Goal: Check status: Check status

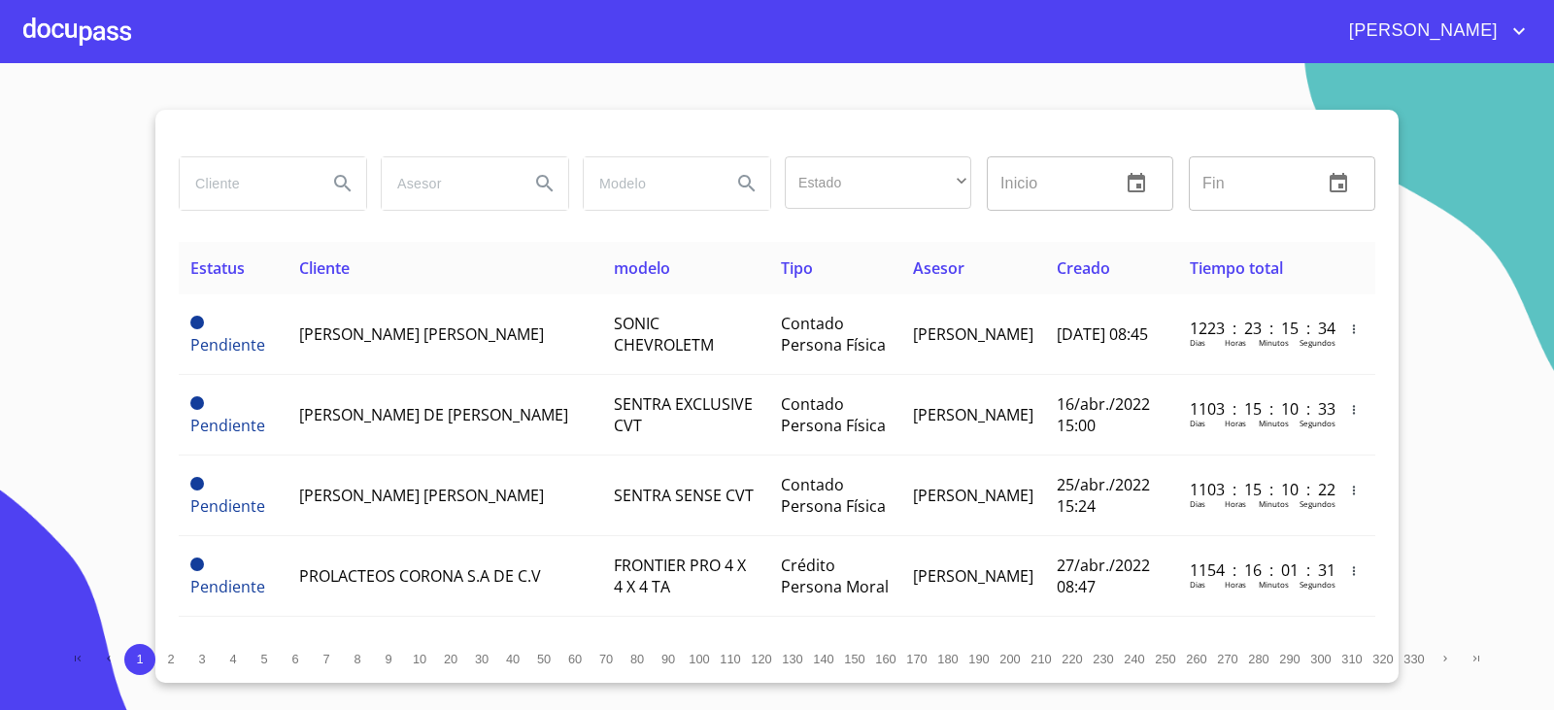
click at [237, 185] on input "search" at bounding box center [246, 183] width 132 height 52
type input "casa hogar"
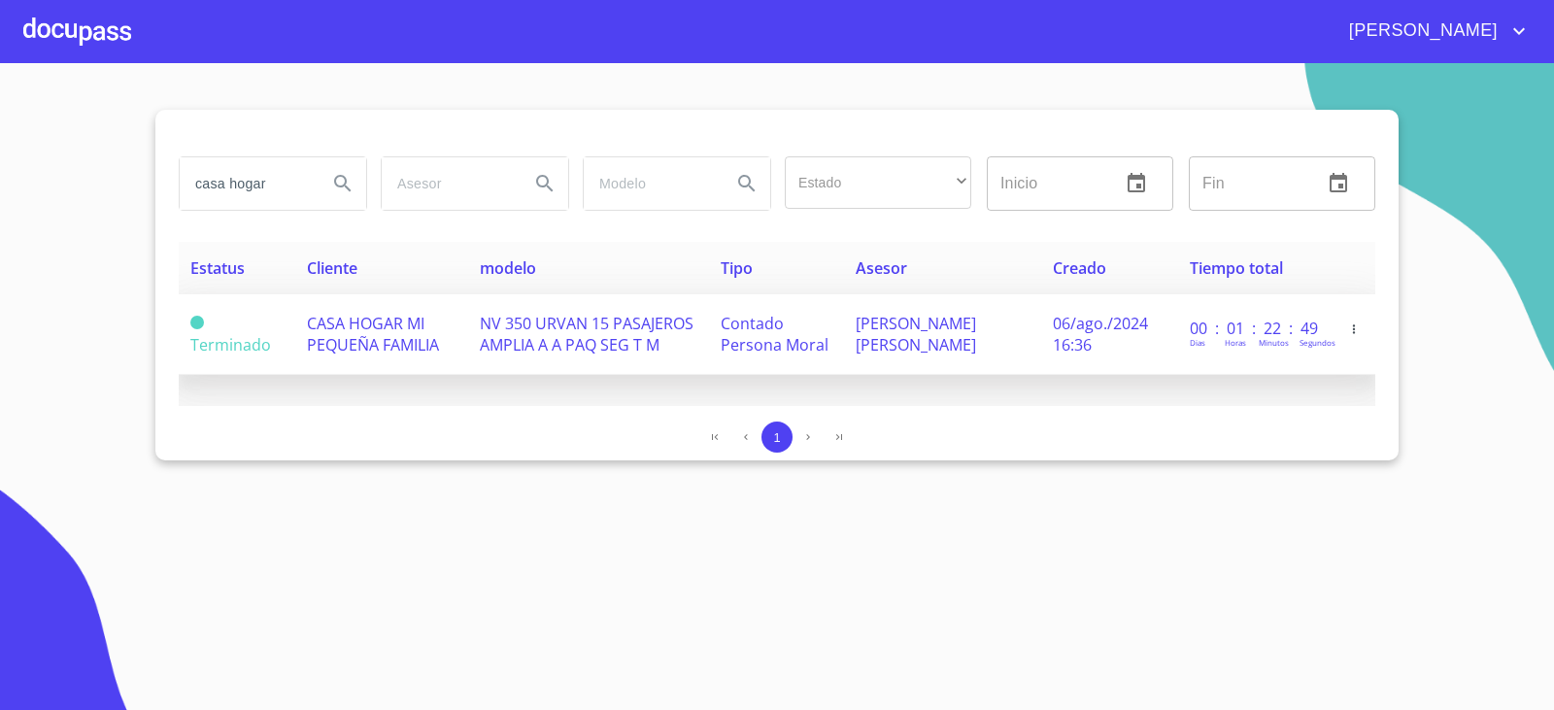
click at [777, 301] on td "Contado Persona Moral" at bounding box center [776, 334] width 135 height 81
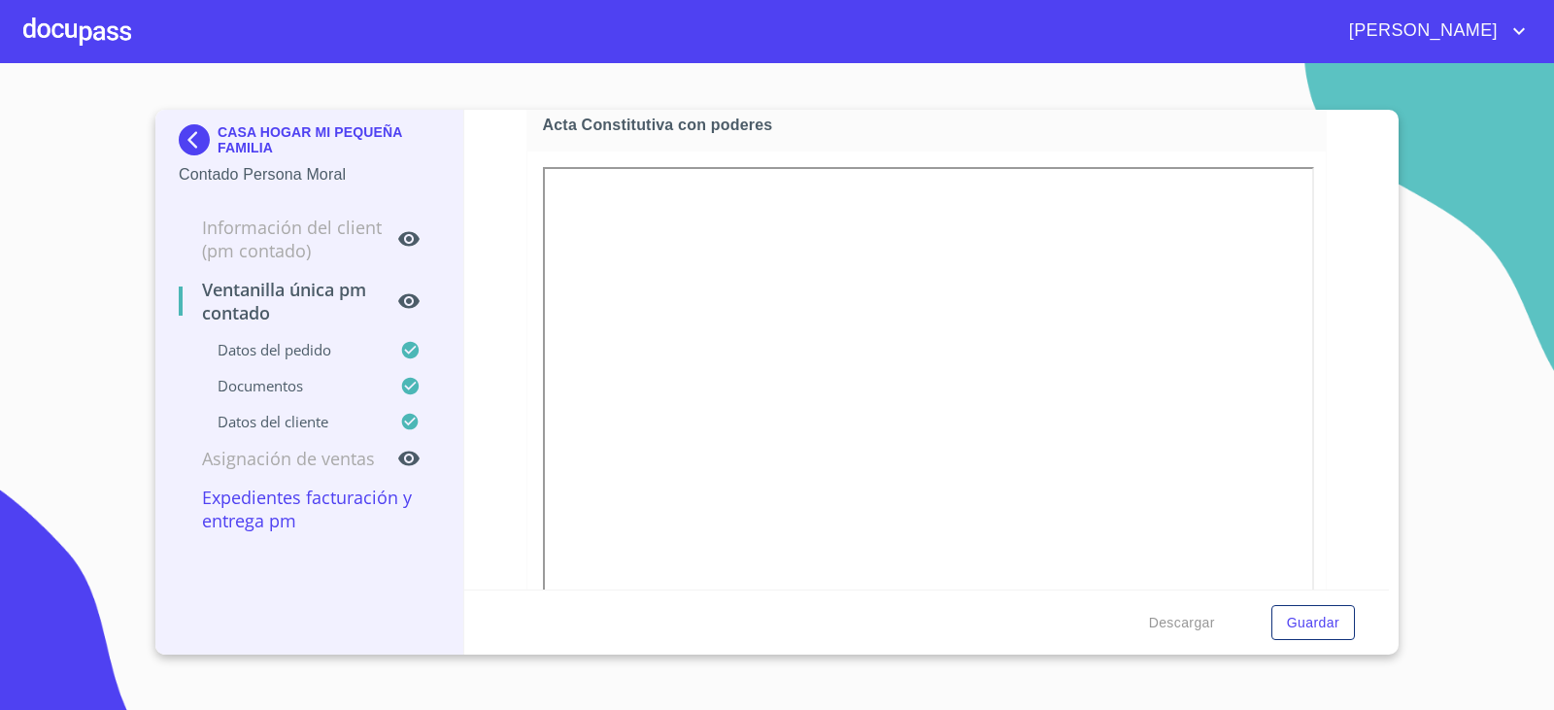
scroll to position [3334, 0]
drag, startPoint x: 474, startPoint y: 628, endPoint x: 507, endPoint y: 641, distance: 35.4
click at [481, 628] on div "Descargar Guardar" at bounding box center [927, 623] width 926 height 66
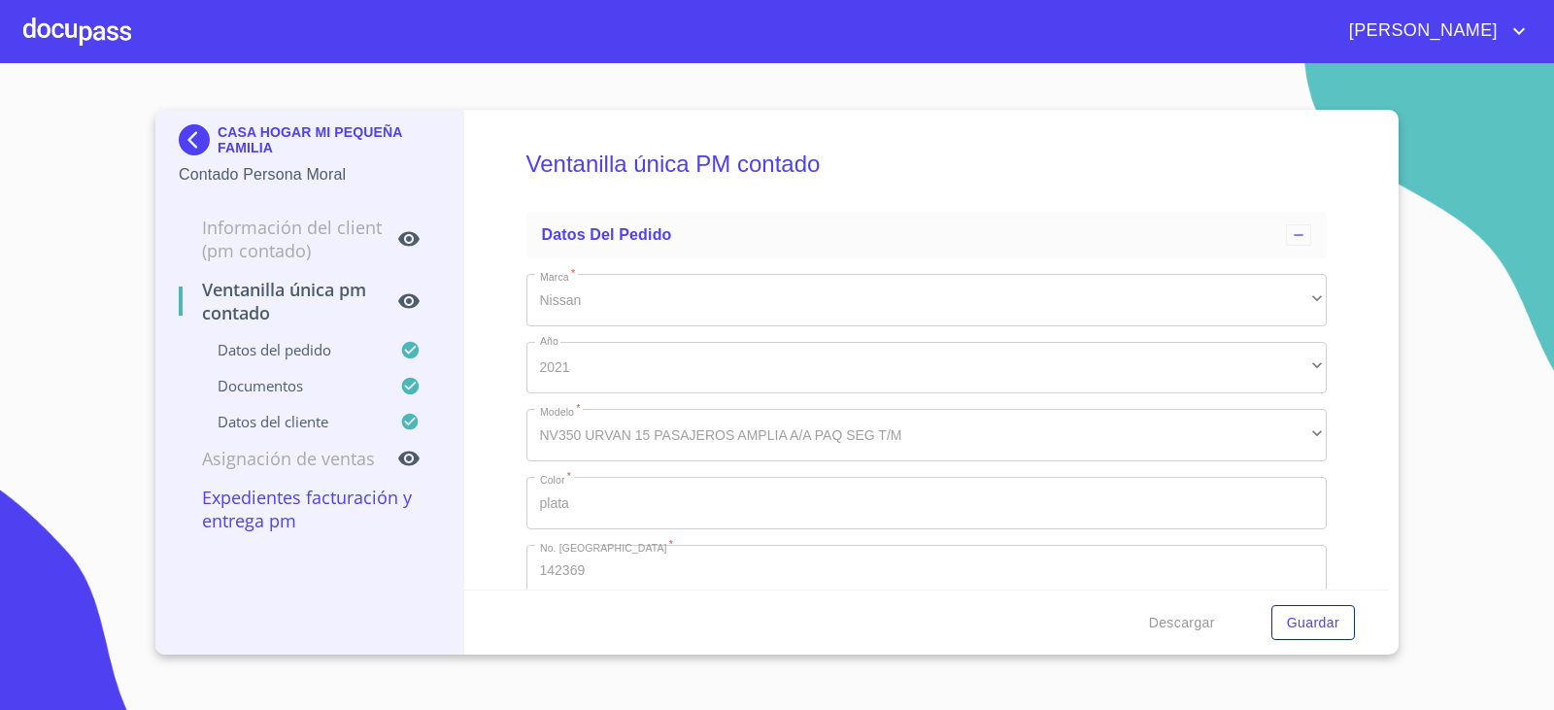
click at [185, 133] on img at bounding box center [198, 139] width 39 height 31
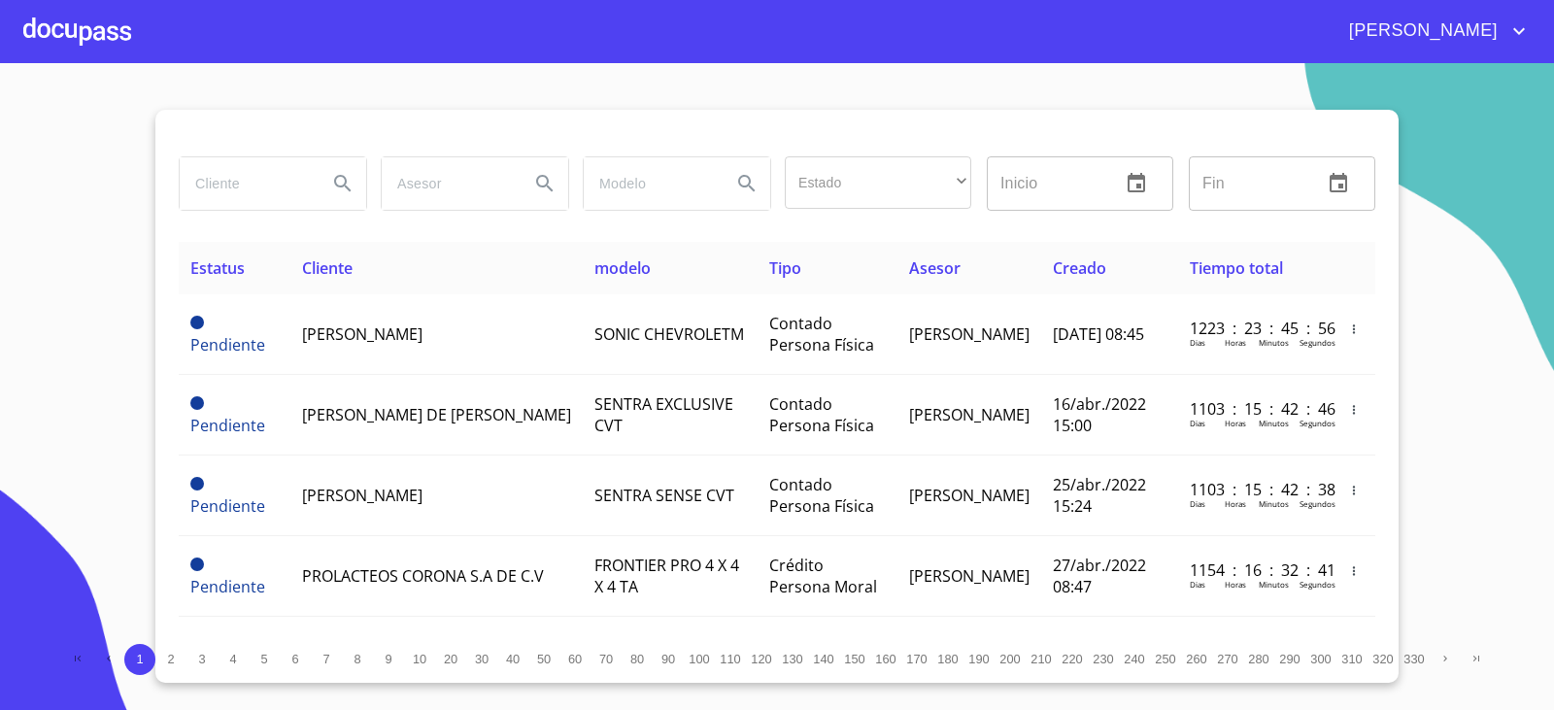
click at [292, 181] on input "search" at bounding box center [246, 183] width 132 height 52
type input "slt global"
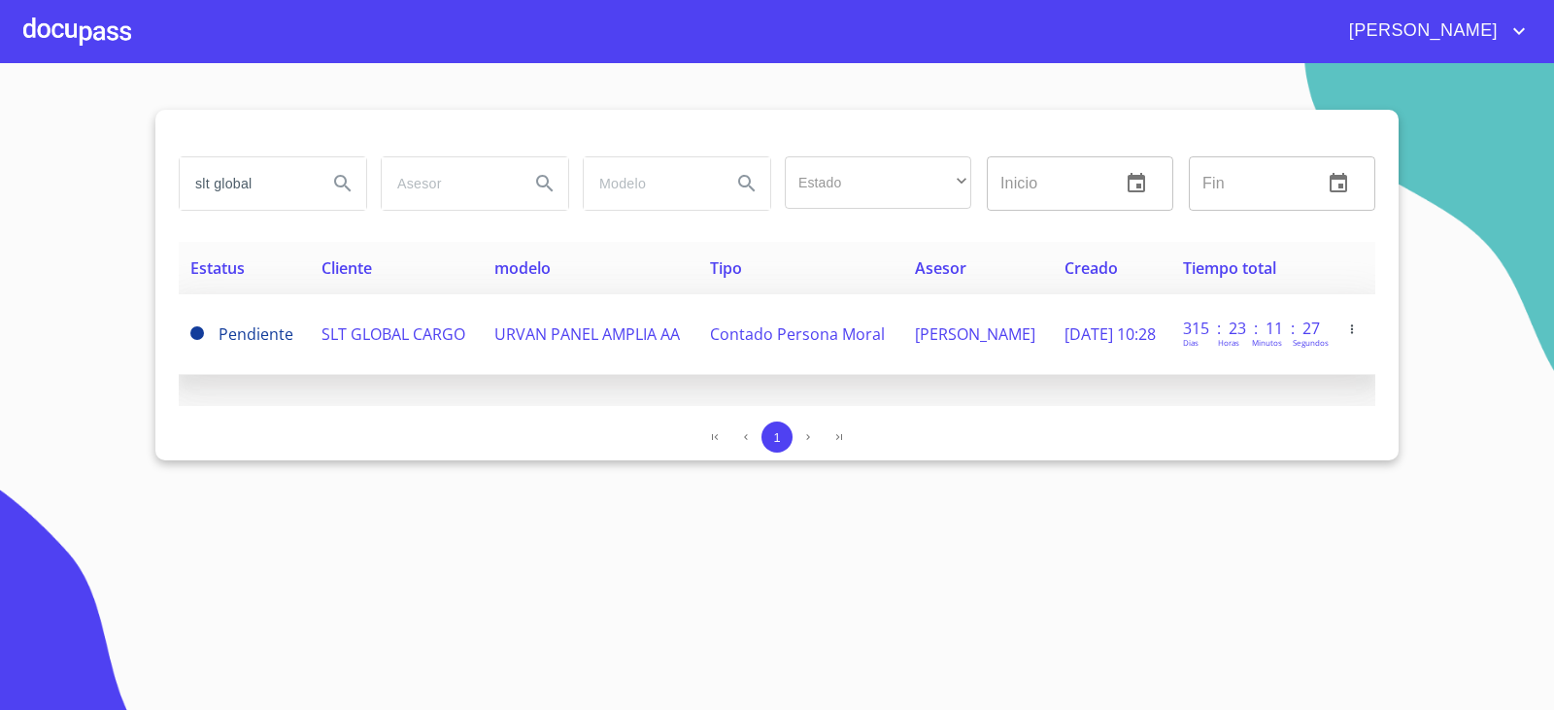
click at [718, 367] on td "Contado Persona Moral" at bounding box center [800, 334] width 205 height 81
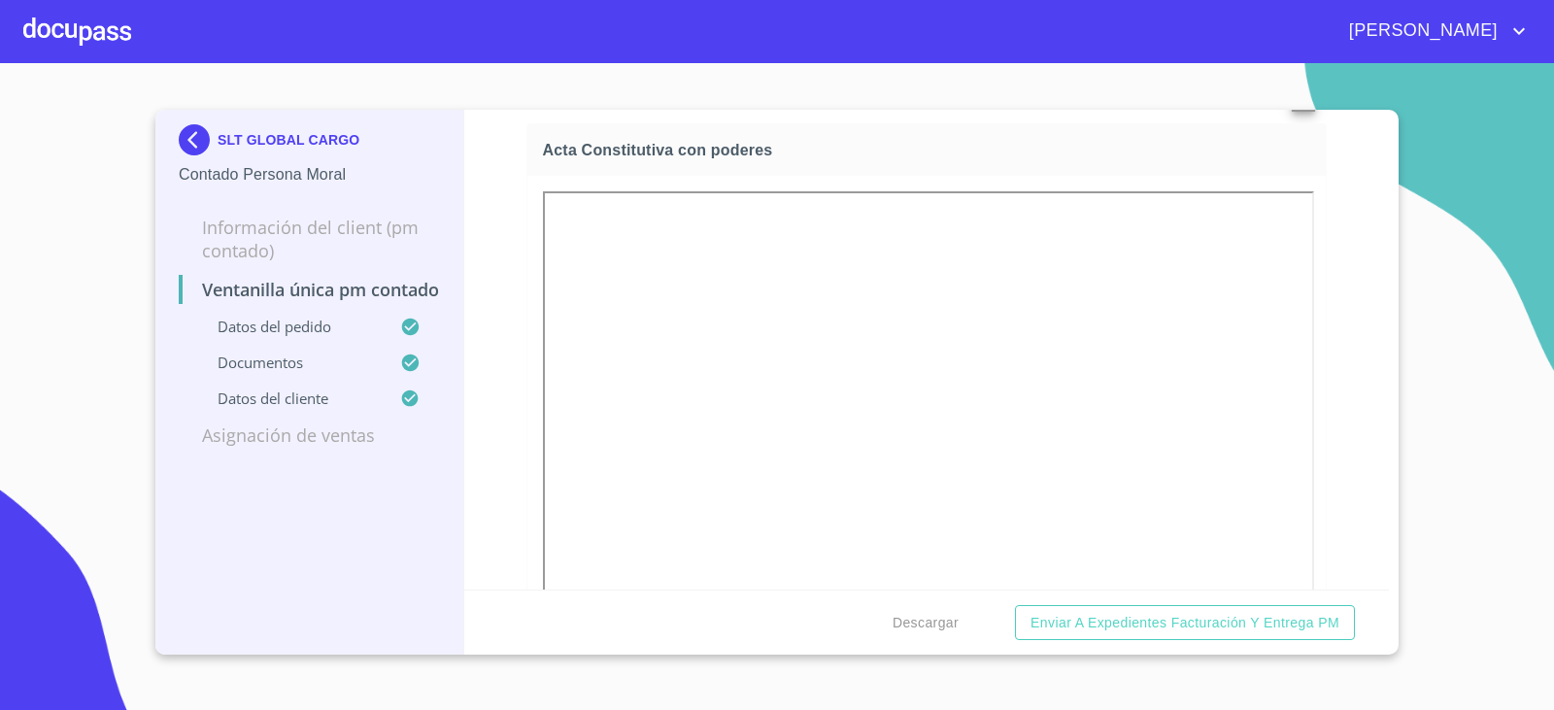
scroll to position [3205, 0]
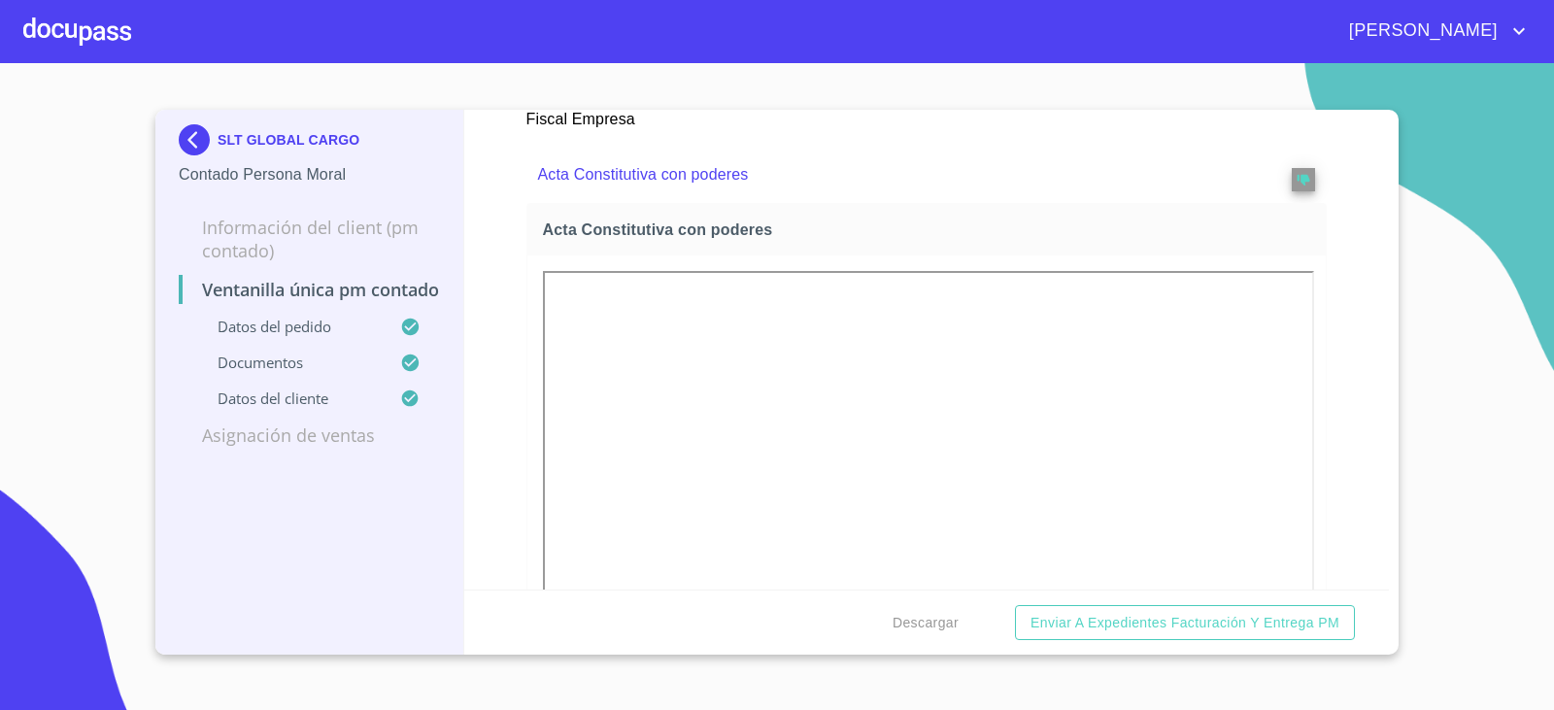
click at [179, 132] on img at bounding box center [198, 139] width 39 height 31
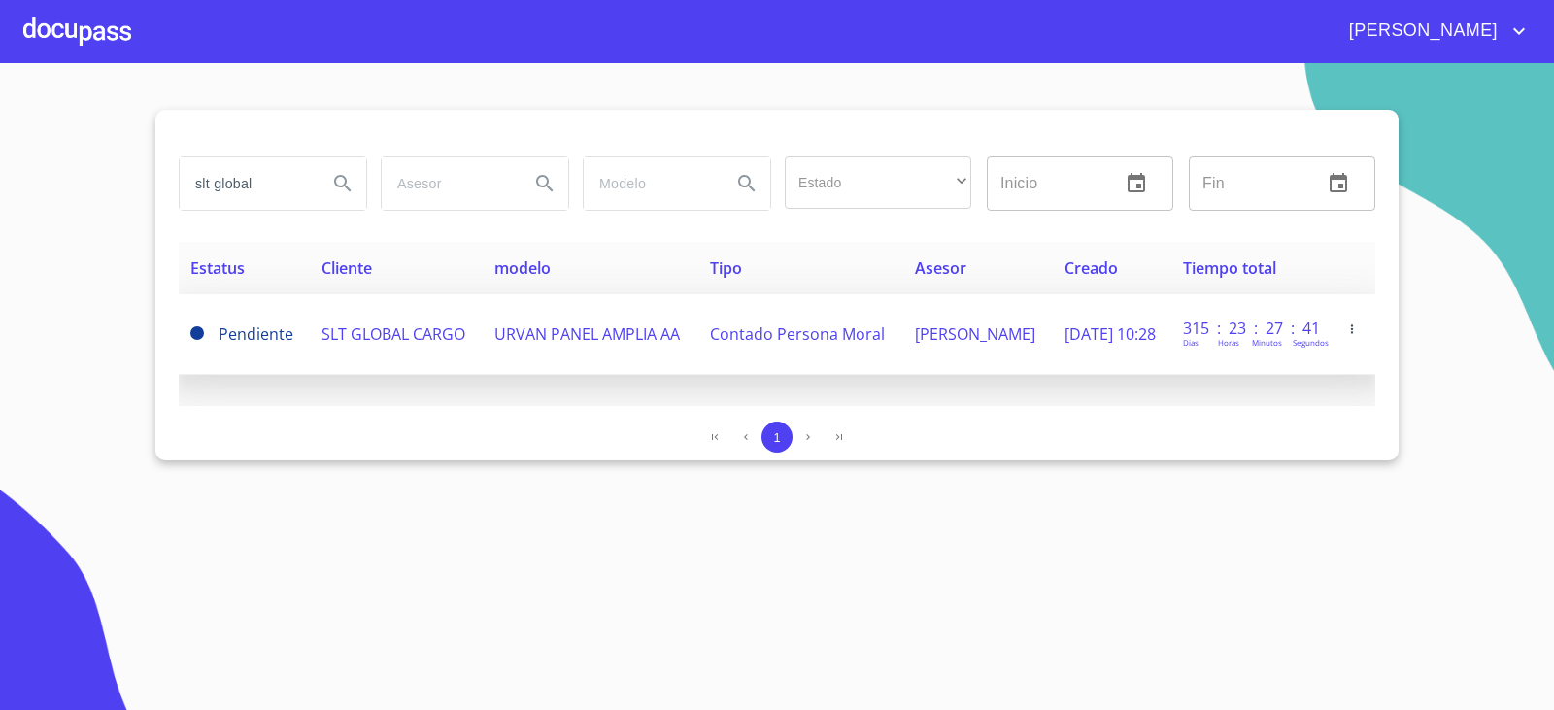
click at [248, 368] on td "Pendiente" at bounding box center [244, 334] width 131 height 81
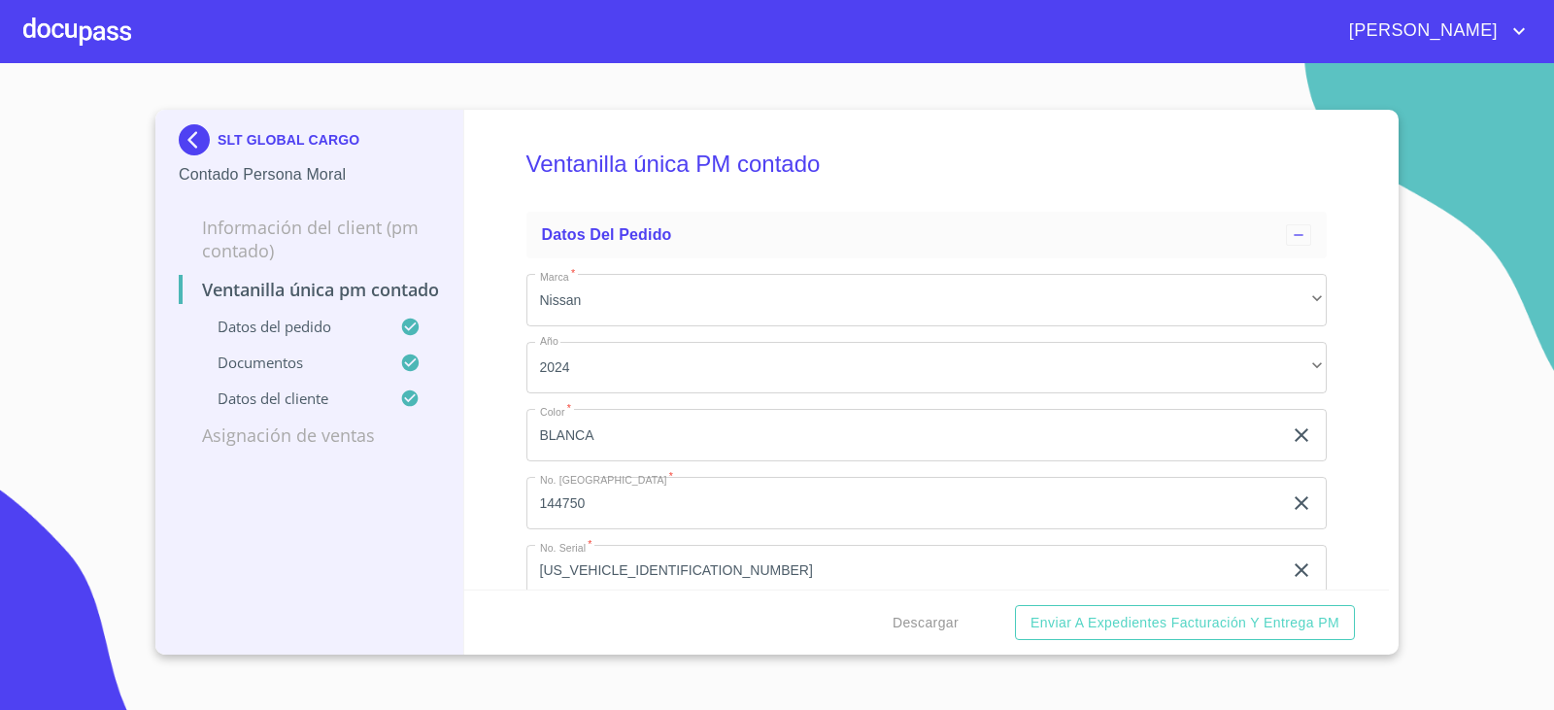
click at [188, 136] on img at bounding box center [198, 139] width 39 height 31
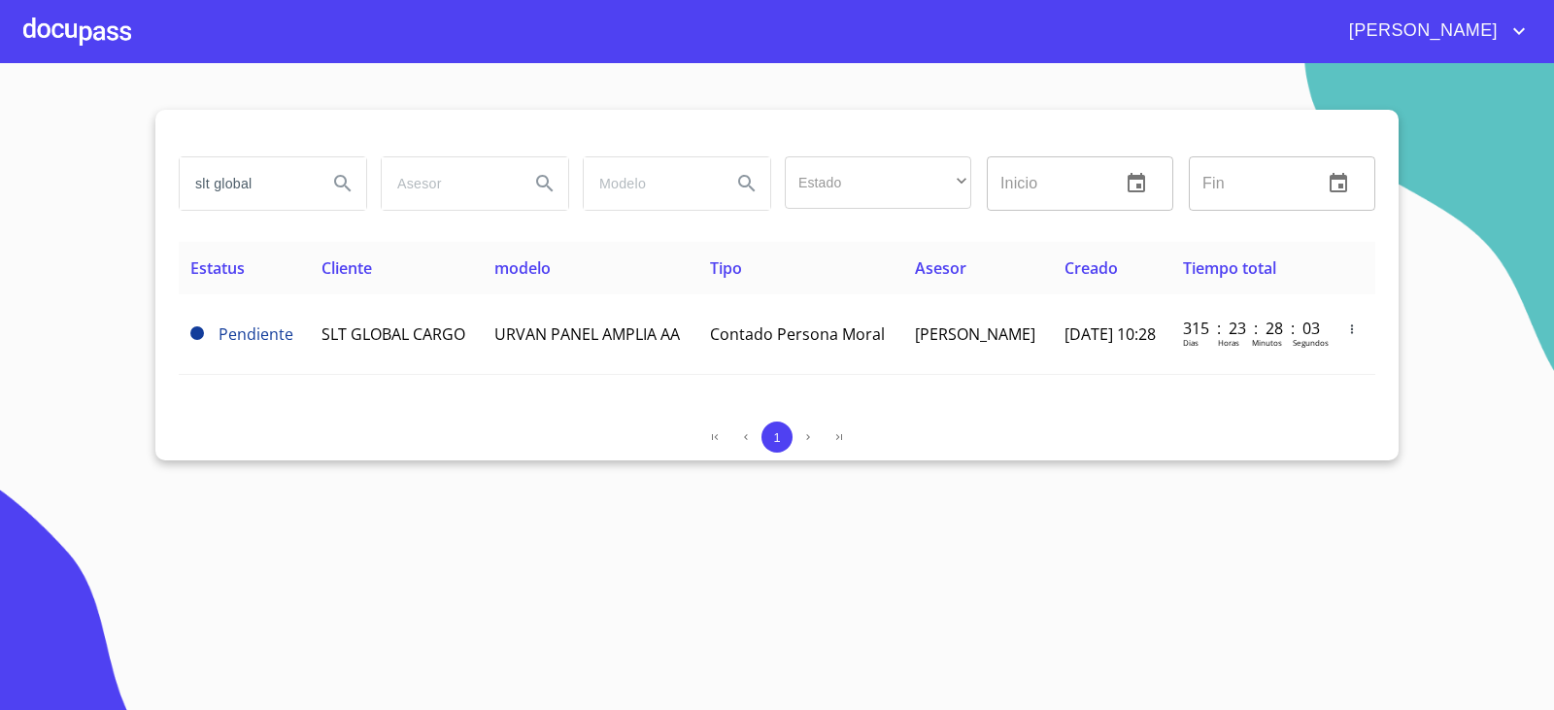
click at [248, 181] on input "slt global" at bounding box center [246, 183] width 132 height 52
type input "ferreteria zapopan"
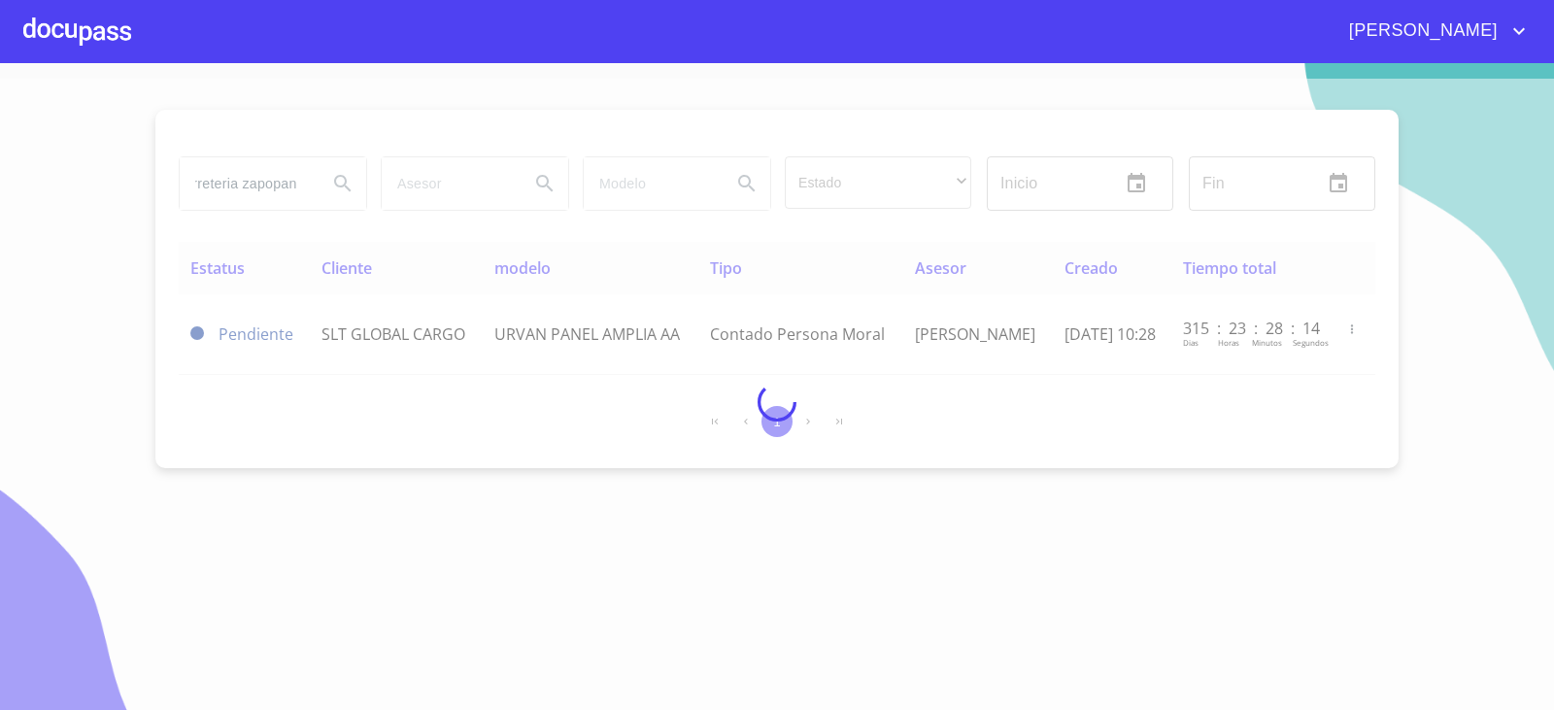
scroll to position [0, 0]
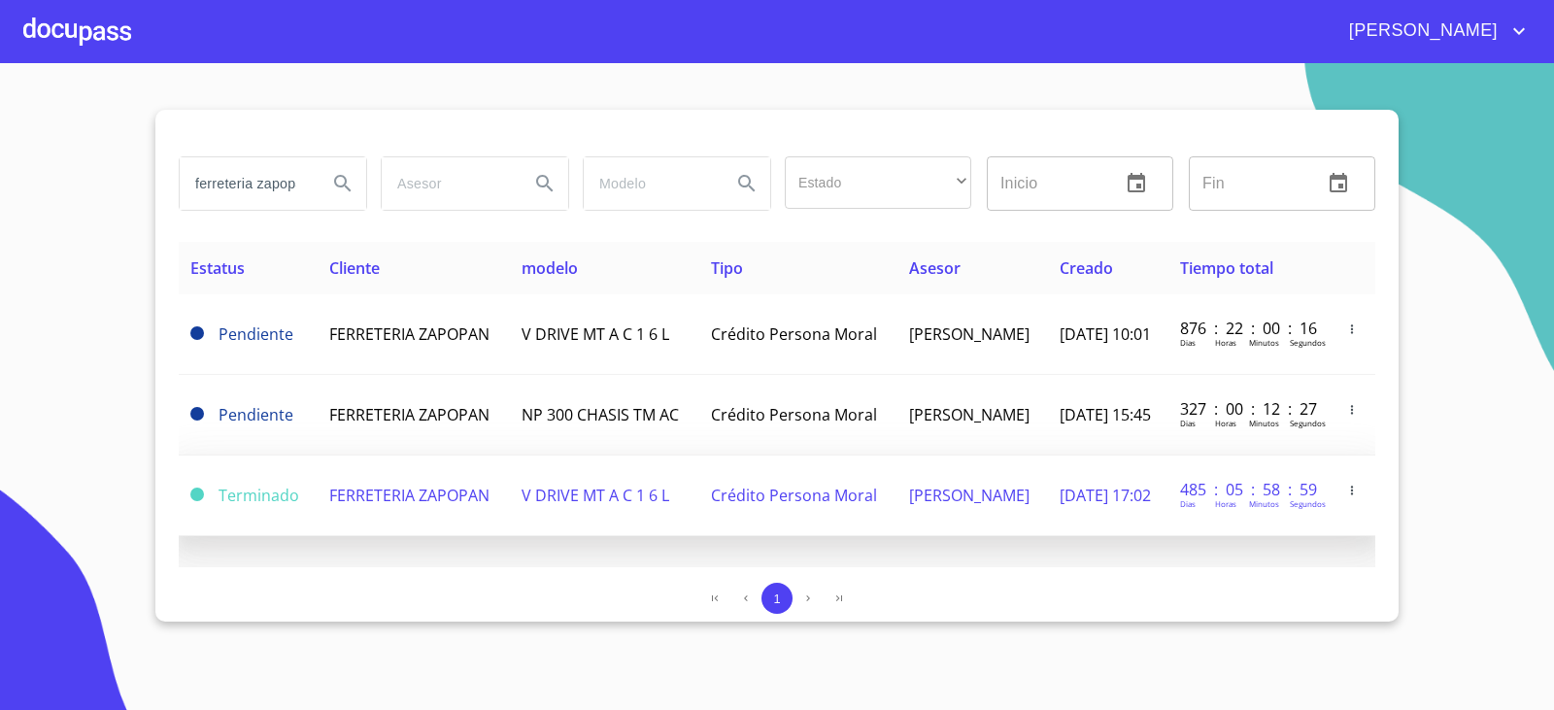
click at [487, 527] on td "FERRETERIA ZAPOPAN" at bounding box center [414, 495] width 192 height 81
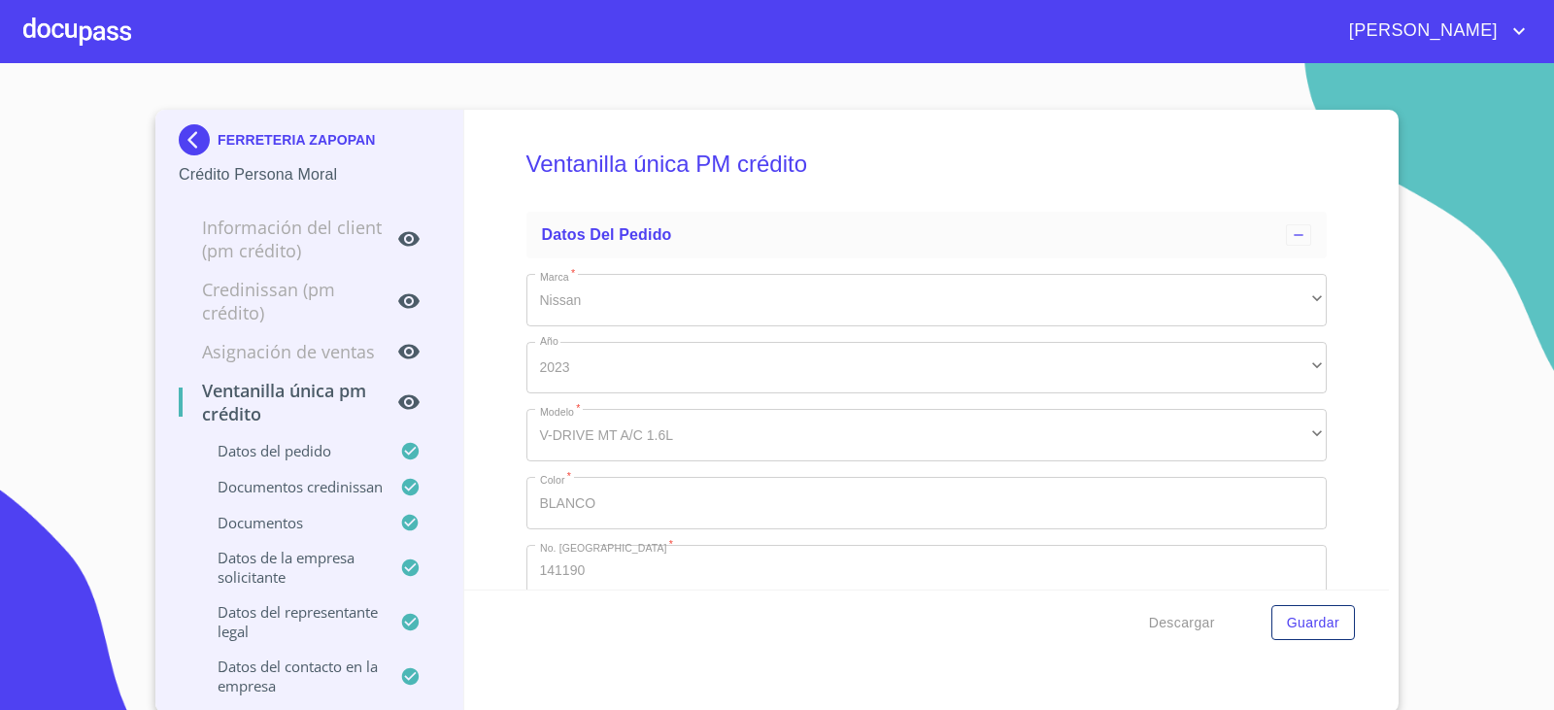
type input "[DATE]"
click at [191, 130] on img at bounding box center [198, 139] width 39 height 31
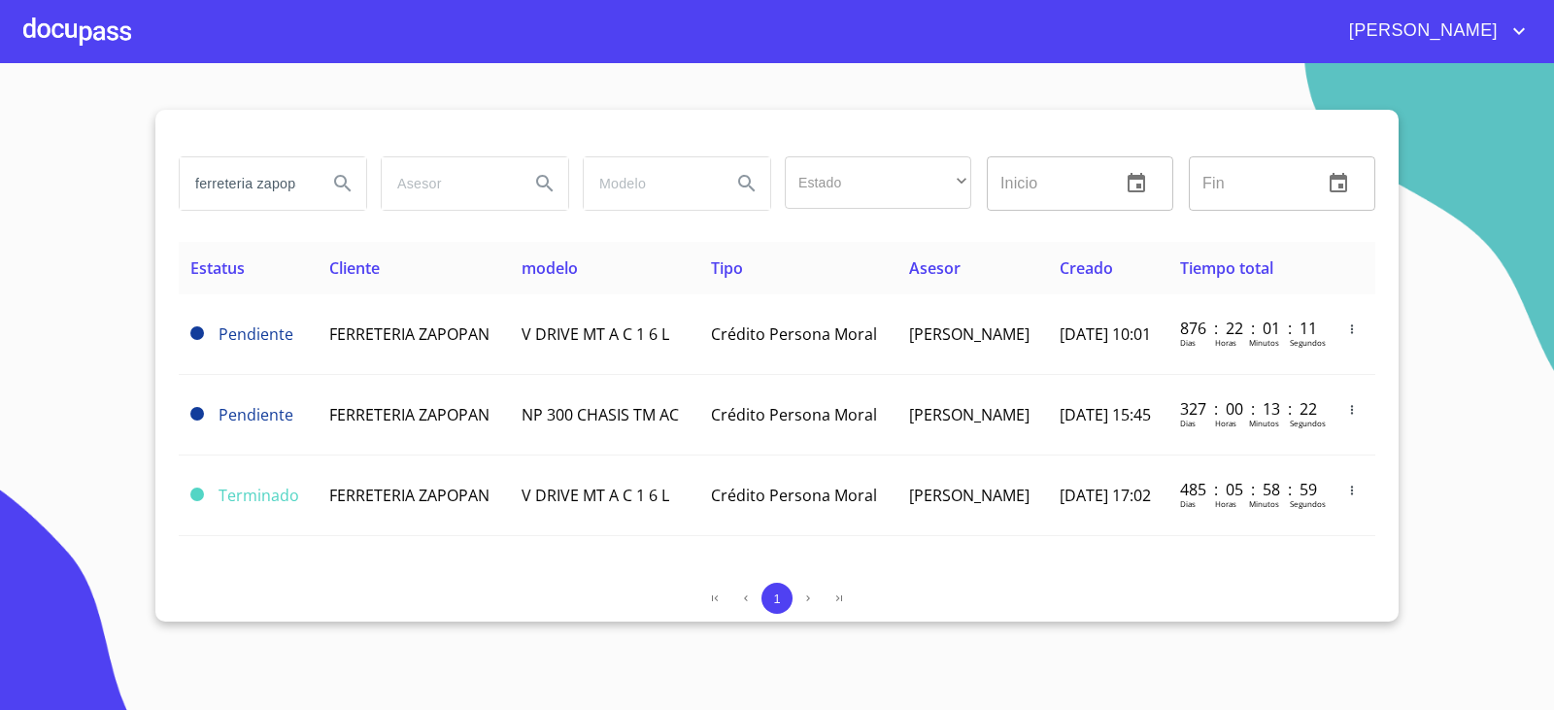
click at [445, 619] on div "1" at bounding box center [777, 602] width 1197 height 39
click at [307, 176] on input "ferreteria zapopan" at bounding box center [246, 183] width 132 height 52
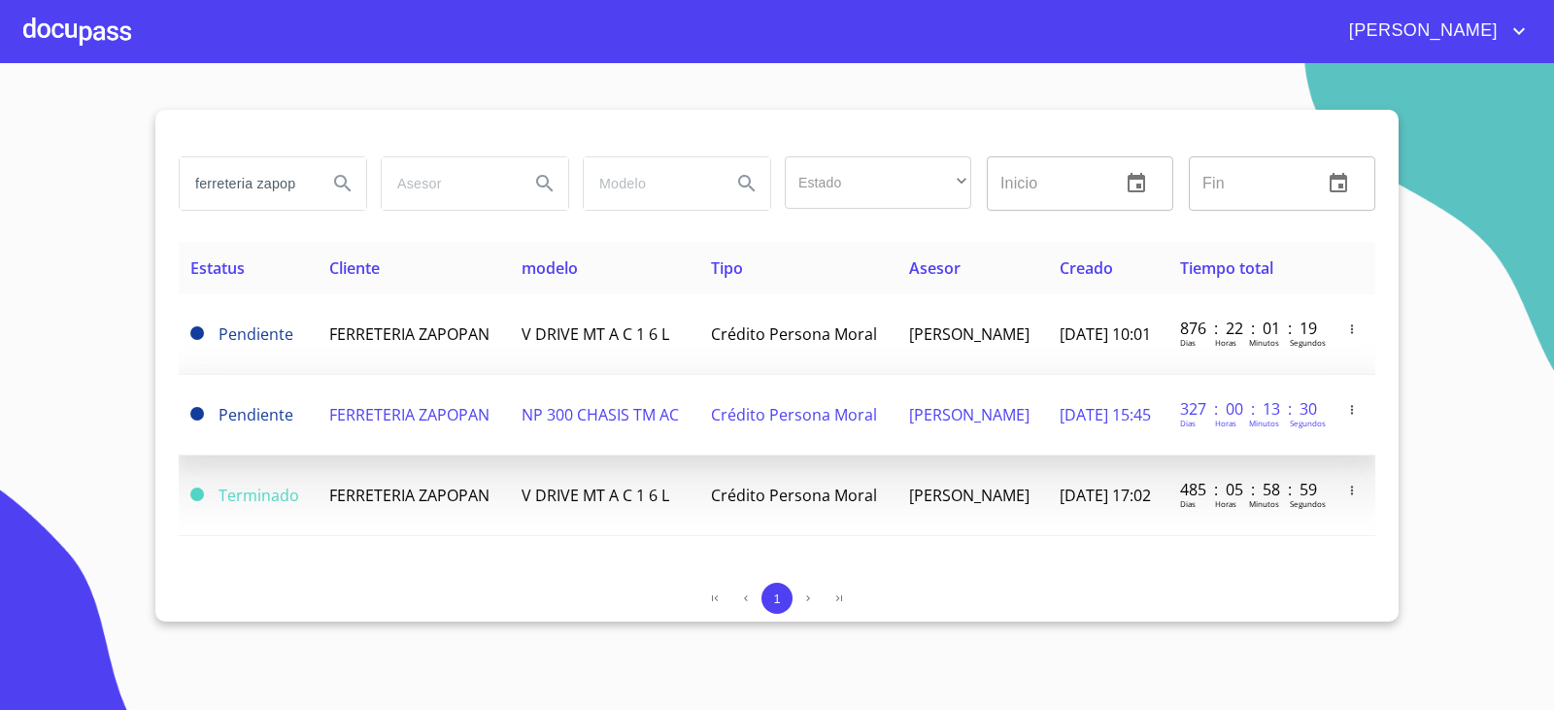
click at [492, 432] on td "FERRETERIA ZAPOPAN" at bounding box center [414, 415] width 192 height 81
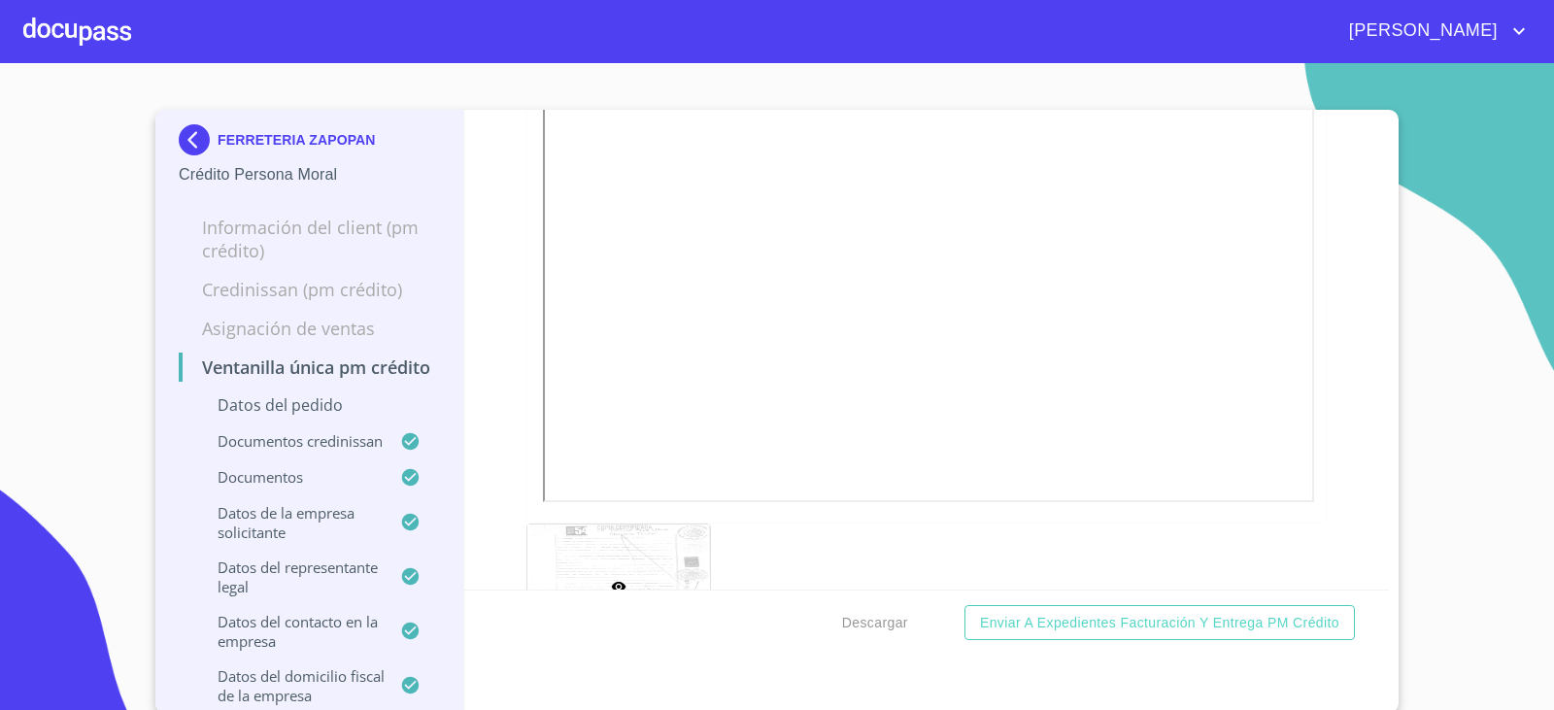
scroll to position [6507, 0]
click at [493, 234] on div "Ventanilla única PM crédito Datos del pedido Marca   * Nissan ​ Año 2024 ​ Colo…" at bounding box center [927, 350] width 926 height 480
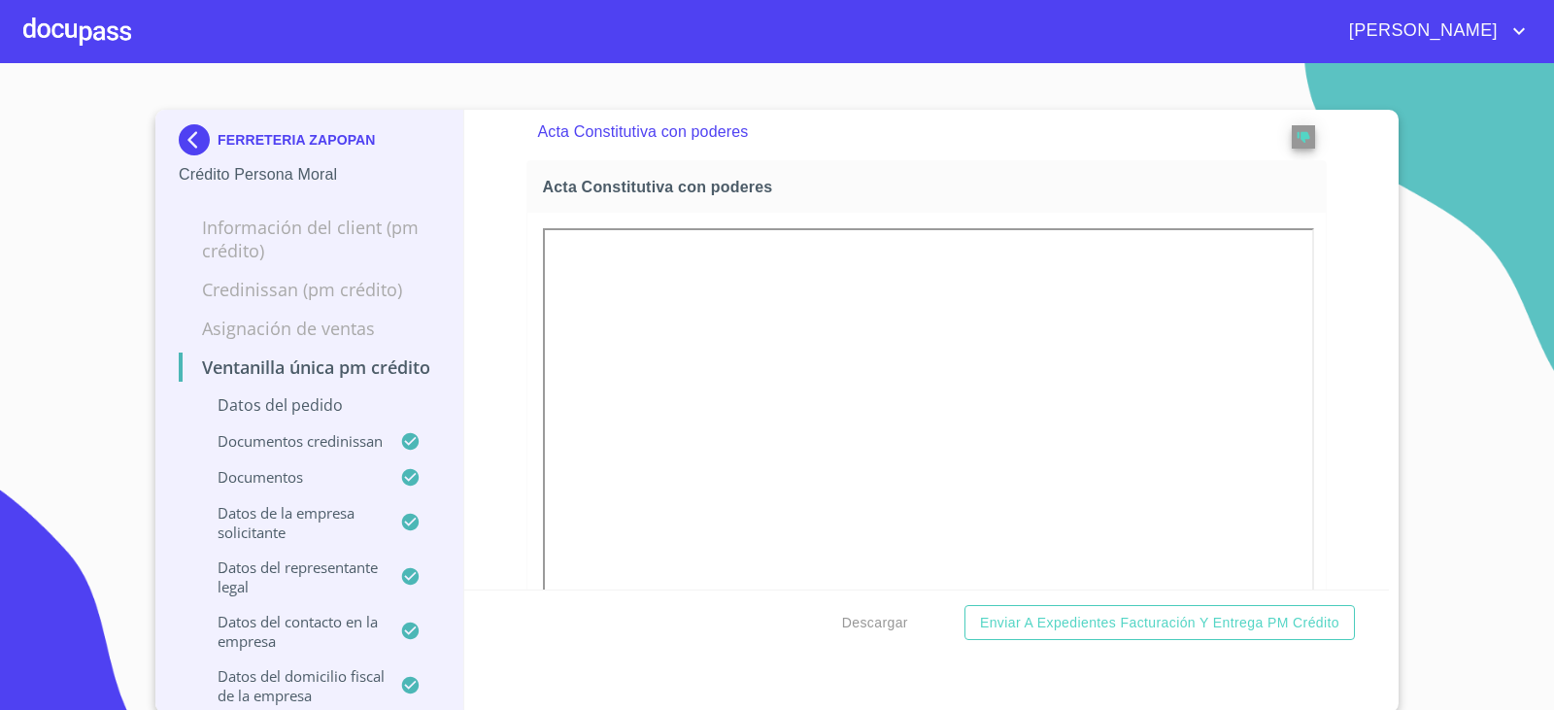
scroll to position [6701, 0]
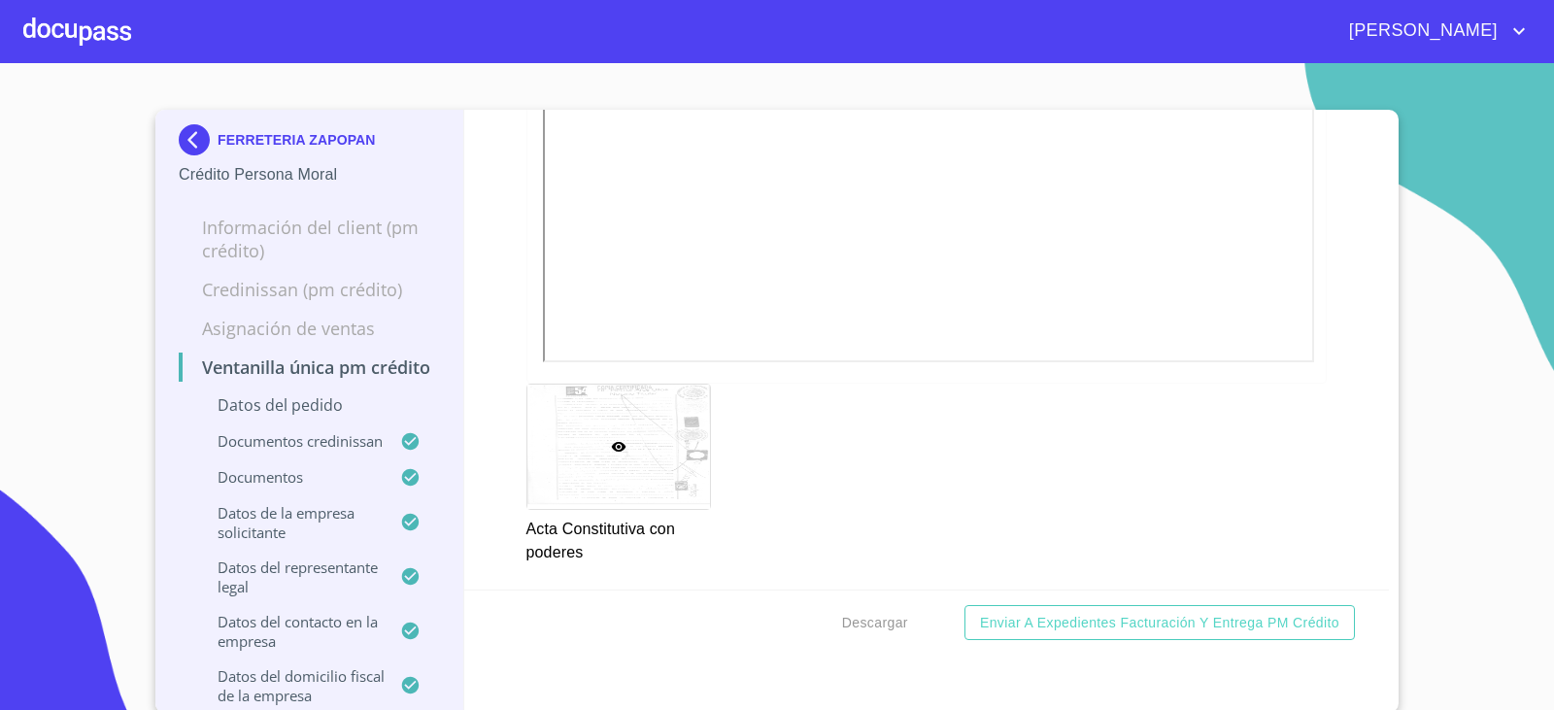
click at [199, 139] on img at bounding box center [198, 139] width 39 height 31
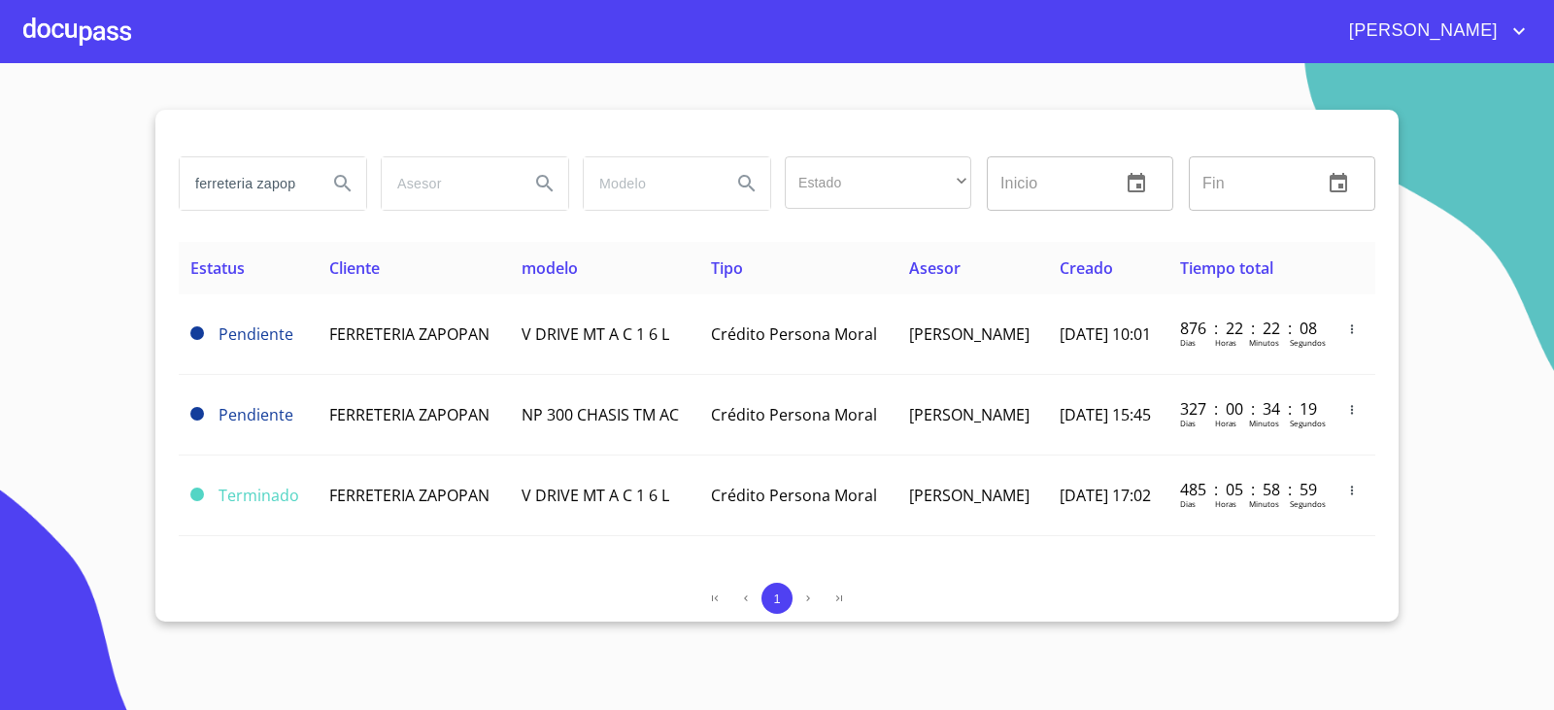
click at [405, 623] on section "ferreteria zapopan Estado ​ ​ Inicio ​ Fin ​ Estatus Cliente modelo Tipo Asesor…" at bounding box center [777, 386] width 1554 height 647
click at [243, 179] on input "ferreteria zapopan" at bounding box center [246, 183] width 132 height 52
type input "agroservicios"
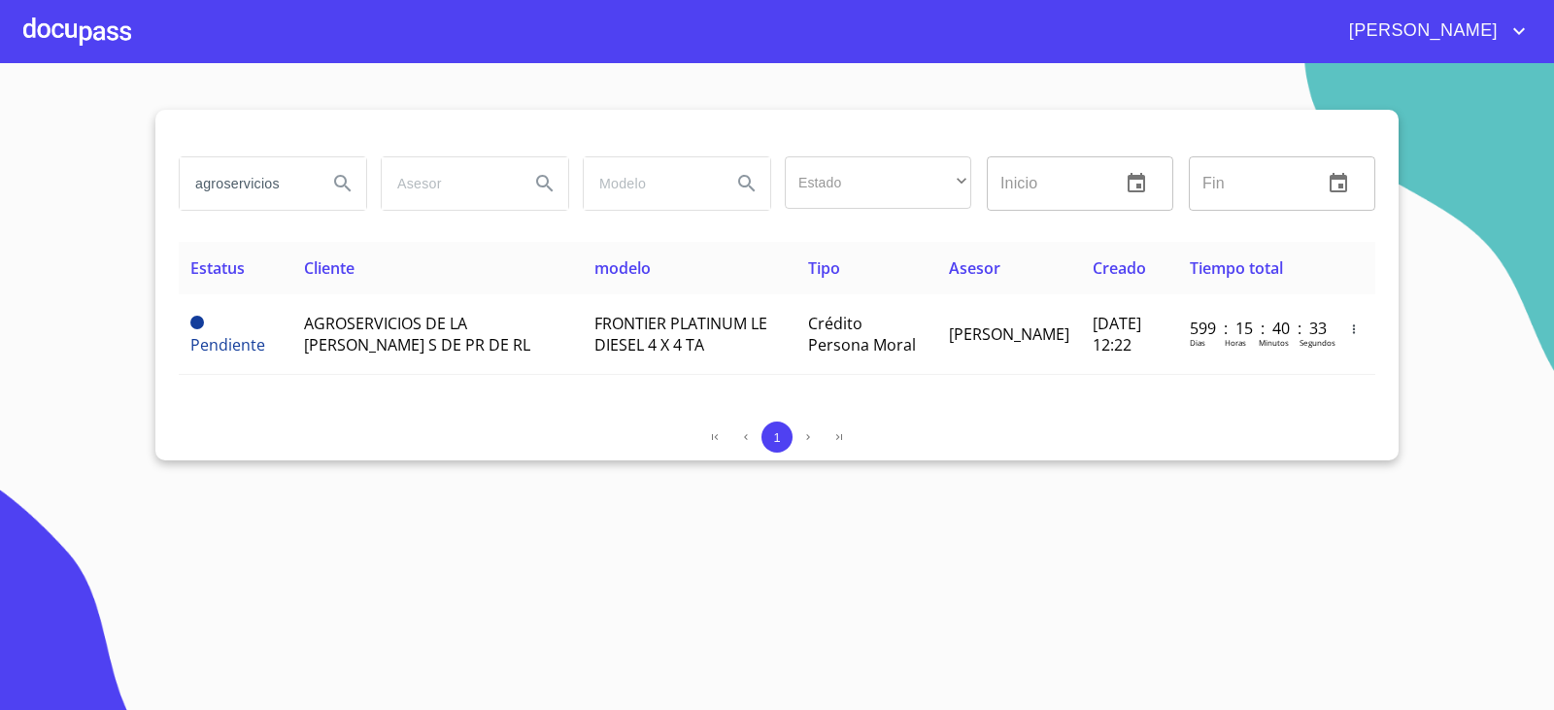
click at [190, 452] on div "1" at bounding box center [777, 436] width 1197 height 31
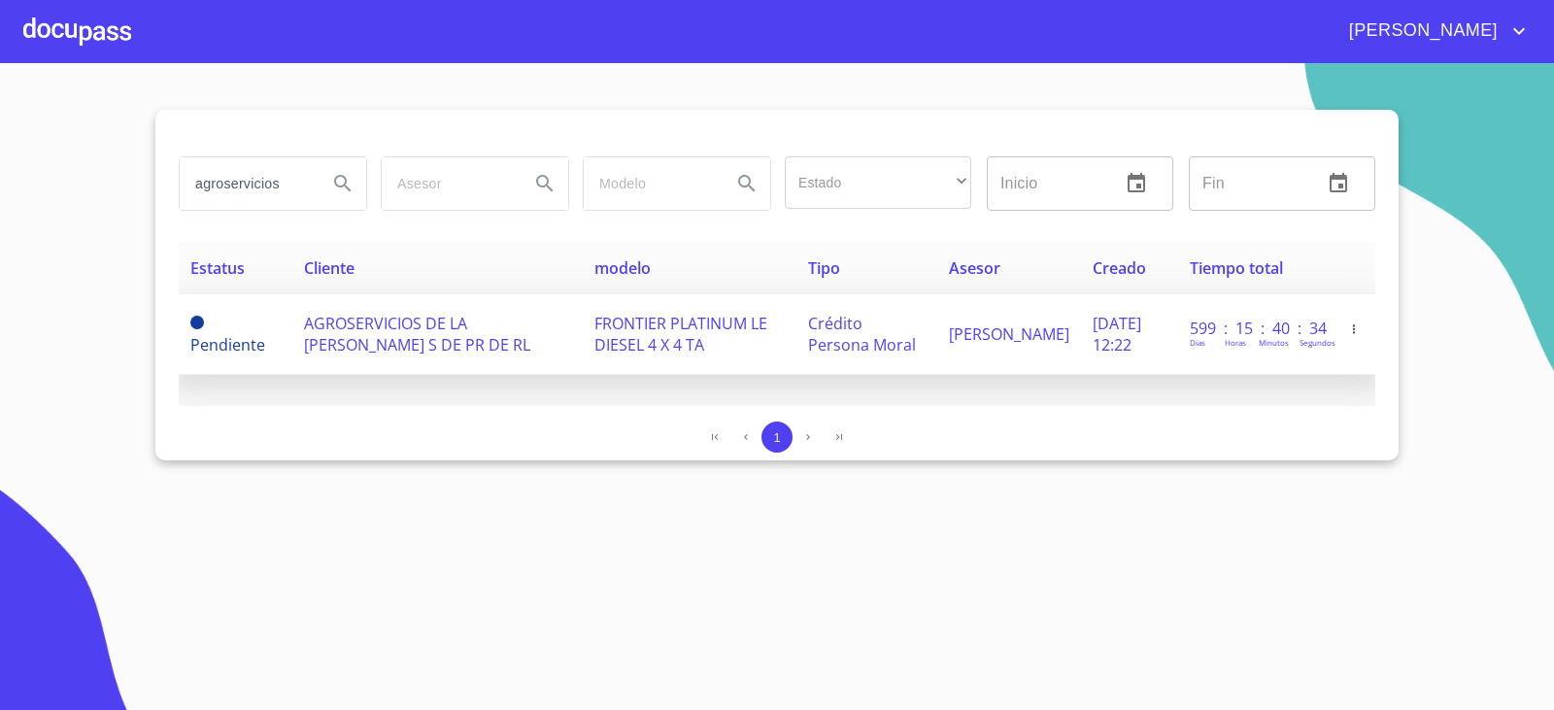
click at [445, 343] on td "AGROSERVICIOS DE LA [PERSON_NAME] S DE PR DE RL" at bounding box center [437, 334] width 291 height 81
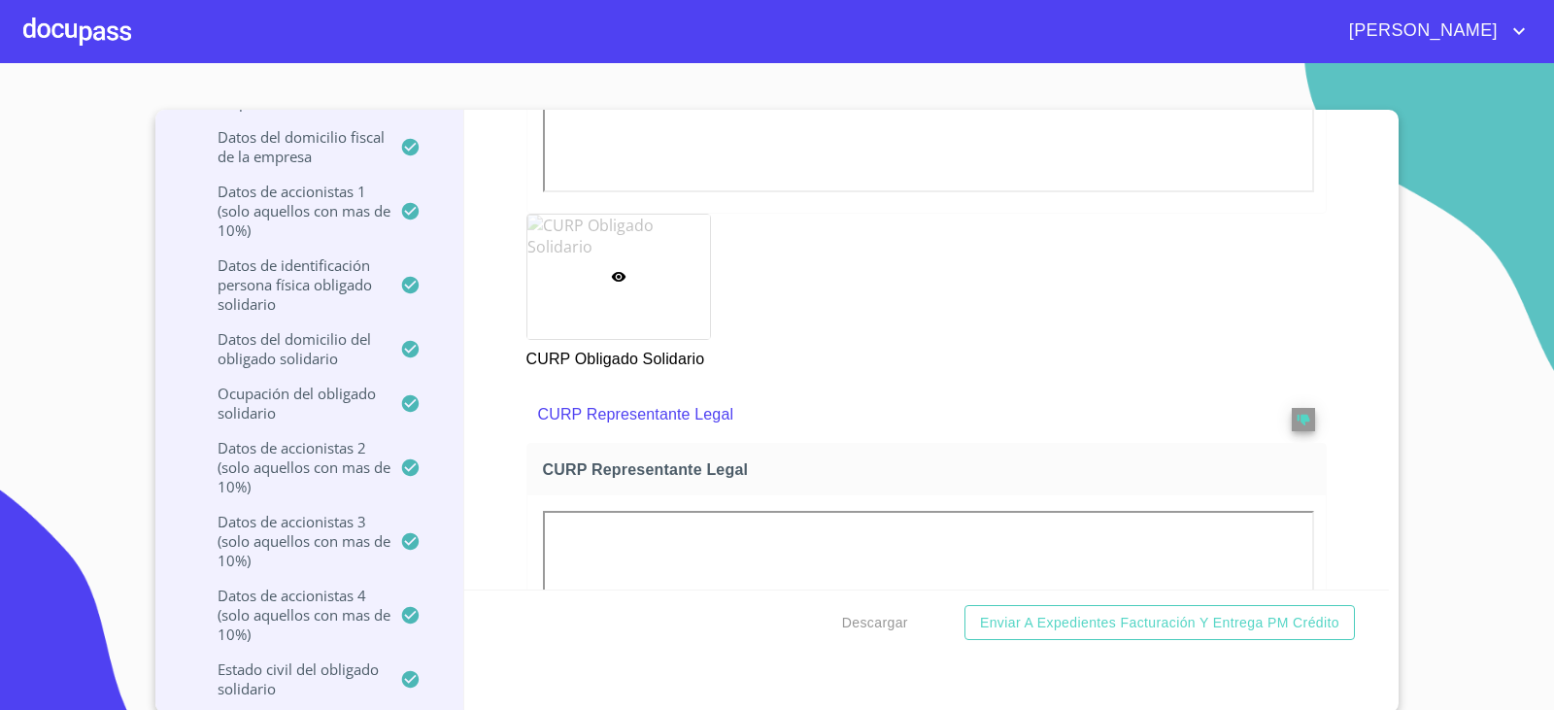
scroll to position [10279, 0]
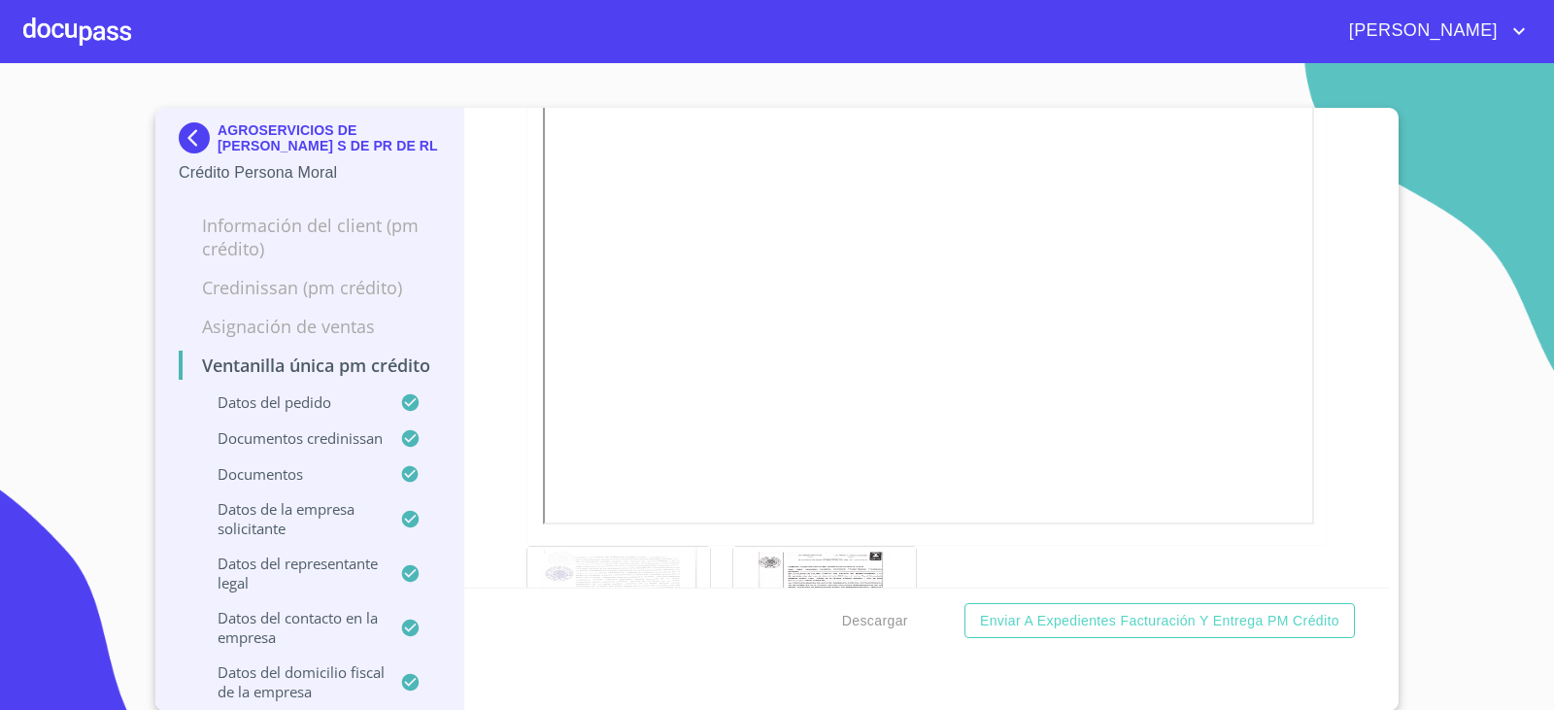
scroll to position [3, 0]
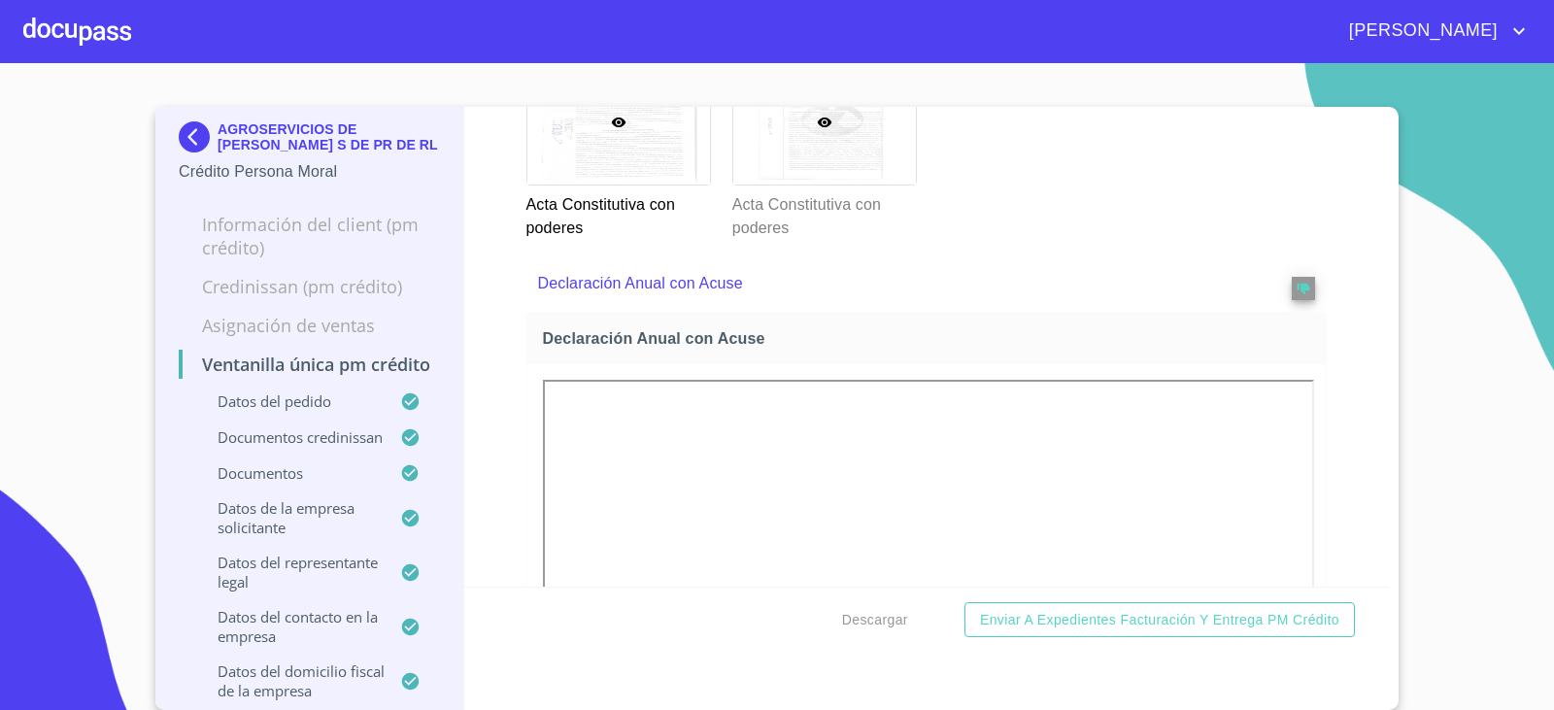
click at [821, 185] on div at bounding box center [824, 122] width 183 height 124
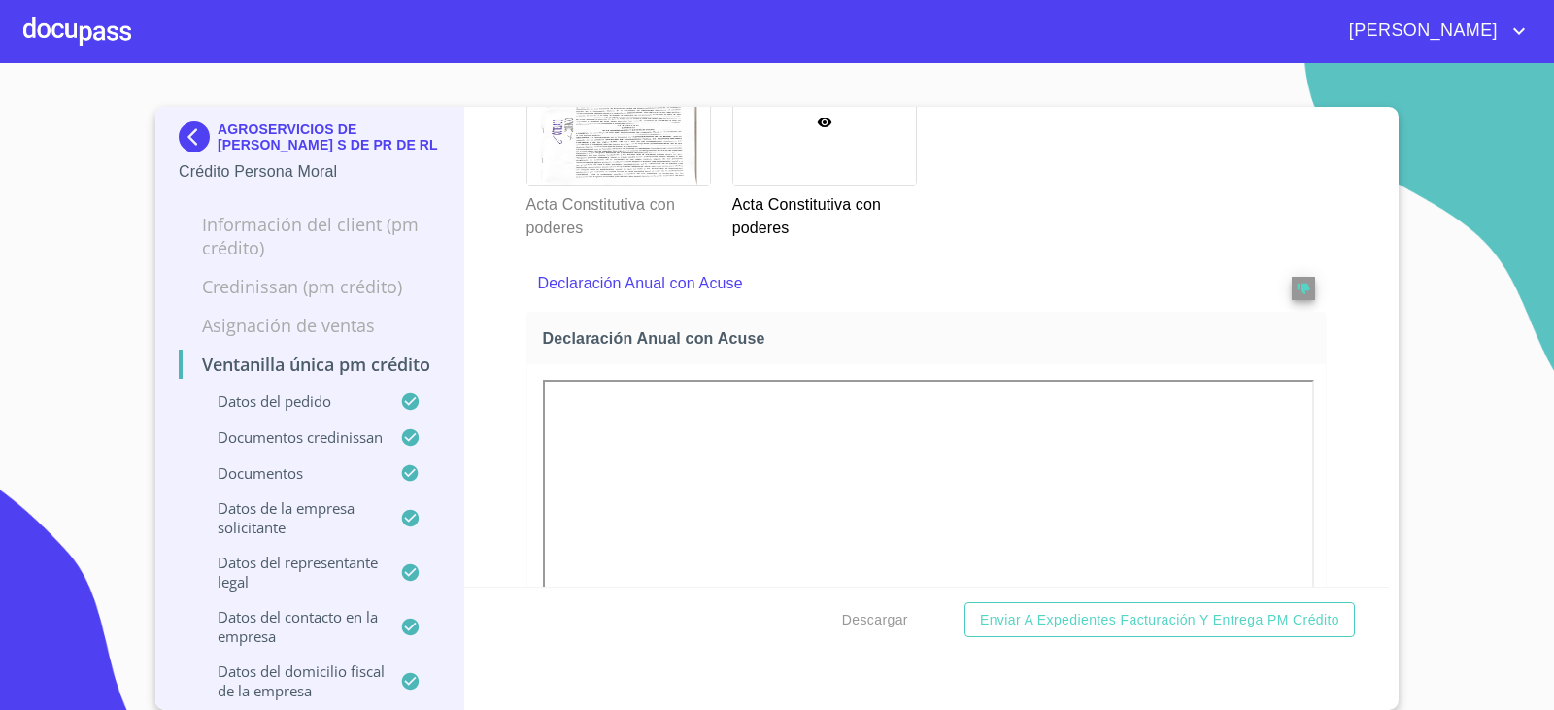
scroll to position [15, 0]
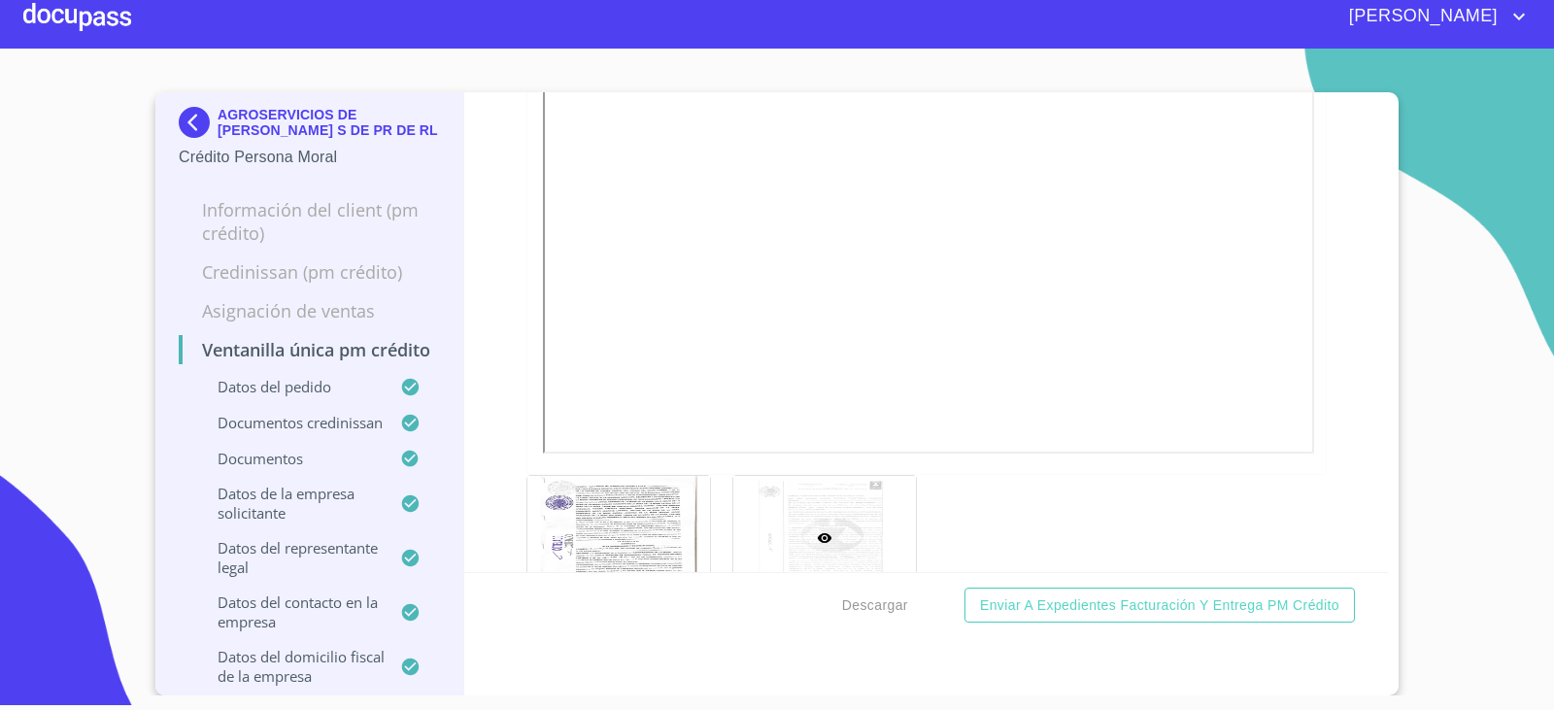
click at [474, 536] on div "Ventanilla única PM crédito Datos del pedido Marca   * Nissan ​ Año 2023 ​ Mode…" at bounding box center [927, 332] width 926 height 480
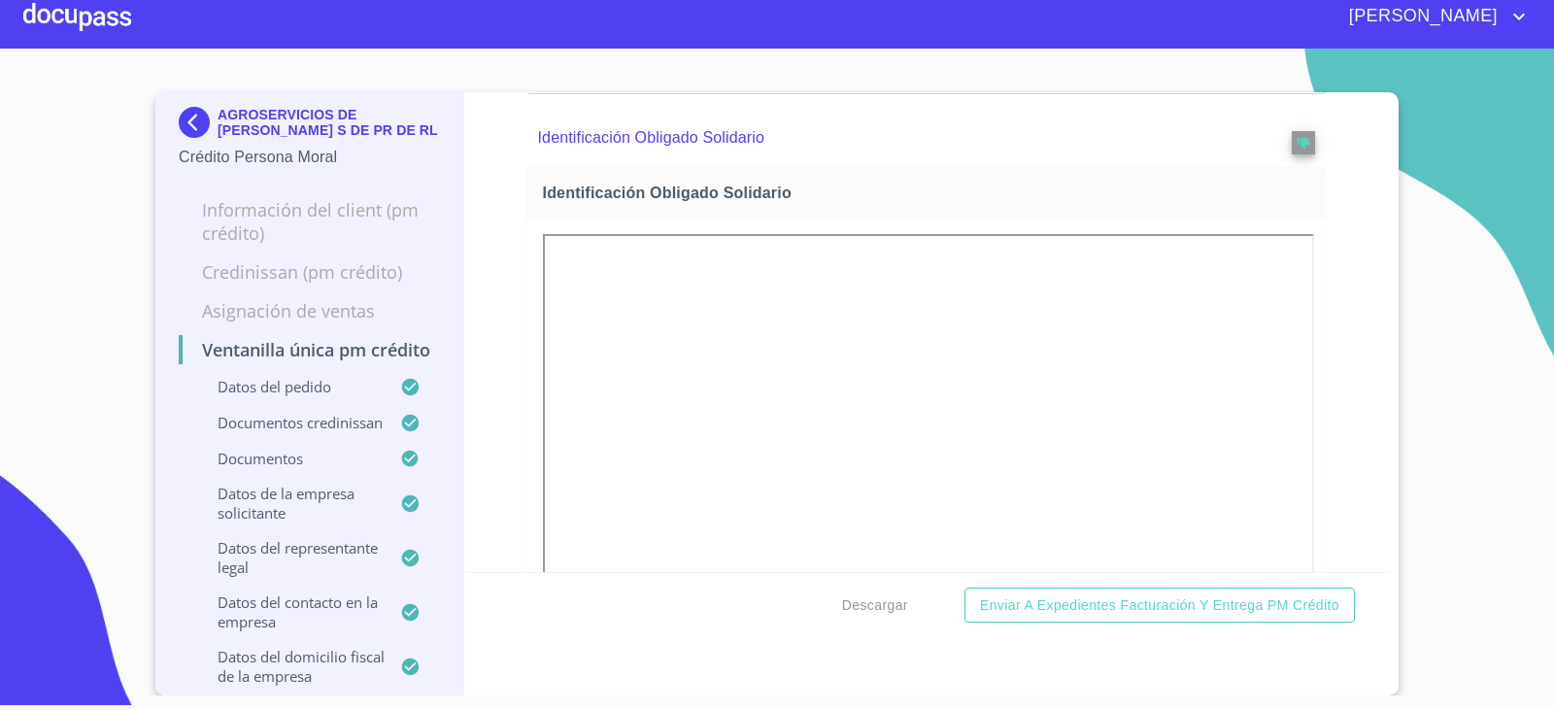
scroll to position [8214, 0]
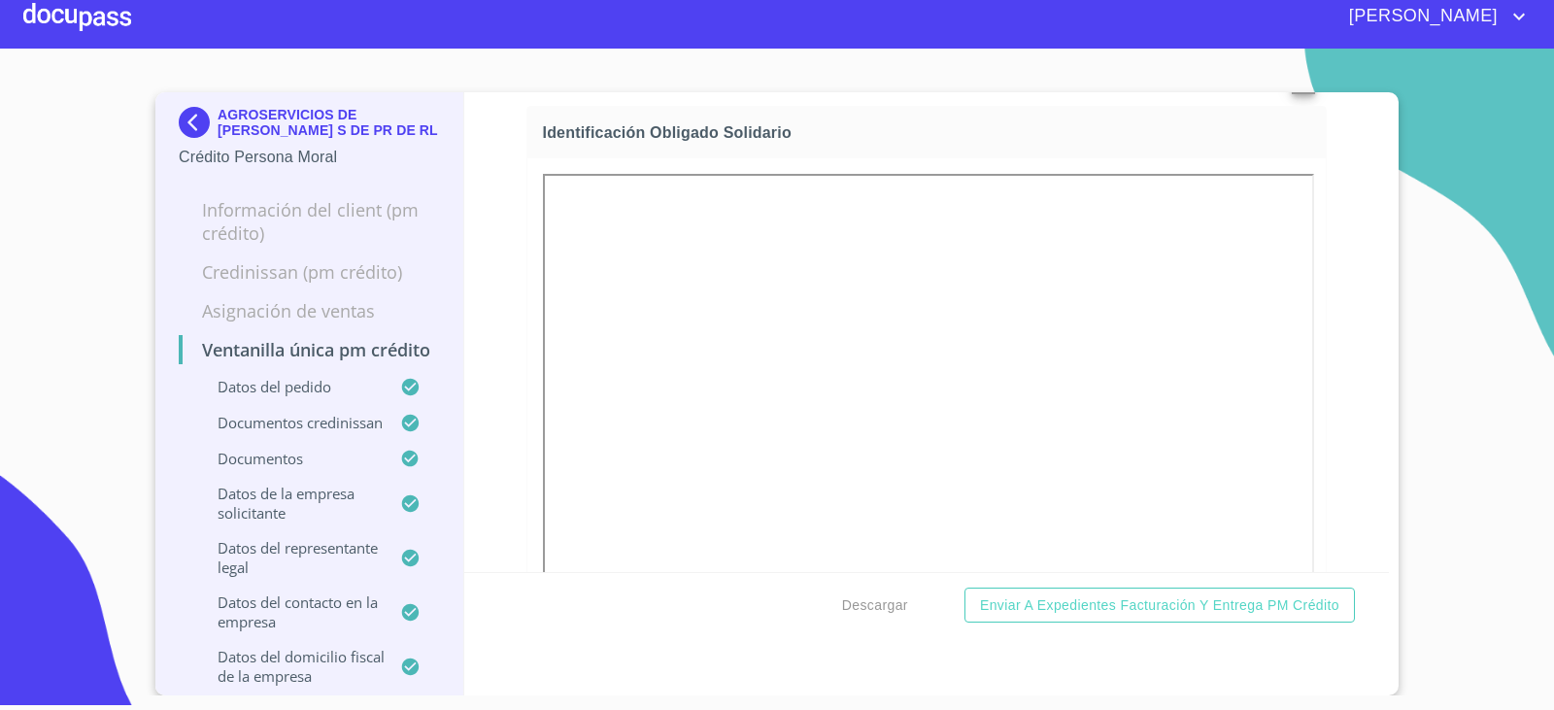
click at [489, 325] on div "Ventanilla única PM crédito Datos del pedido Marca   * Nissan ​ Año 2023 ​ Mode…" at bounding box center [927, 332] width 926 height 480
click at [180, 124] on img at bounding box center [198, 122] width 39 height 31
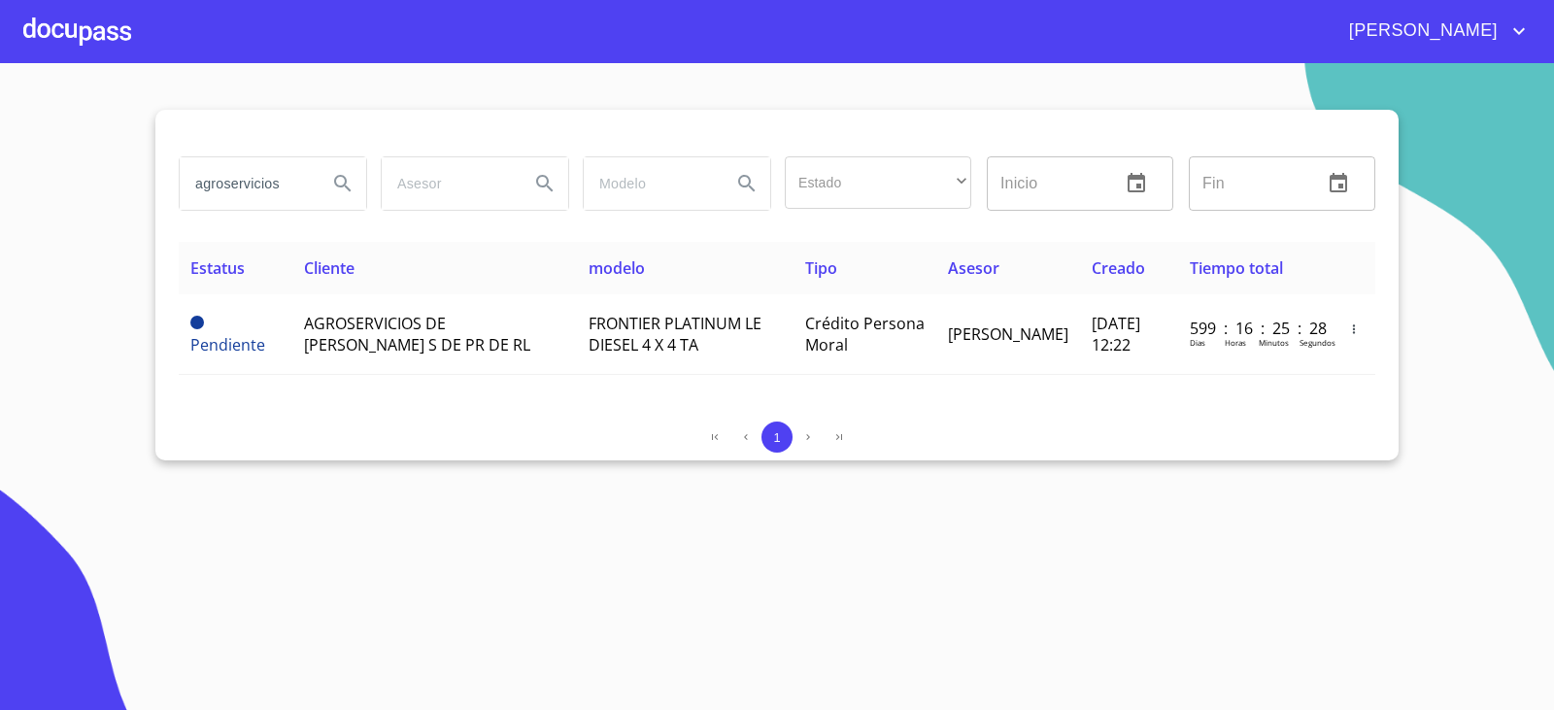
click at [510, 532] on section "agroservicios Estado ​ ​ Inicio ​ Fin ​ Estatus Cliente modelo Tipo Asesor Crea…" at bounding box center [777, 386] width 1554 height 647
click at [284, 180] on input "agroservicios" at bounding box center [246, 183] width 132 height 52
click at [285, 180] on input "agroservicios" at bounding box center [246, 183] width 132 height 52
click at [492, 475] on section "agroservicios Estado ​ ​ Inicio ​ Fin ​ Estatus Cliente modelo Tipo Asesor Crea…" at bounding box center [777, 386] width 1554 height 647
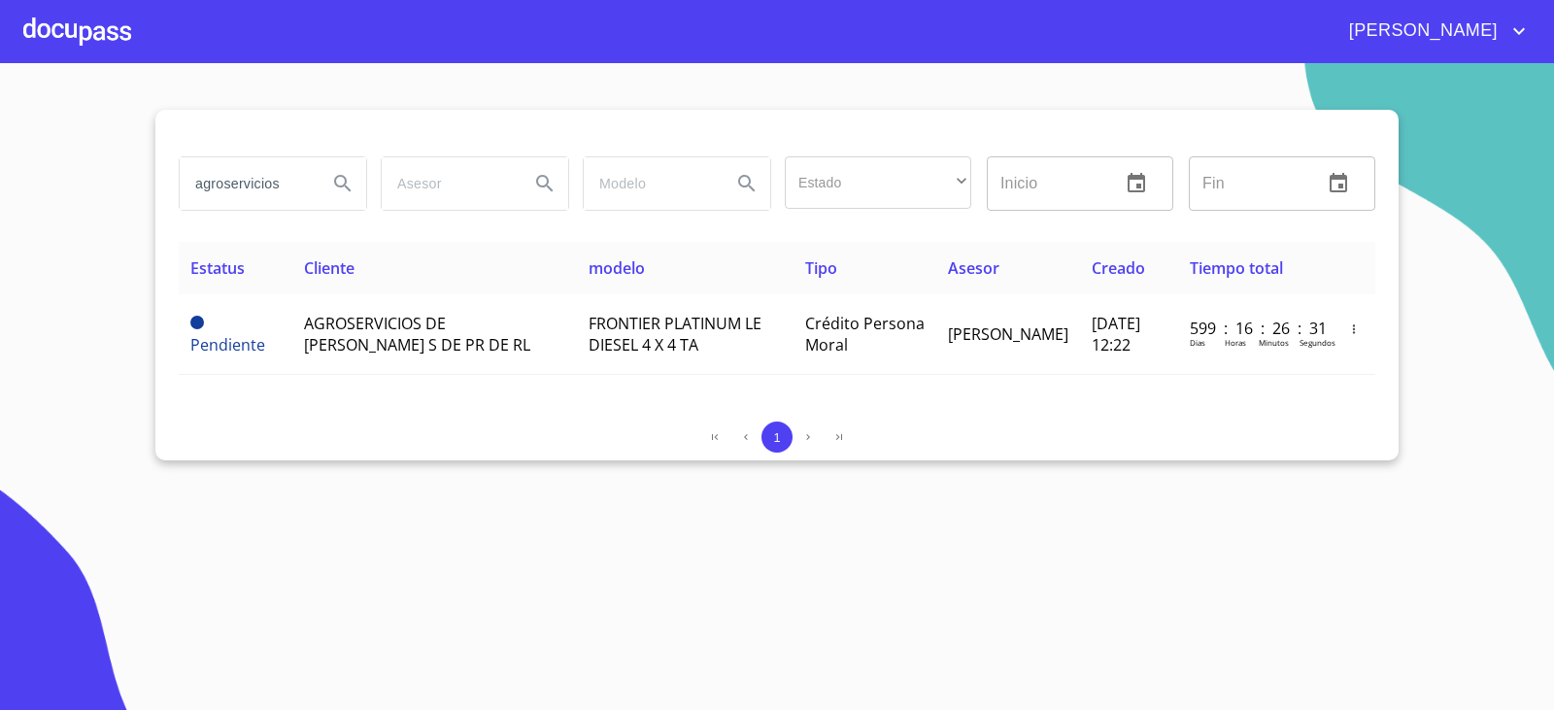
click at [302, 190] on input "agroservicios" at bounding box center [246, 183] width 132 height 52
type input "ng division"
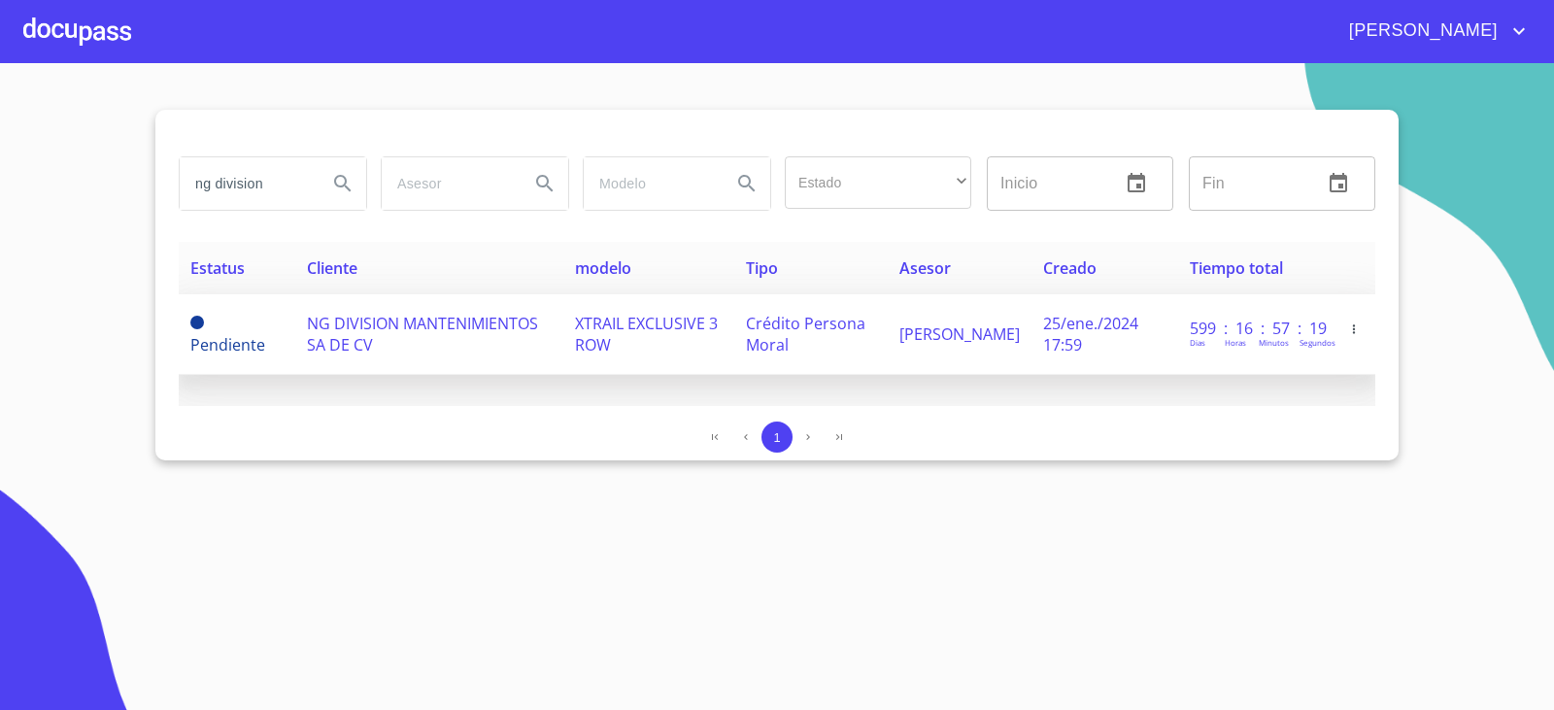
click at [456, 322] on span "NG DIVISION MANTENIMIENTOS SA DE CV" at bounding box center [422, 334] width 231 height 43
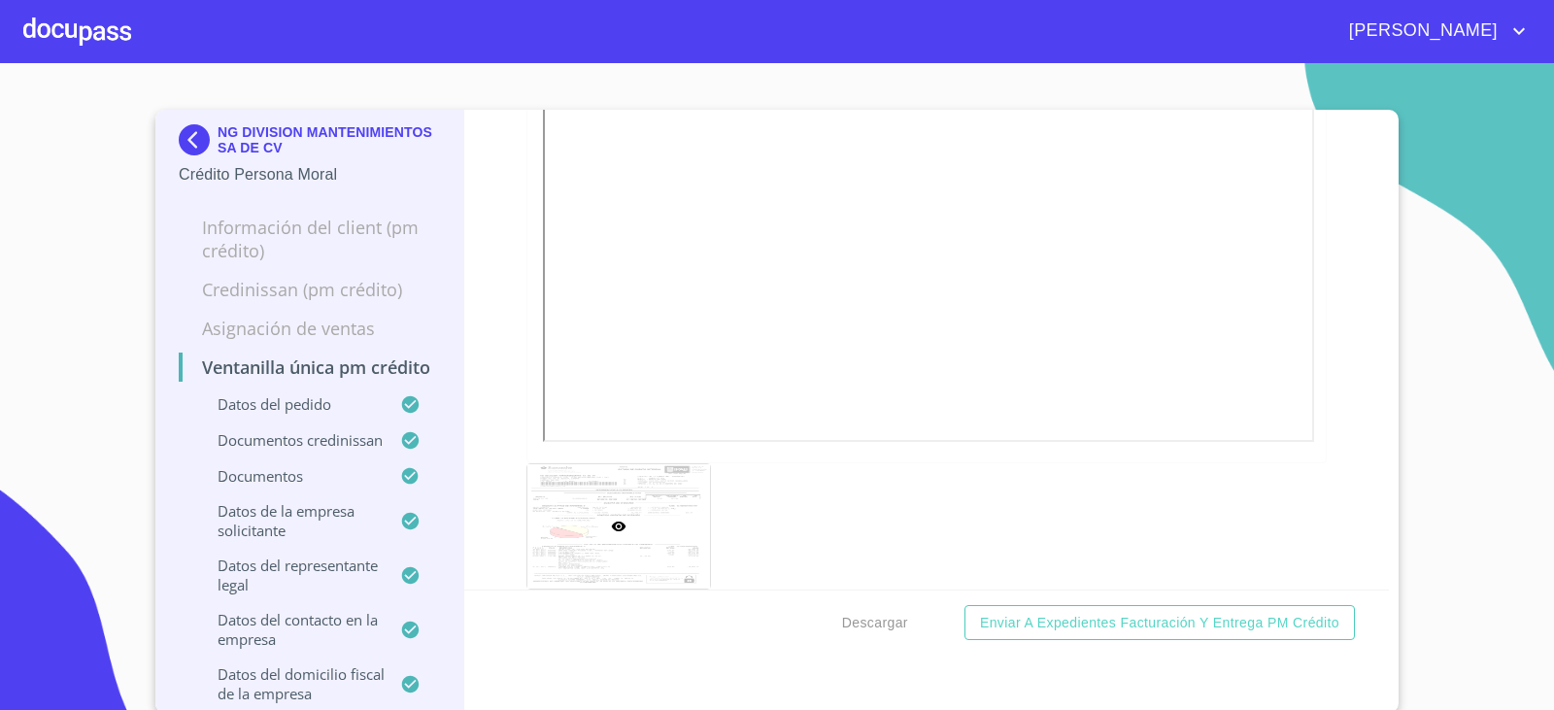
scroll to position [3108, 0]
click at [482, 569] on div "Ventanilla única PM crédito Datos del pedido Marca   * Nissan ​ Año 2024 ​ Colo…" at bounding box center [927, 350] width 926 height 480
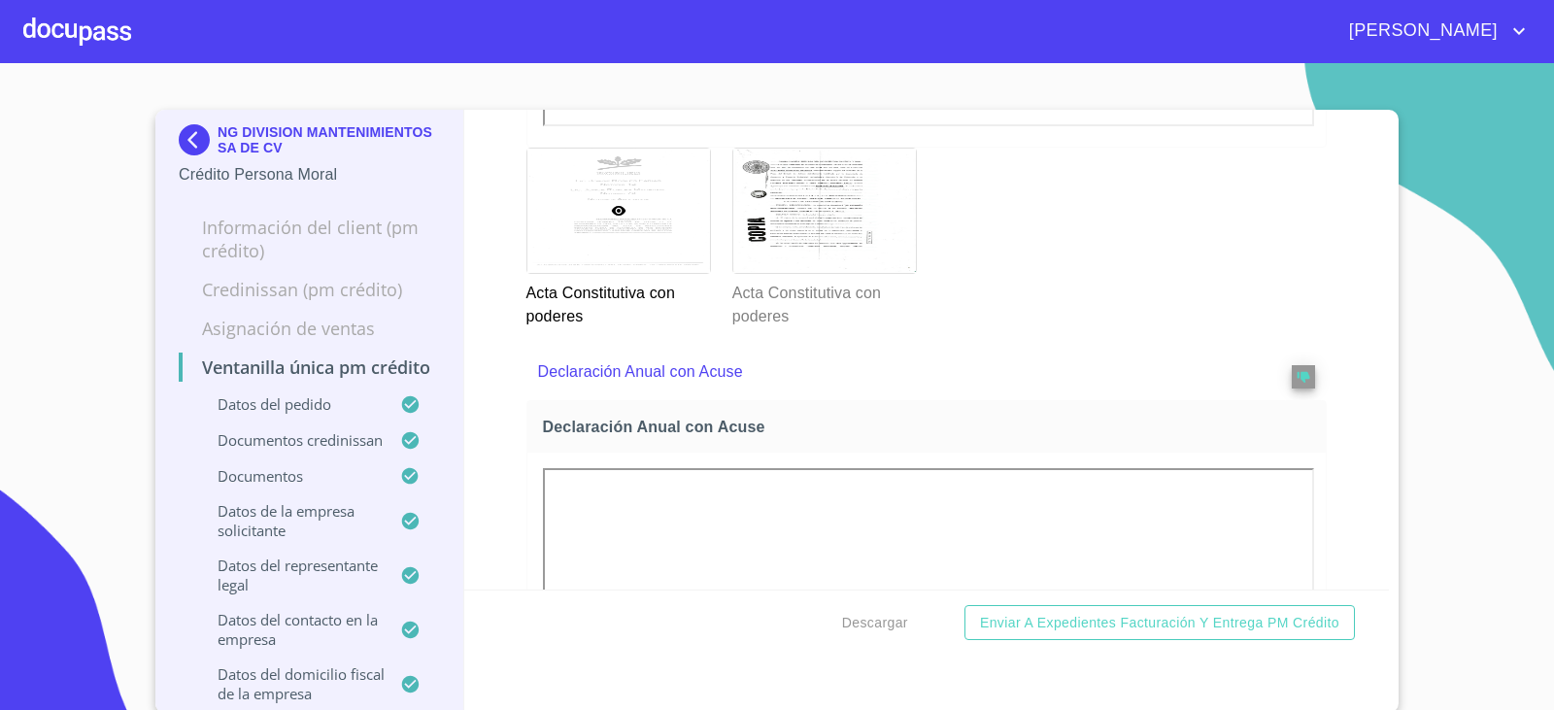
scroll to position [6895, 0]
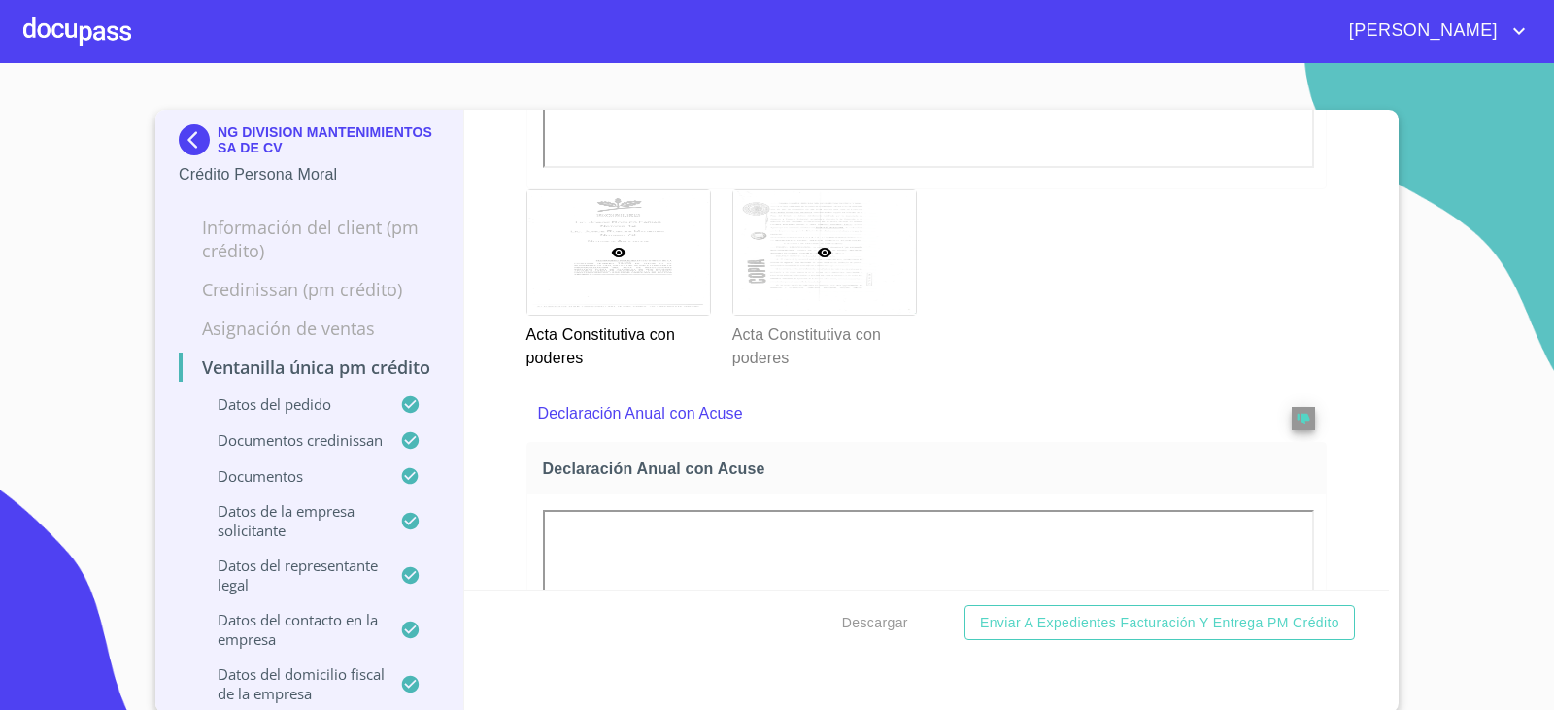
click at [766, 315] on div at bounding box center [824, 252] width 183 height 124
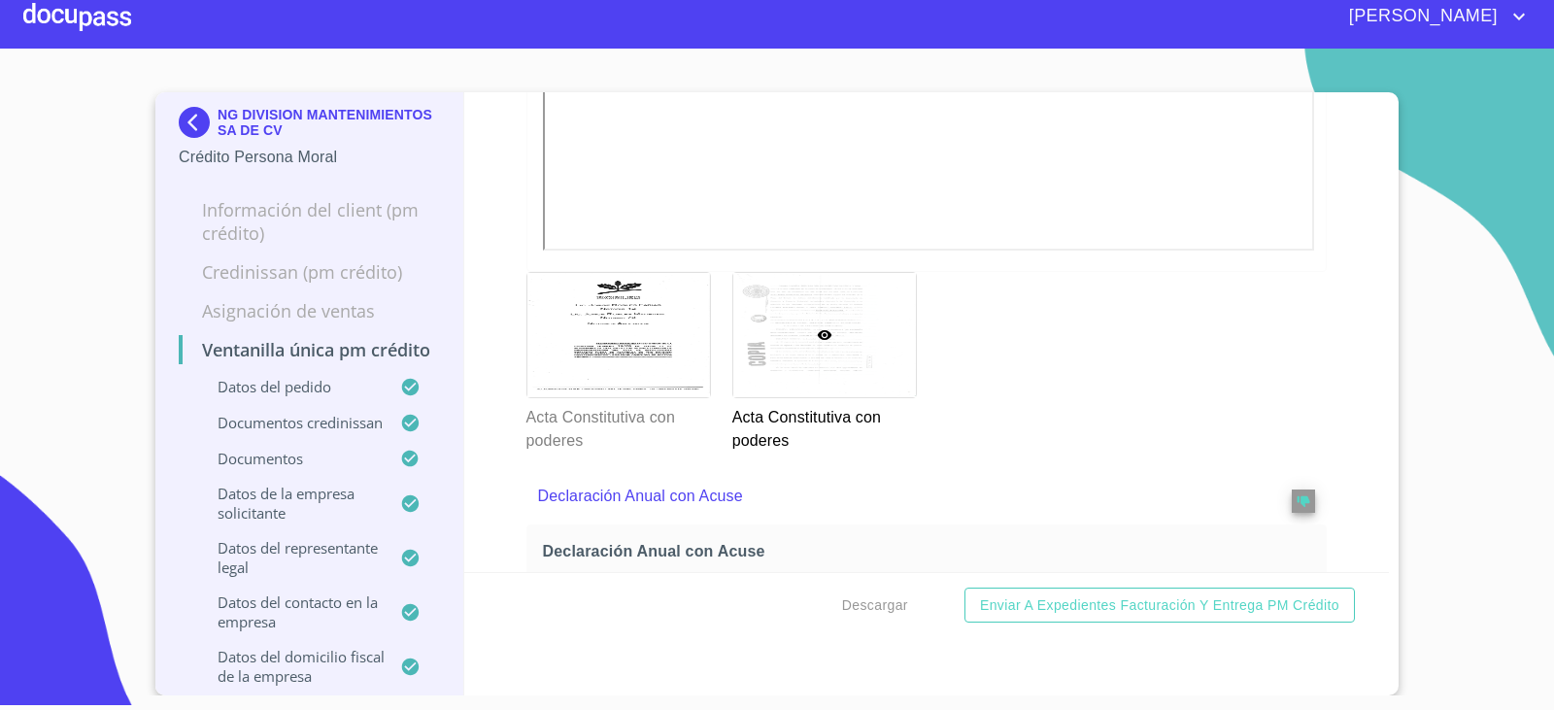
scroll to position [7161, 0]
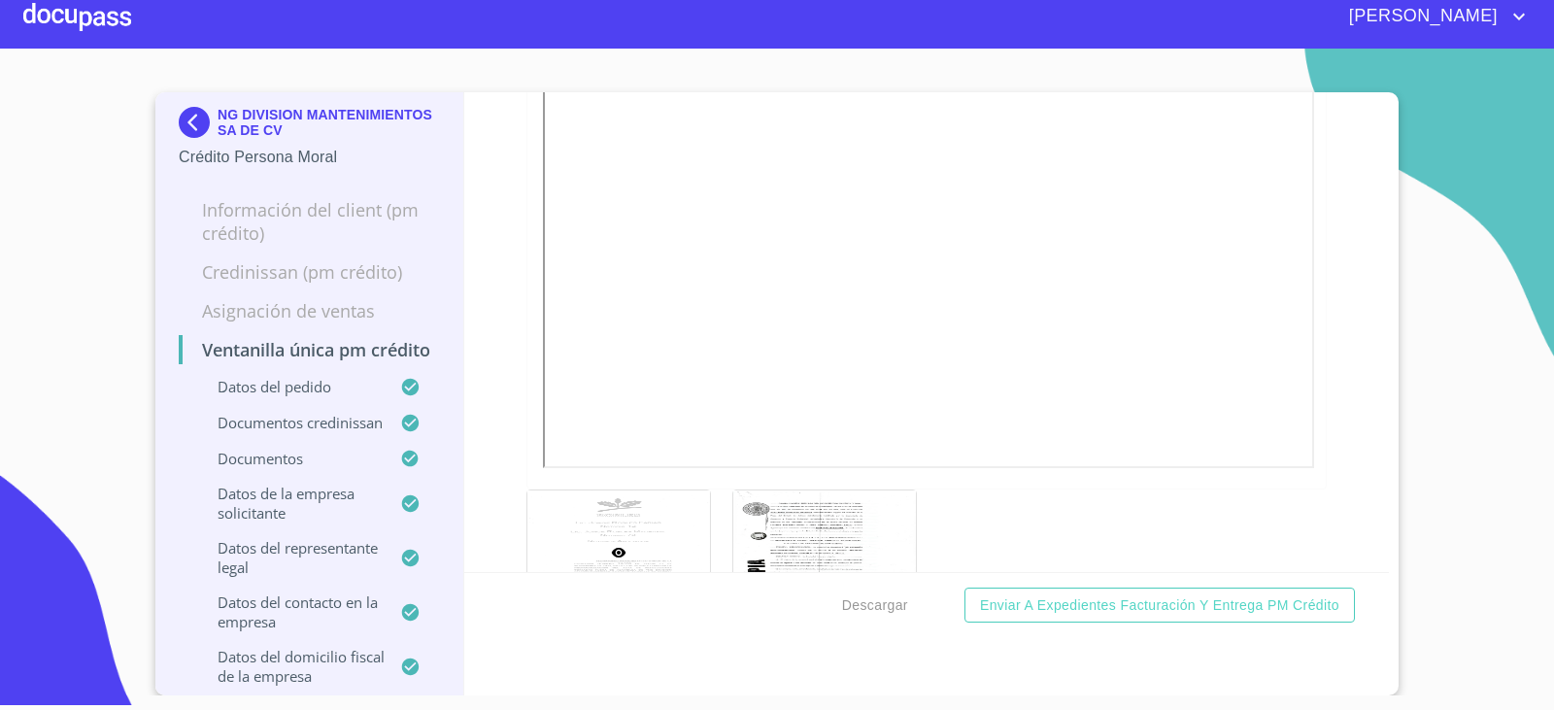
click at [207, 122] on img at bounding box center [198, 122] width 39 height 31
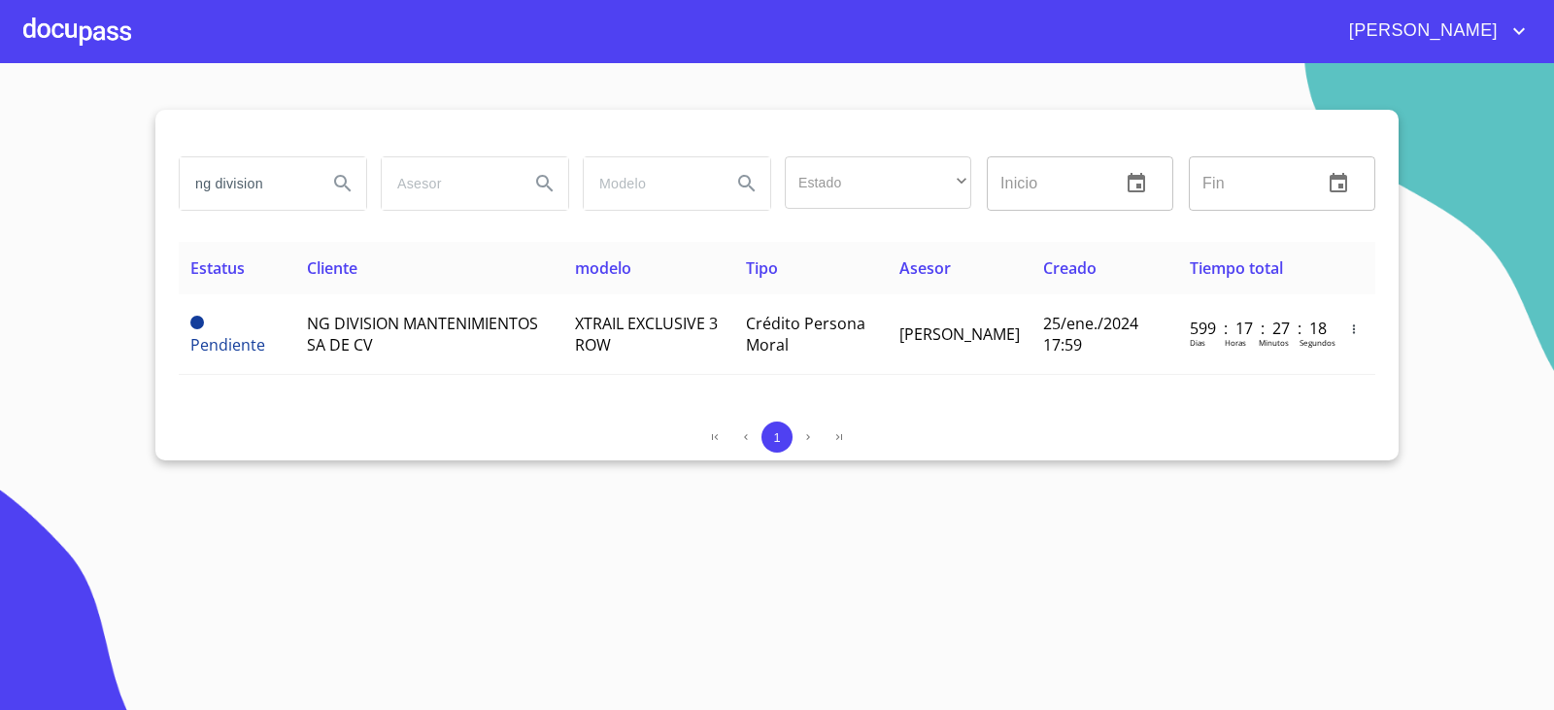
drag, startPoint x: 282, startPoint y: 197, endPoint x: 288, endPoint y: 110, distance: 87.7
click at [23, 210] on section "ng division Estado ​ ​ Inicio ​ Fin ​ Estatus Cliente modelo Tipo Asesor Creado…" at bounding box center [777, 386] width 1554 height 647
type input "asociacion de colonos"
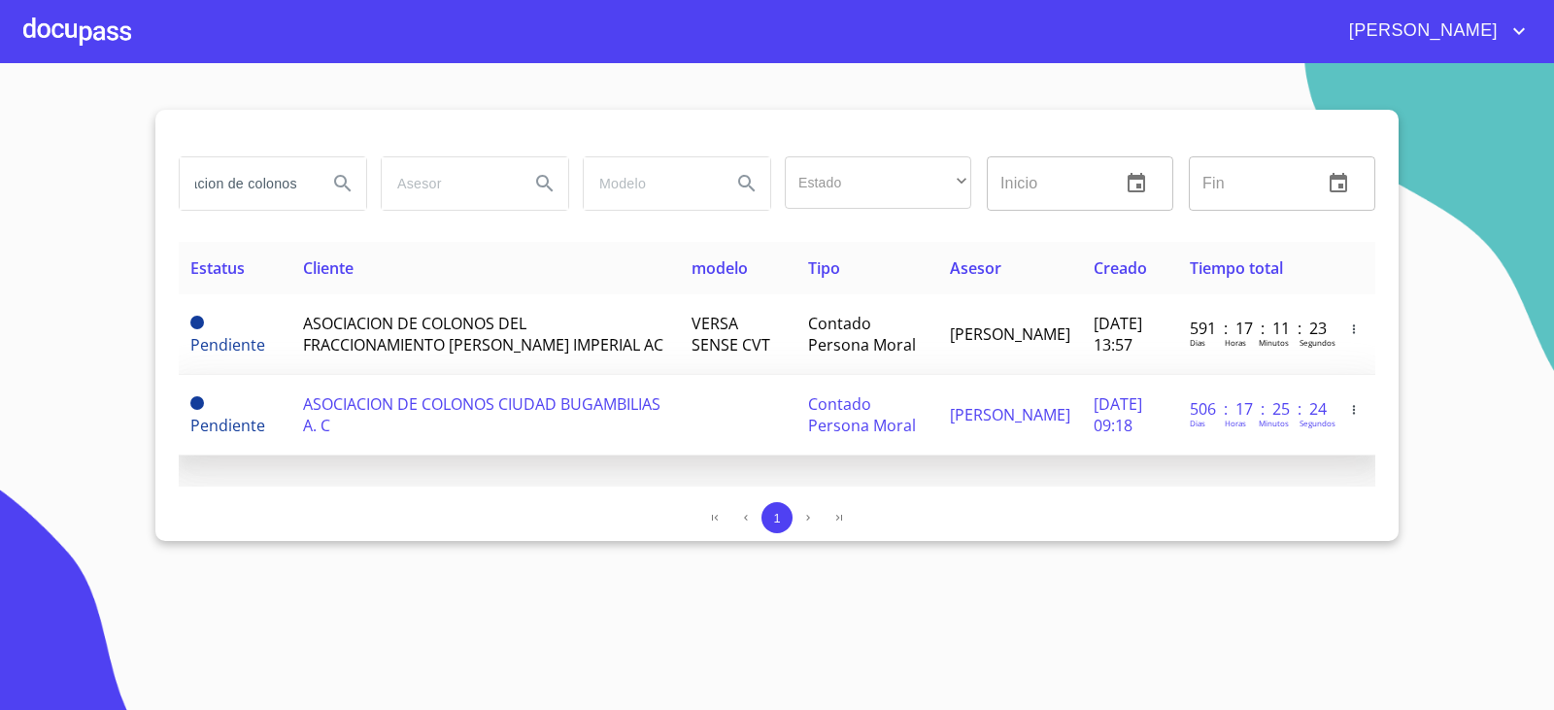
click at [711, 442] on td at bounding box center [738, 415] width 117 height 81
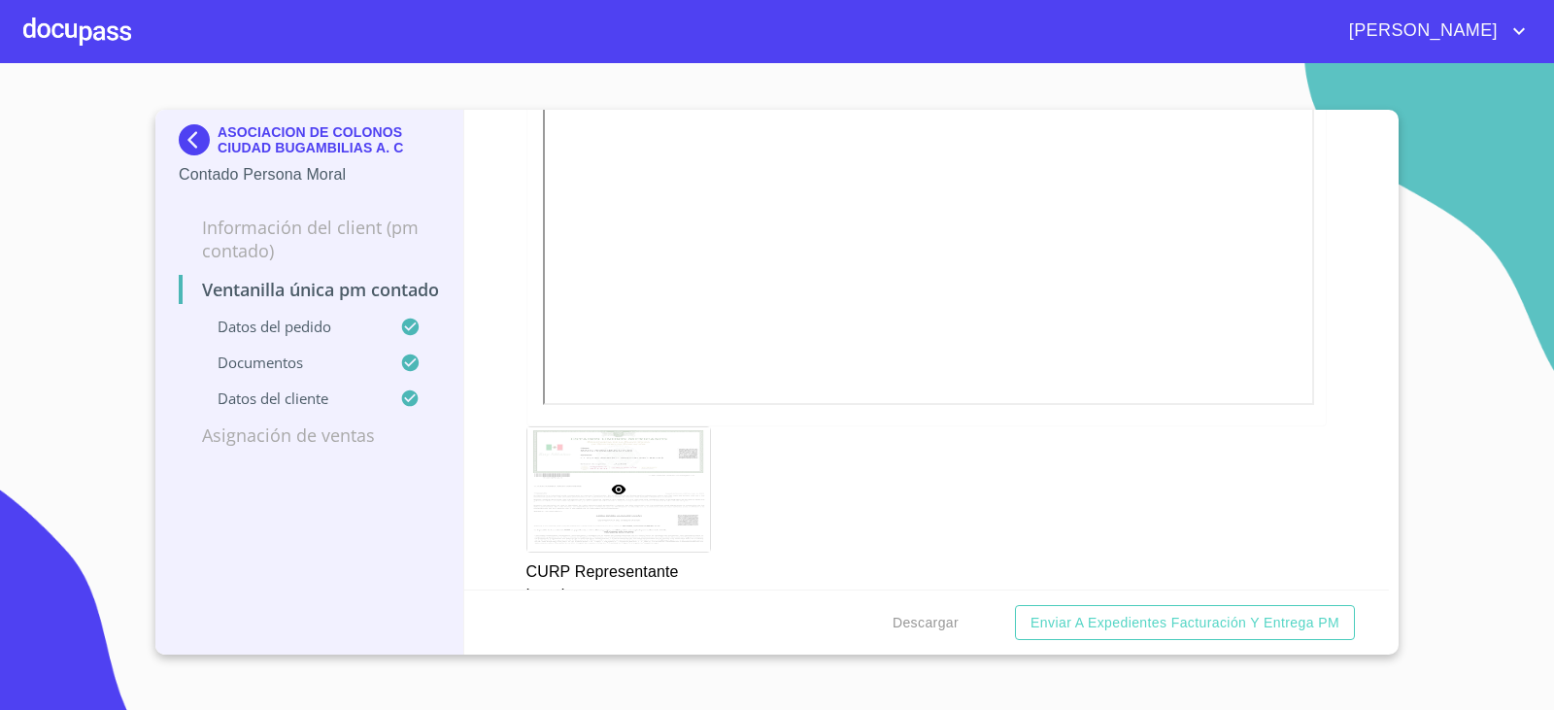
scroll to position [3788, 0]
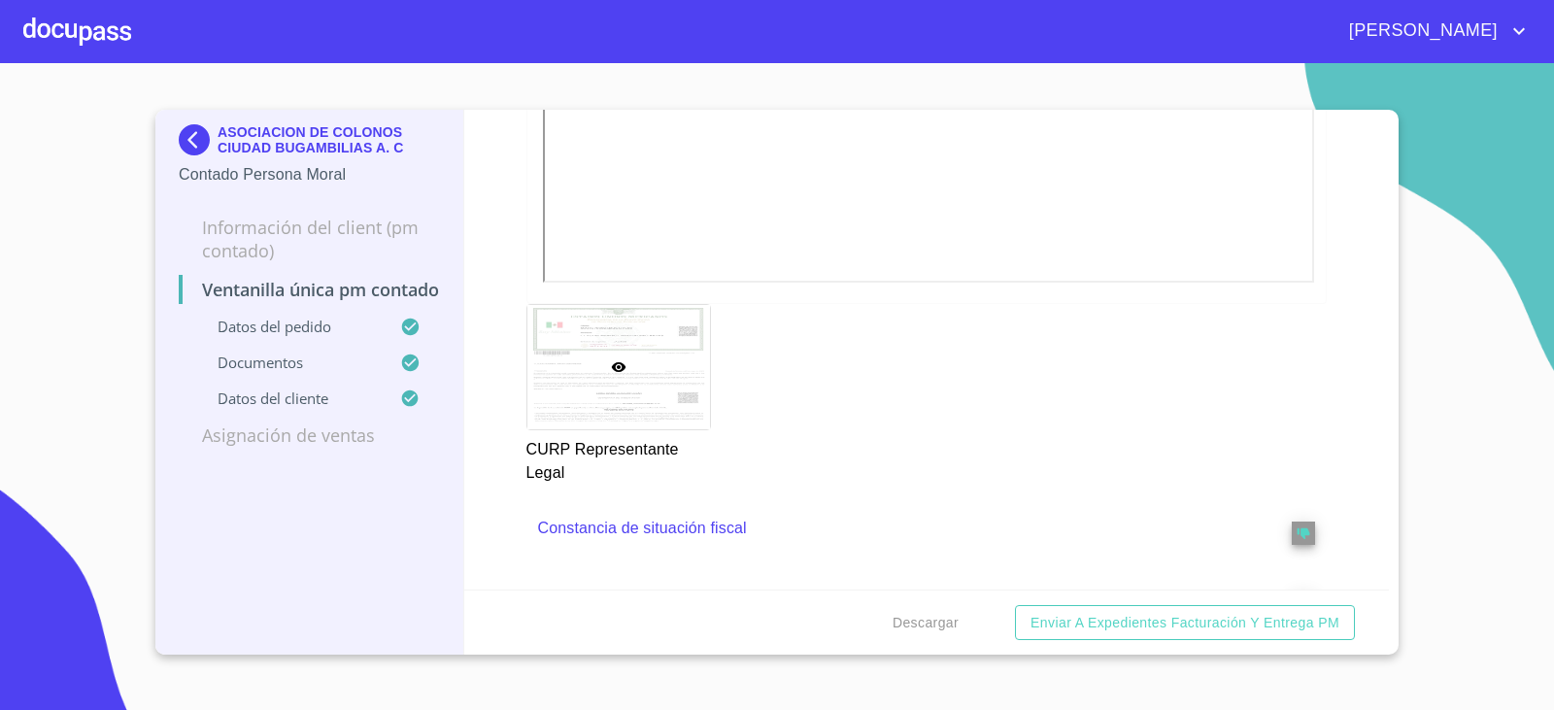
click at [482, 492] on div "Ventanilla única PM contado Datos del pedido Marca   * Nissan ​ Año 2024 ​ Colo…" at bounding box center [927, 350] width 926 height 480
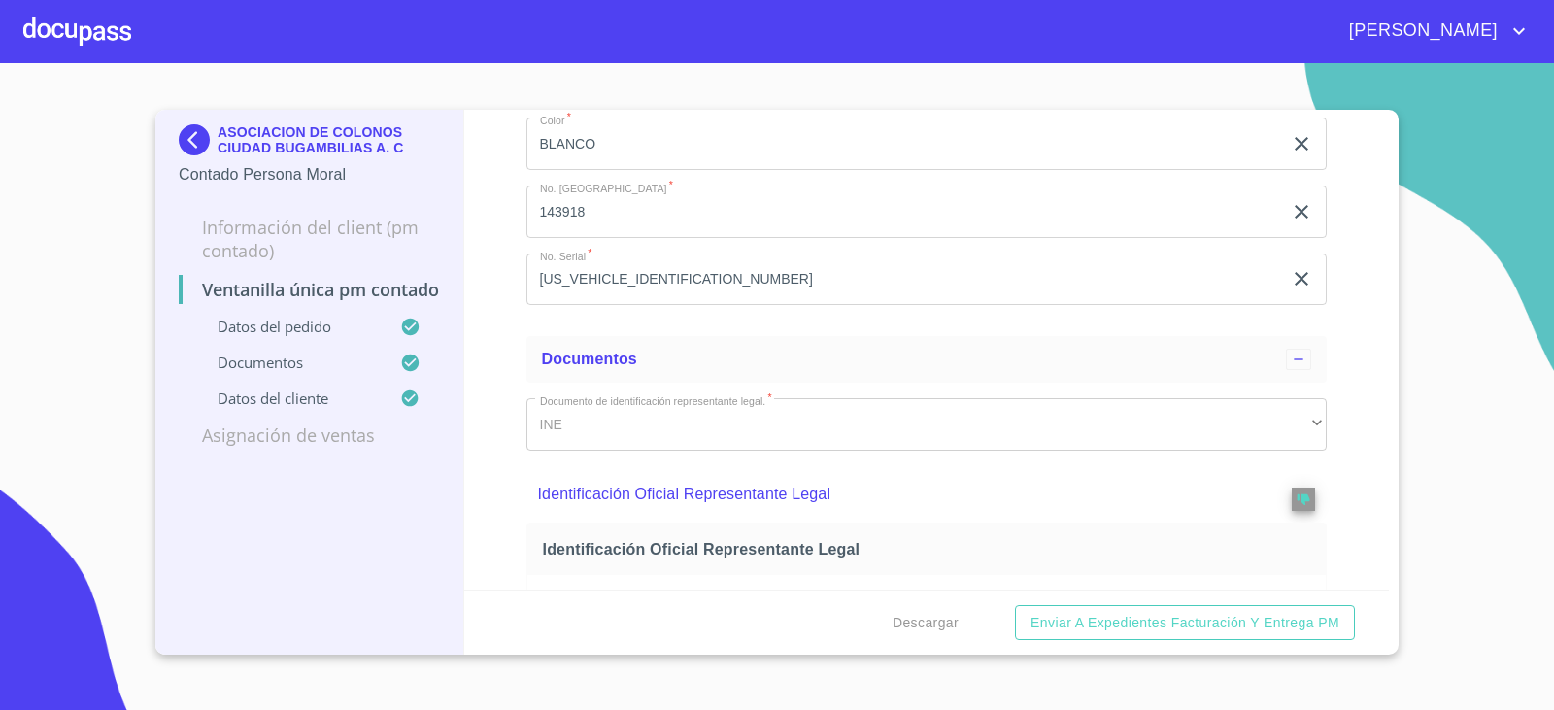
scroll to position [777, 0]
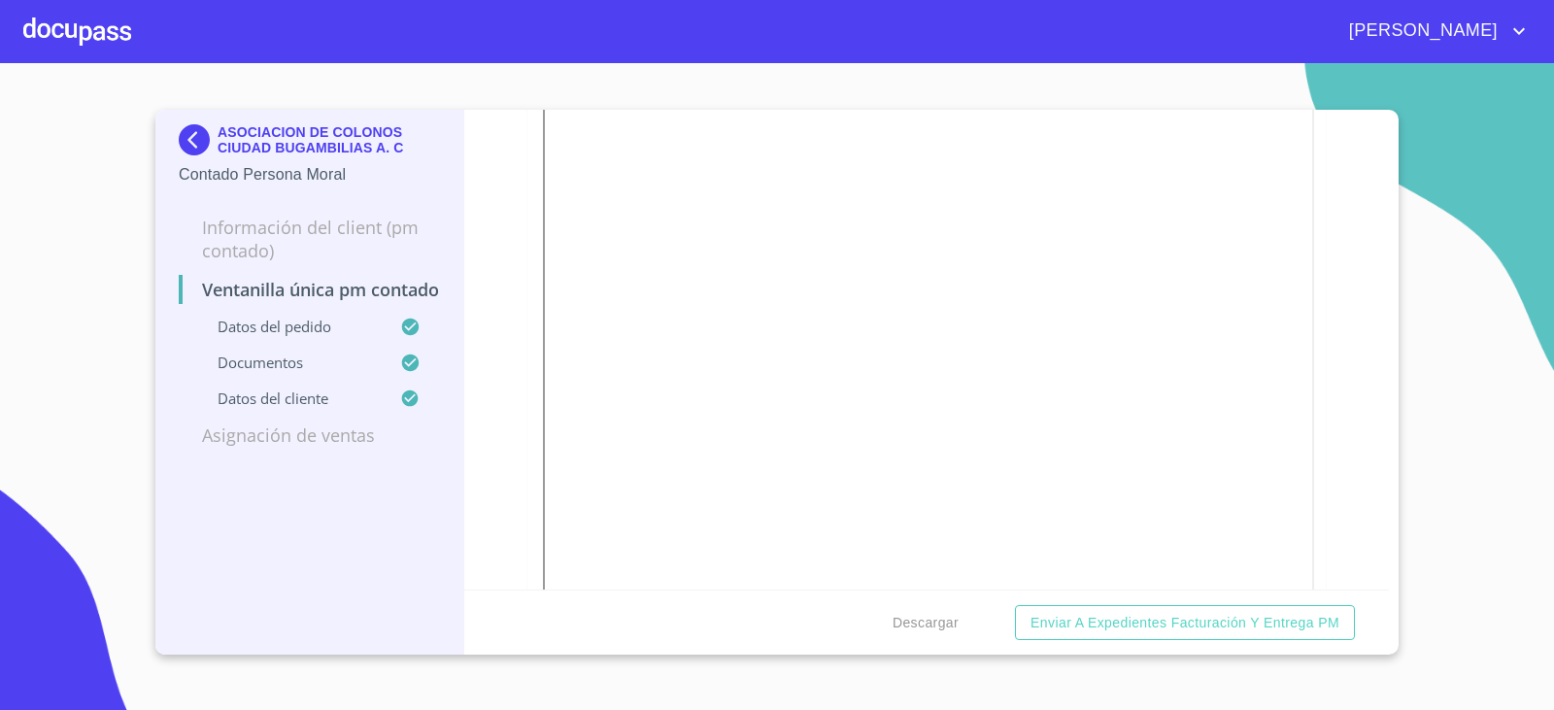
drag, startPoint x: 489, startPoint y: 500, endPoint x: 479, endPoint y: 534, distance: 35.4
click at [479, 534] on div "Ventanilla única PM contado Datos del pedido Marca   * Nissan ​ Año 2024 ​ Colo…" at bounding box center [927, 350] width 926 height 480
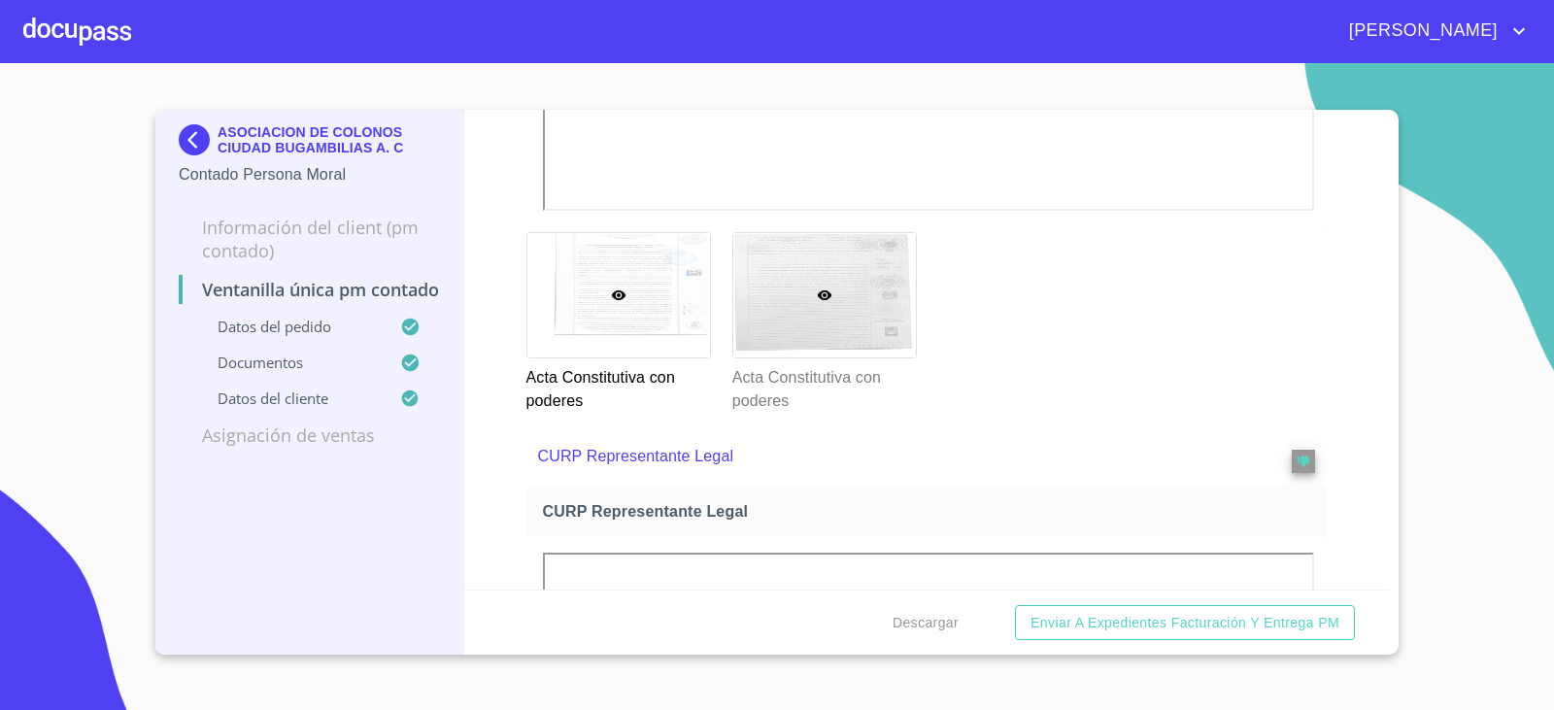
click at [828, 343] on div at bounding box center [824, 295] width 183 height 124
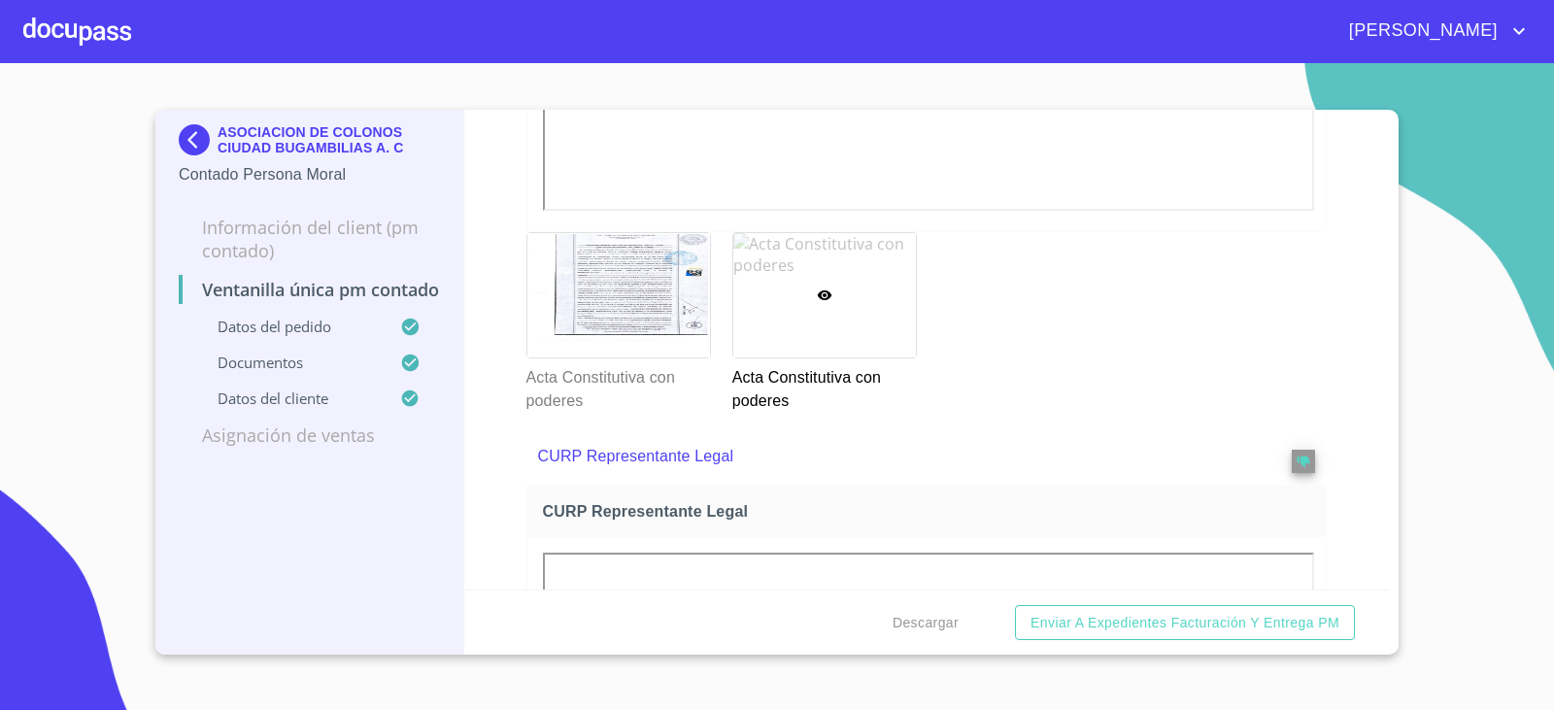
scroll to position [15, 0]
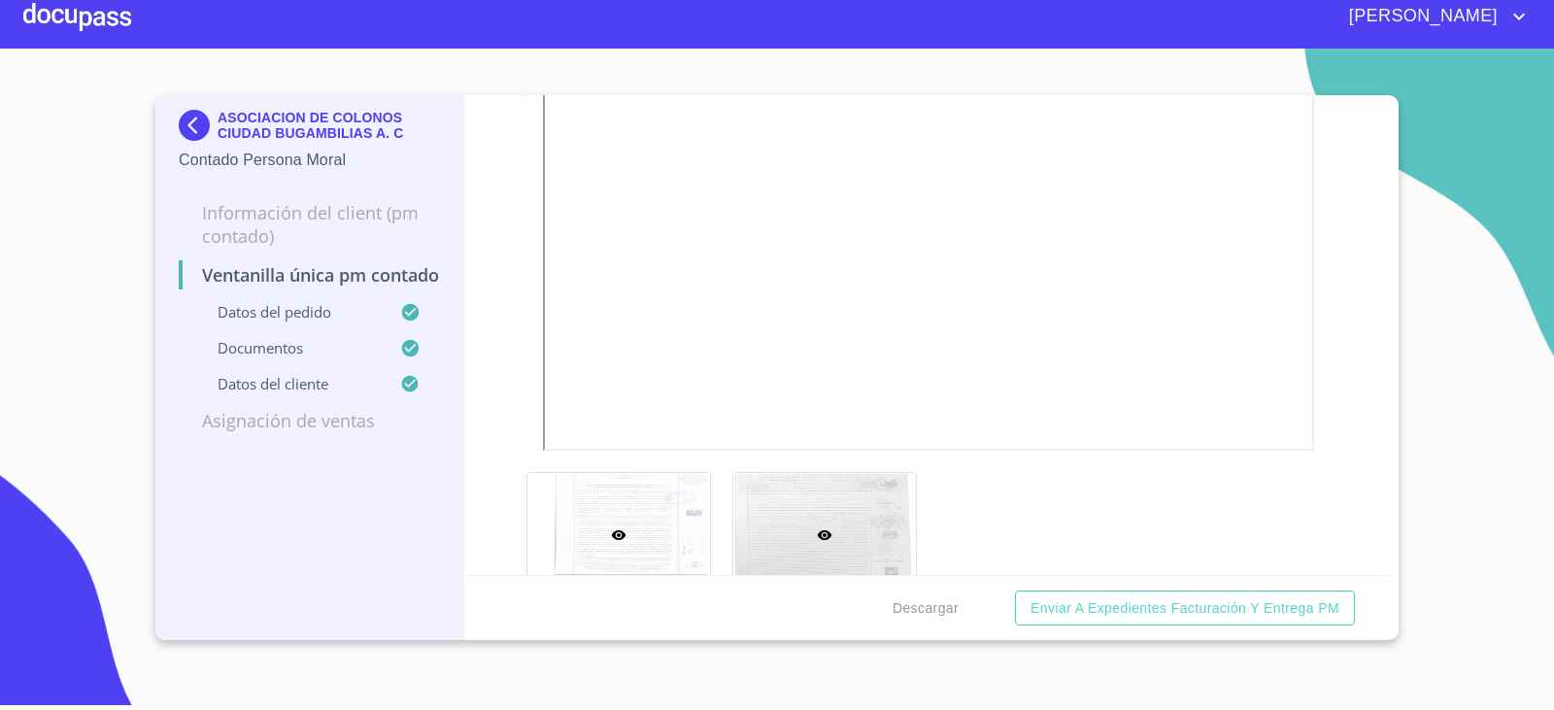
click at [657, 517] on div at bounding box center [618, 535] width 183 height 124
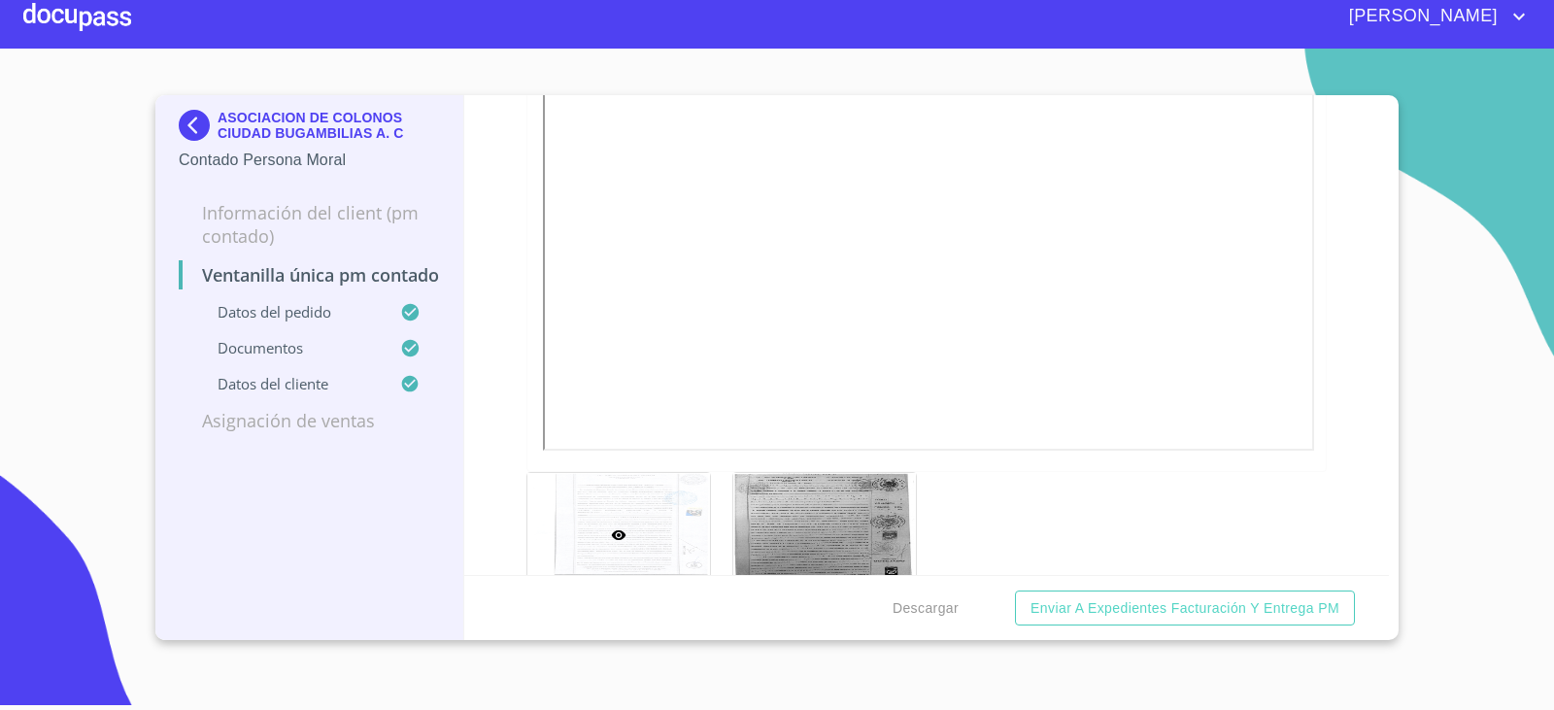
scroll to position [3242, 0]
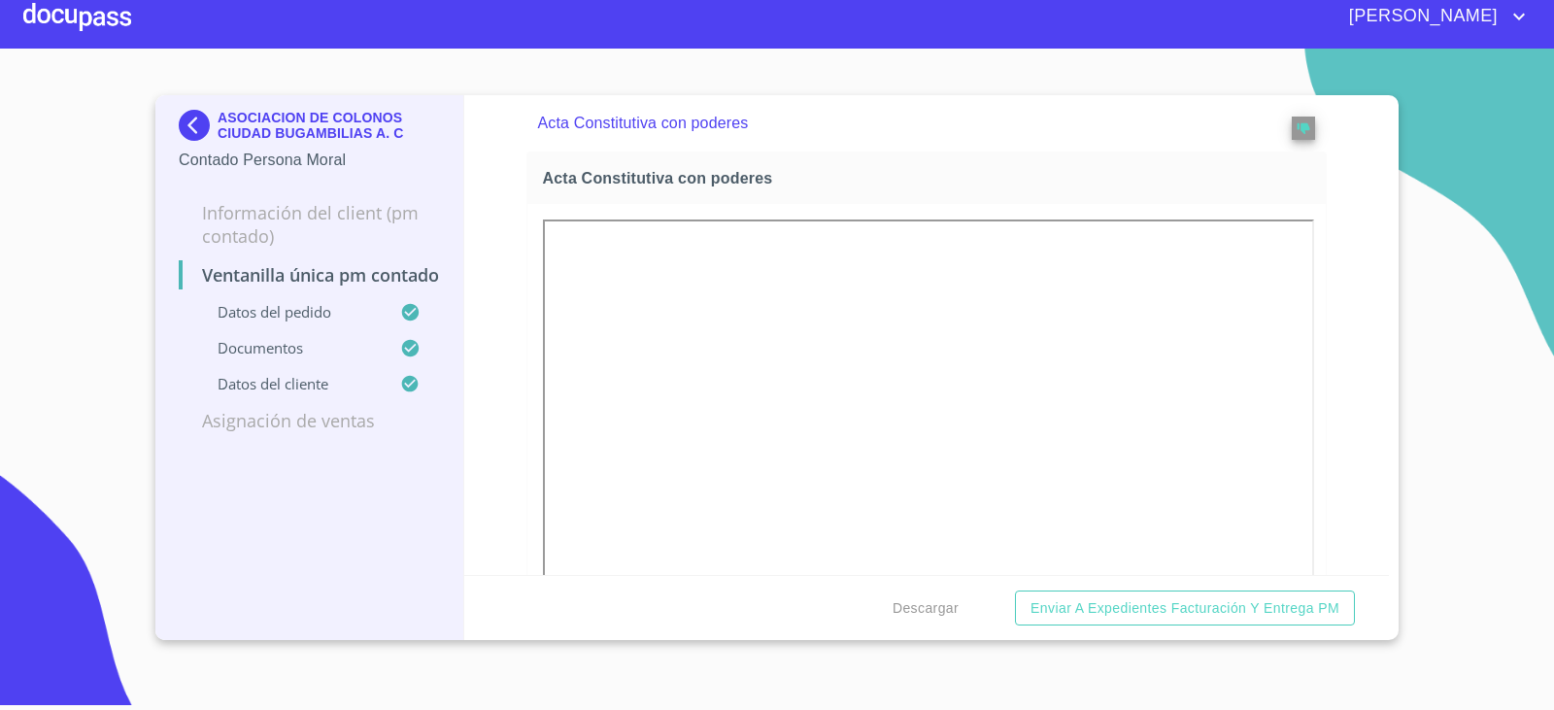
click at [485, 467] on div "Ventanilla única PM contado Datos del pedido Marca   * Nissan ​ Año 2024 ​ Colo…" at bounding box center [927, 335] width 926 height 480
click at [189, 122] on img at bounding box center [198, 125] width 39 height 31
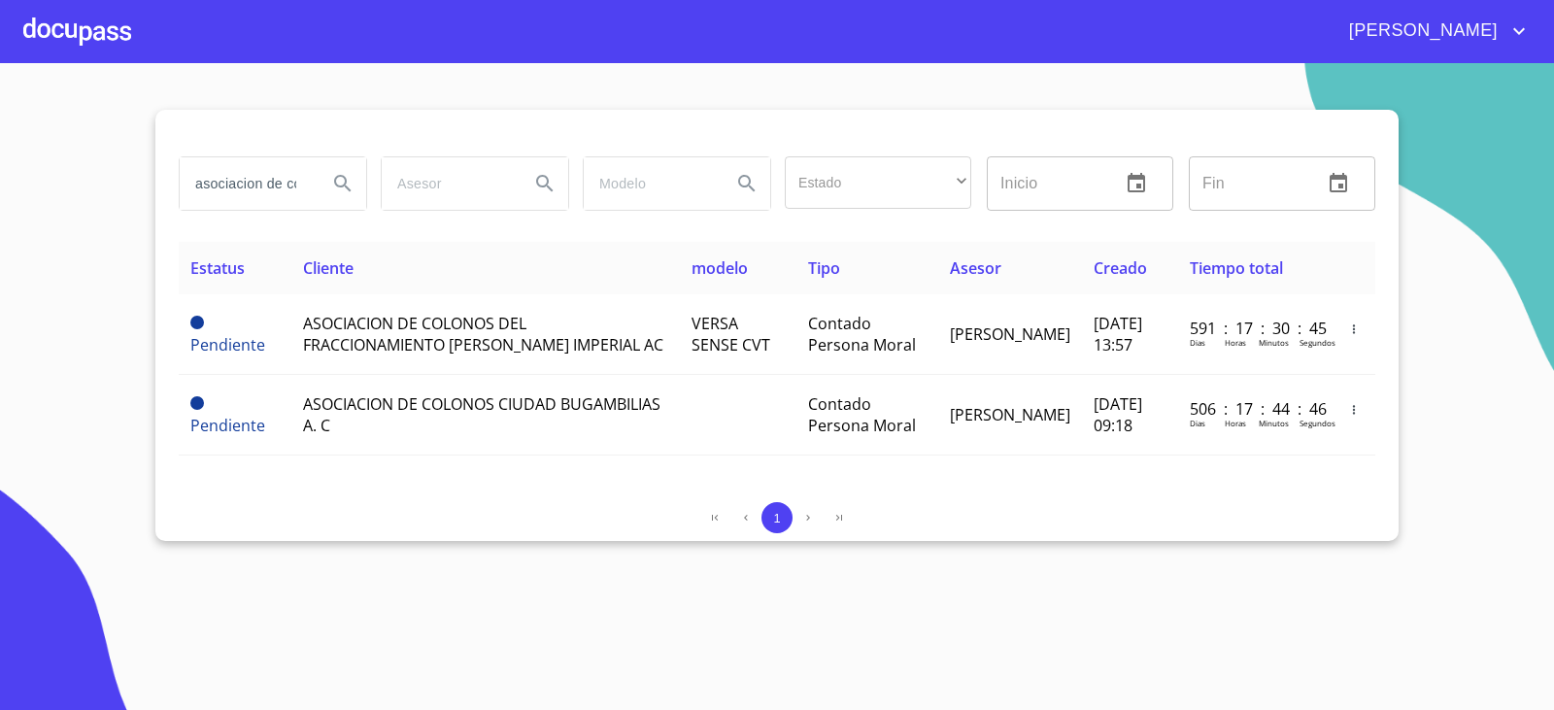
drag, startPoint x: 447, startPoint y: 556, endPoint x: 435, endPoint y: 559, distance: 12.0
click at [447, 556] on section "asociacion de colonos Estado ​ ​ Inicio ​ Fin ​ Estatus Cliente modelo Tipo Ase…" at bounding box center [777, 386] width 1554 height 647
click at [258, 160] on input "asociacion de colonos" at bounding box center [246, 183] width 132 height 52
click at [260, 160] on input "asociacion de colonos" at bounding box center [246, 183] width 132 height 52
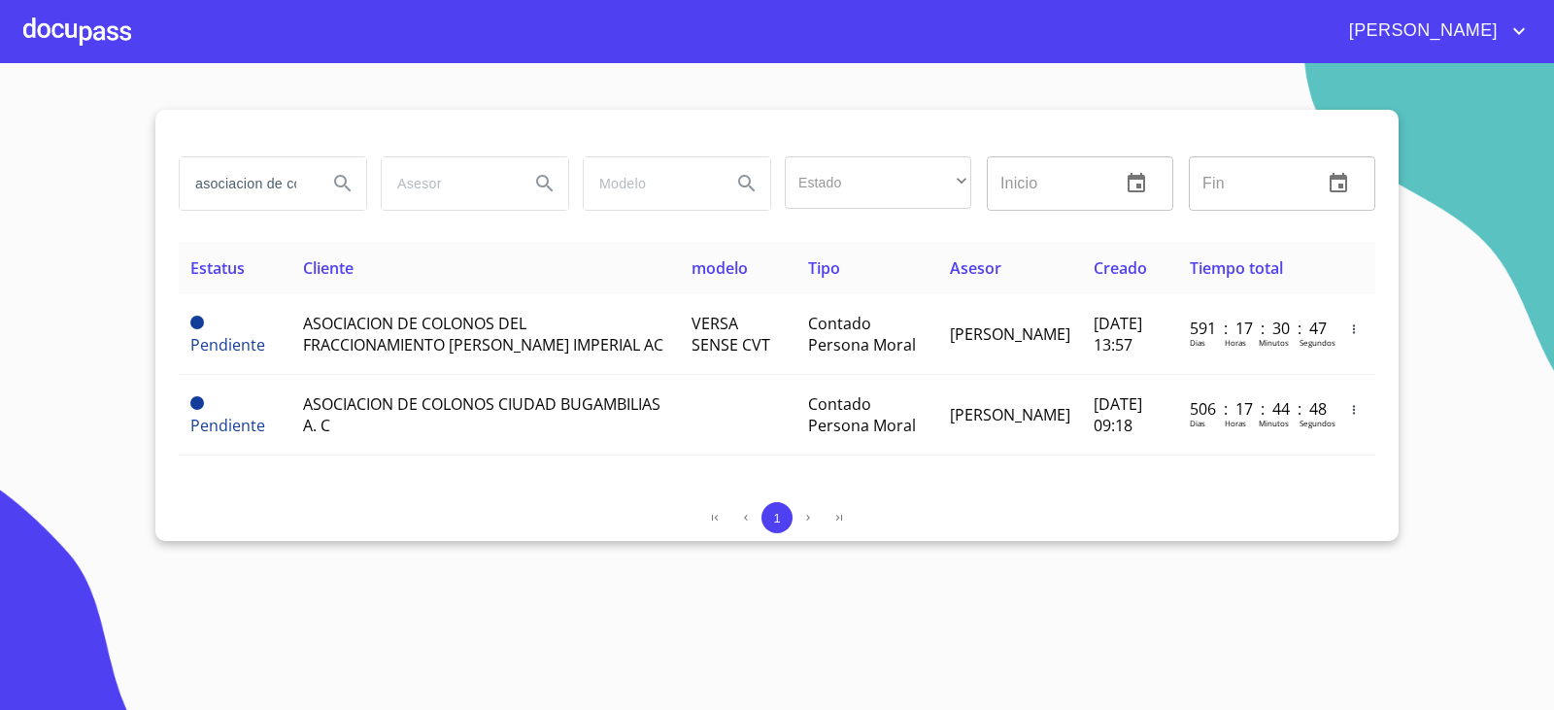
click at [260, 160] on input "asociacion de colonos" at bounding box center [246, 183] width 132 height 52
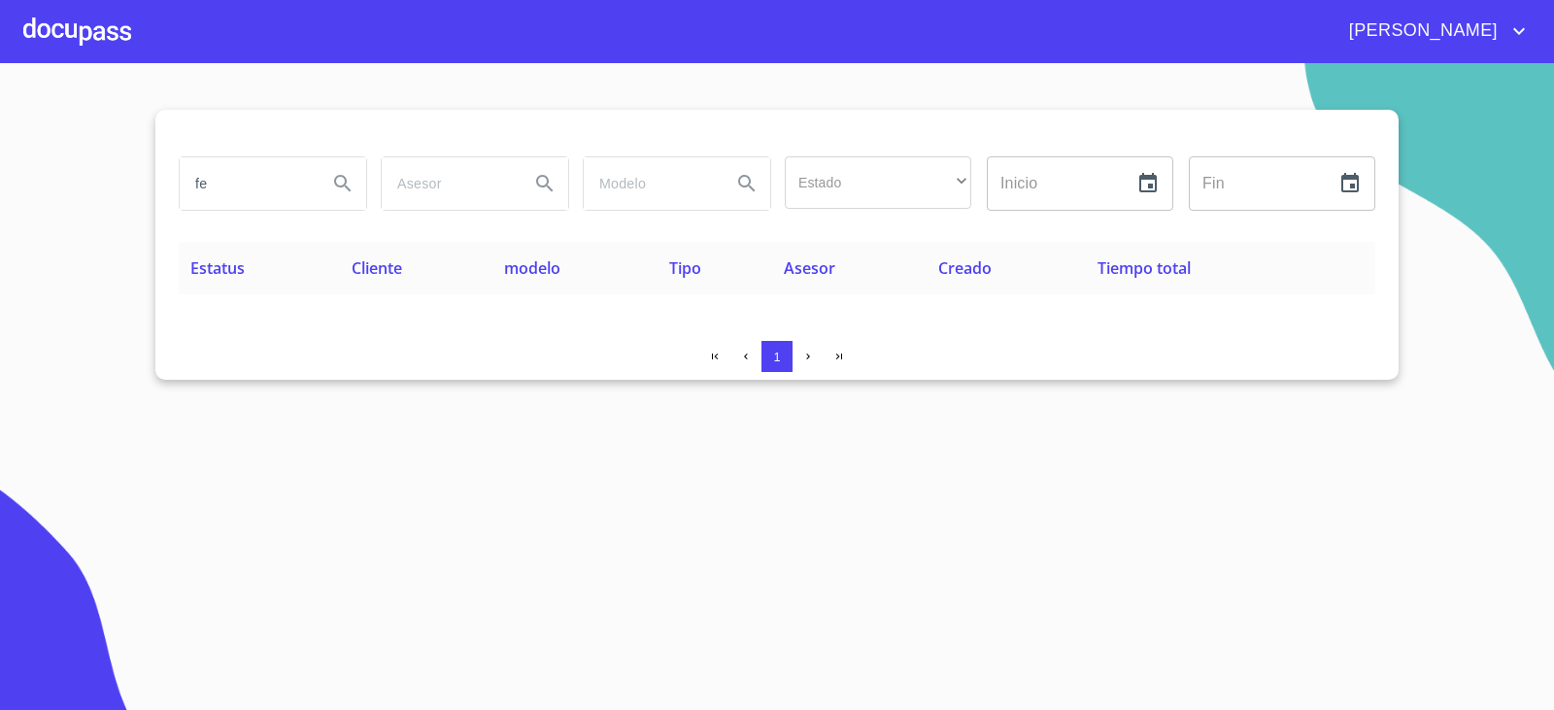
type input "f"
type input "laminados para"
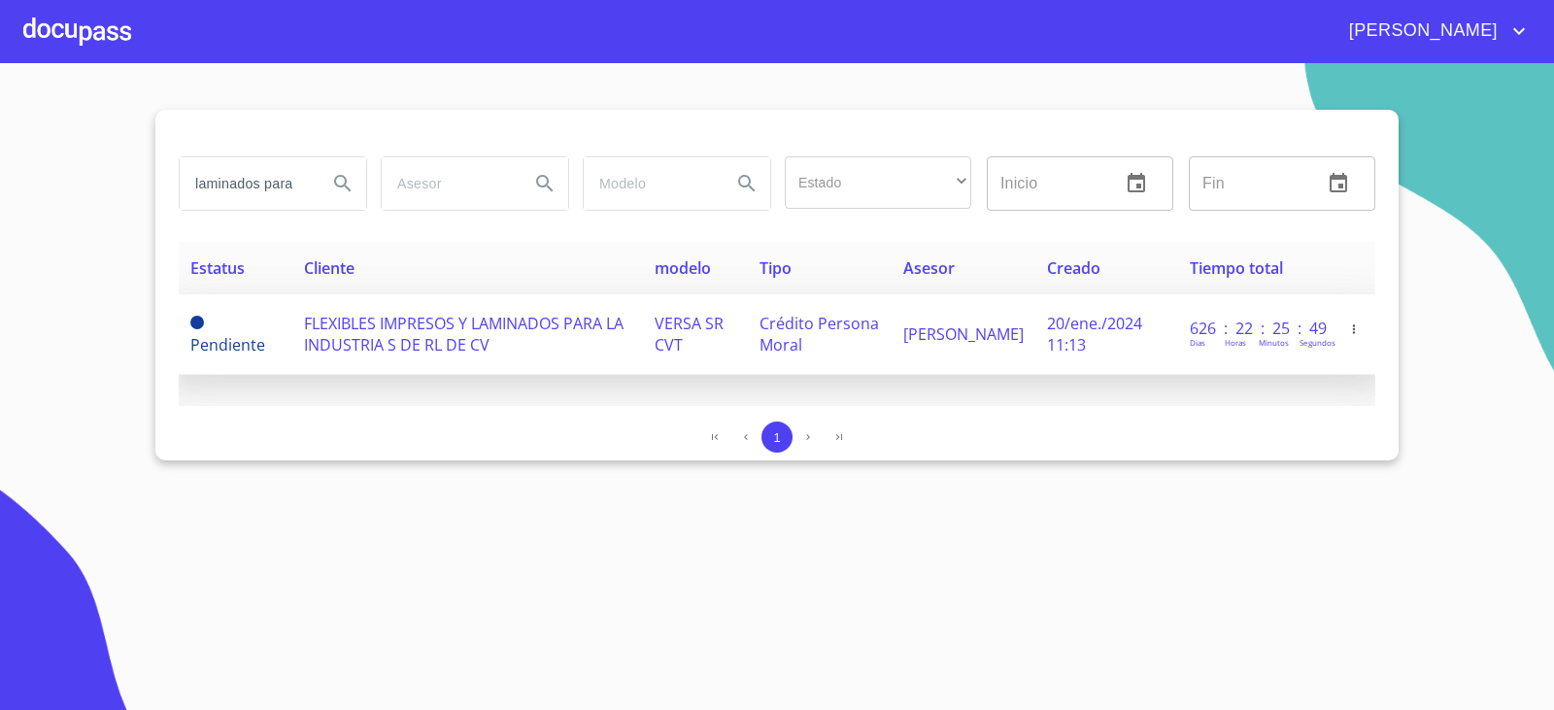
click at [354, 314] on span "FLEXIBLES IMPRESOS Y LAMINADOS PARA LA INDUSTRIA S DE RL DE CV" at bounding box center [464, 334] width 320 height 43
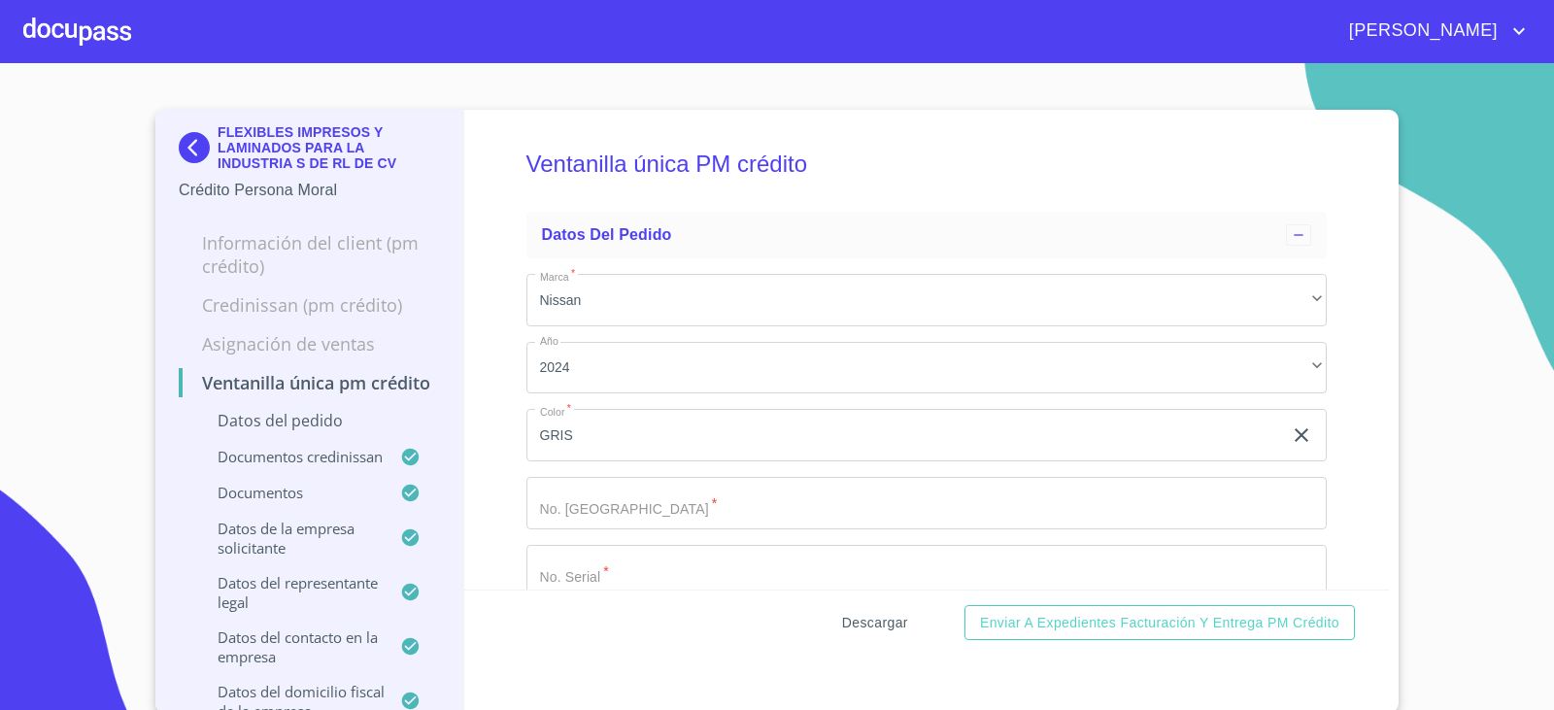
click at [881, 621] on span "Descargar" at bounding box center [875, 623] width 66 height 24
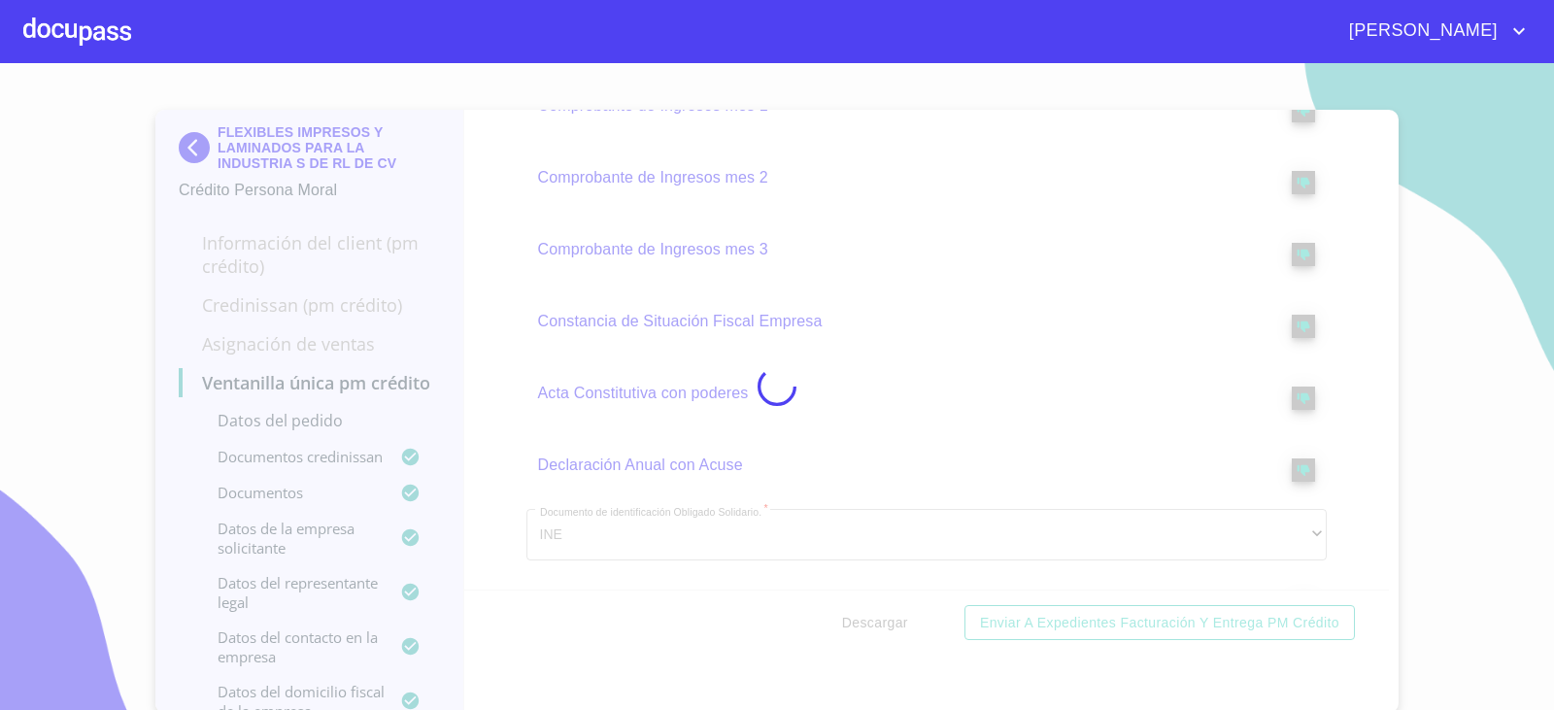
scroll to position [1264, 0]
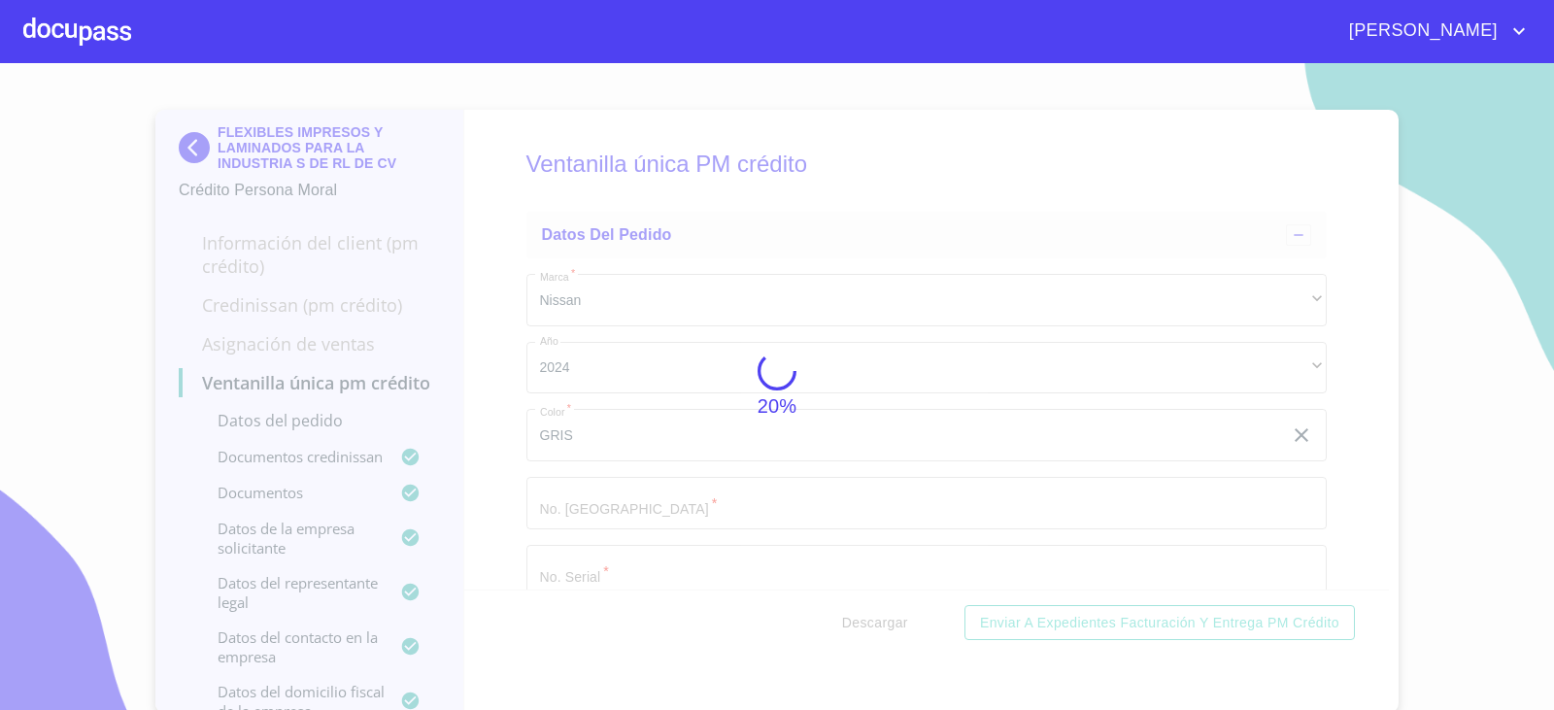
scroll to position [3160, 0]
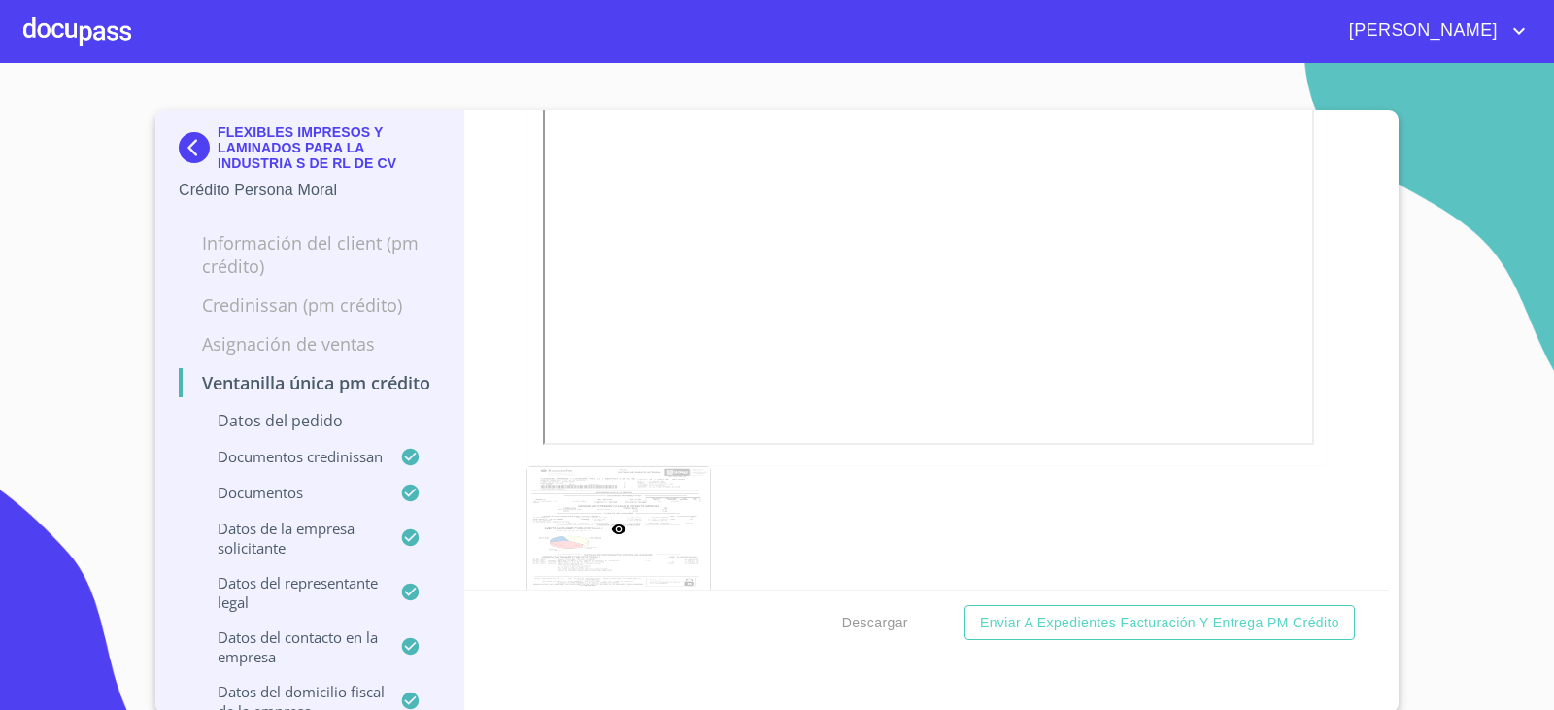
click at [496, 218] on div "Ventanilla única PM crédito Datos del pedido Marca   * Nissan ​ Año 2024 ​ Colo…" at bounding box center [927, 350] width 926 height 480
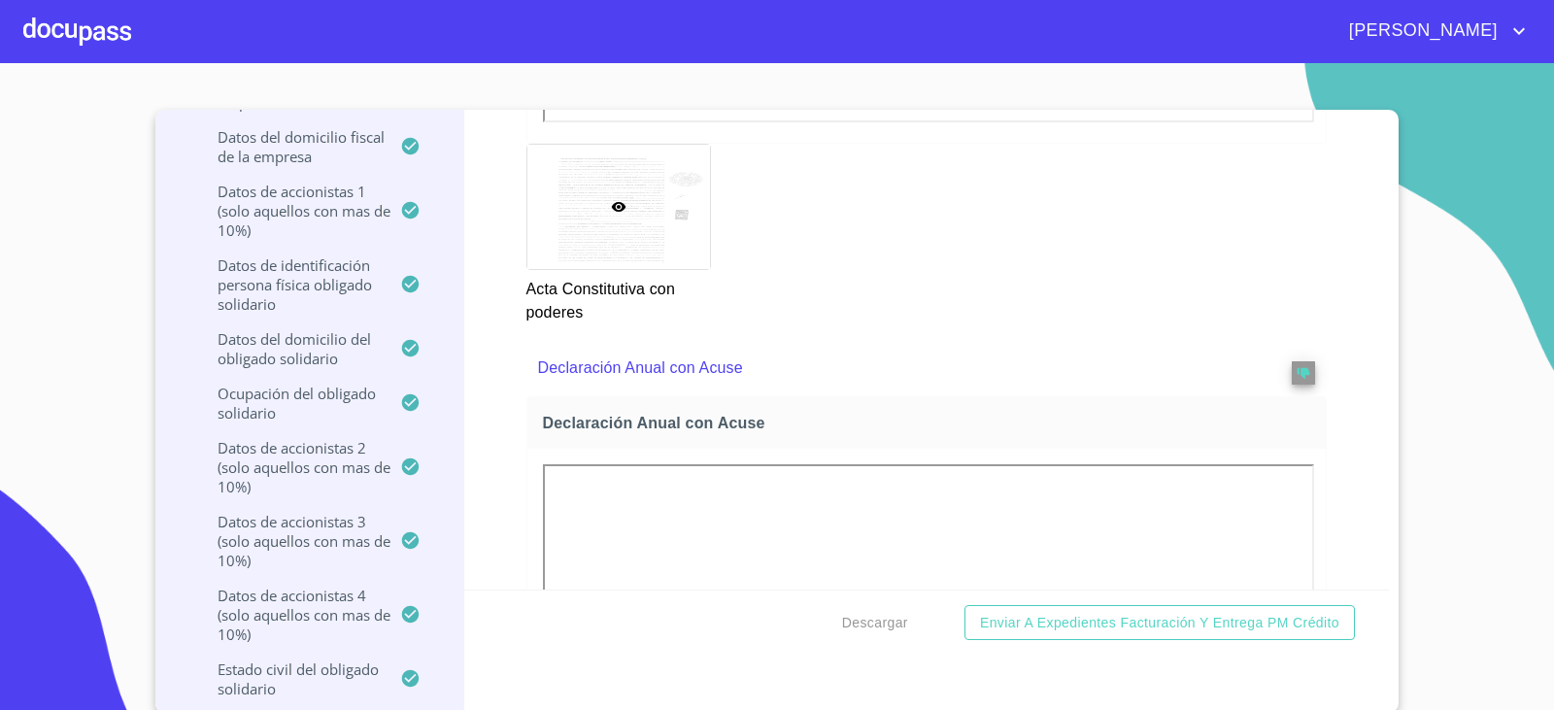
scroll to position [6365, 0]
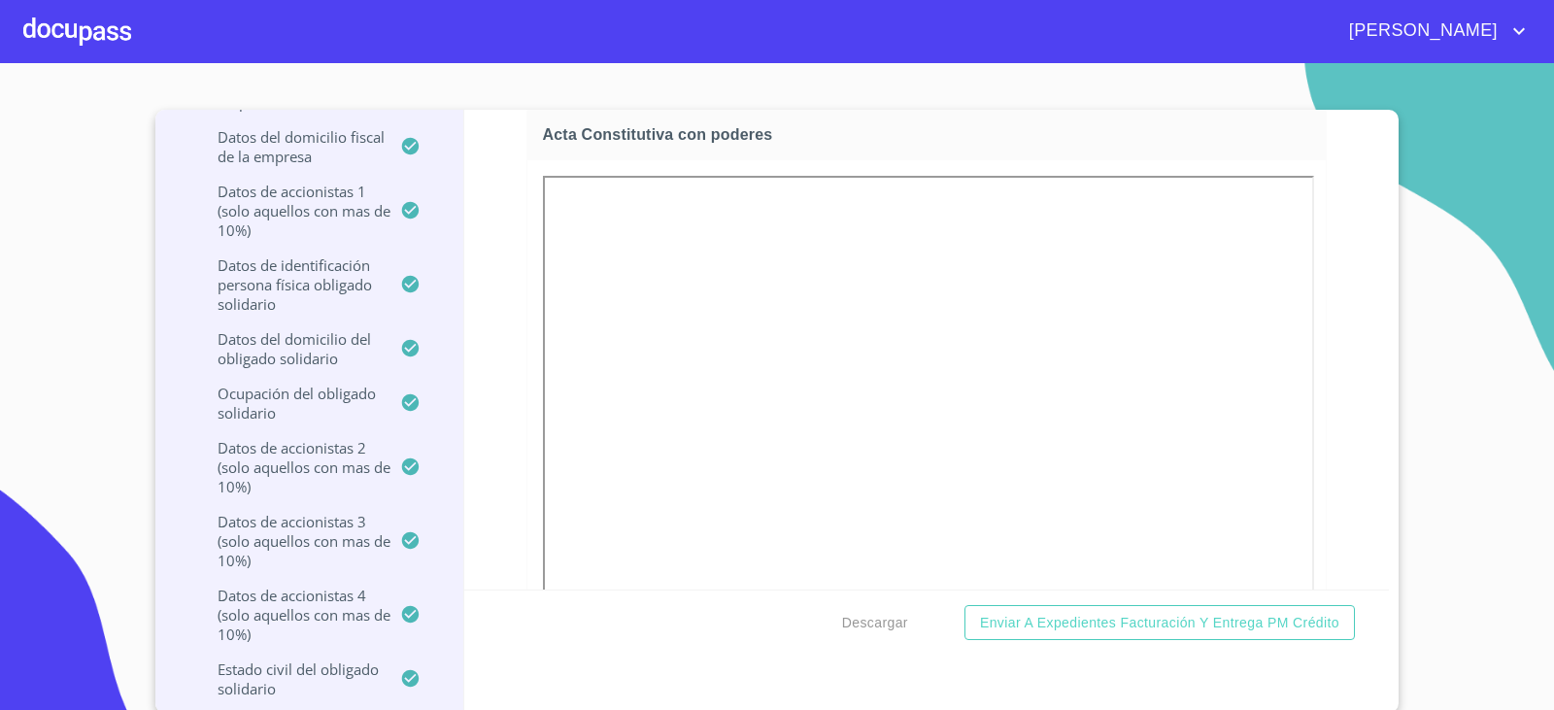
click at [558, 160] on div "Acta Constitutiva con poderes" at bounding box center [926, 134] width 799 height 51
click at [507, 595] on div "Descargar Enviar a Expedientes Facturación y Entrega PM crédito" at bounding box center [927, 623] width 926 height 66
click at [514, 462] on div "Ventanilla única PM crédito Datos del pedido Marca   * Nissan ​ Año 2024 ​ Colo…" at bounding box center [927, 350] width 926 height 480
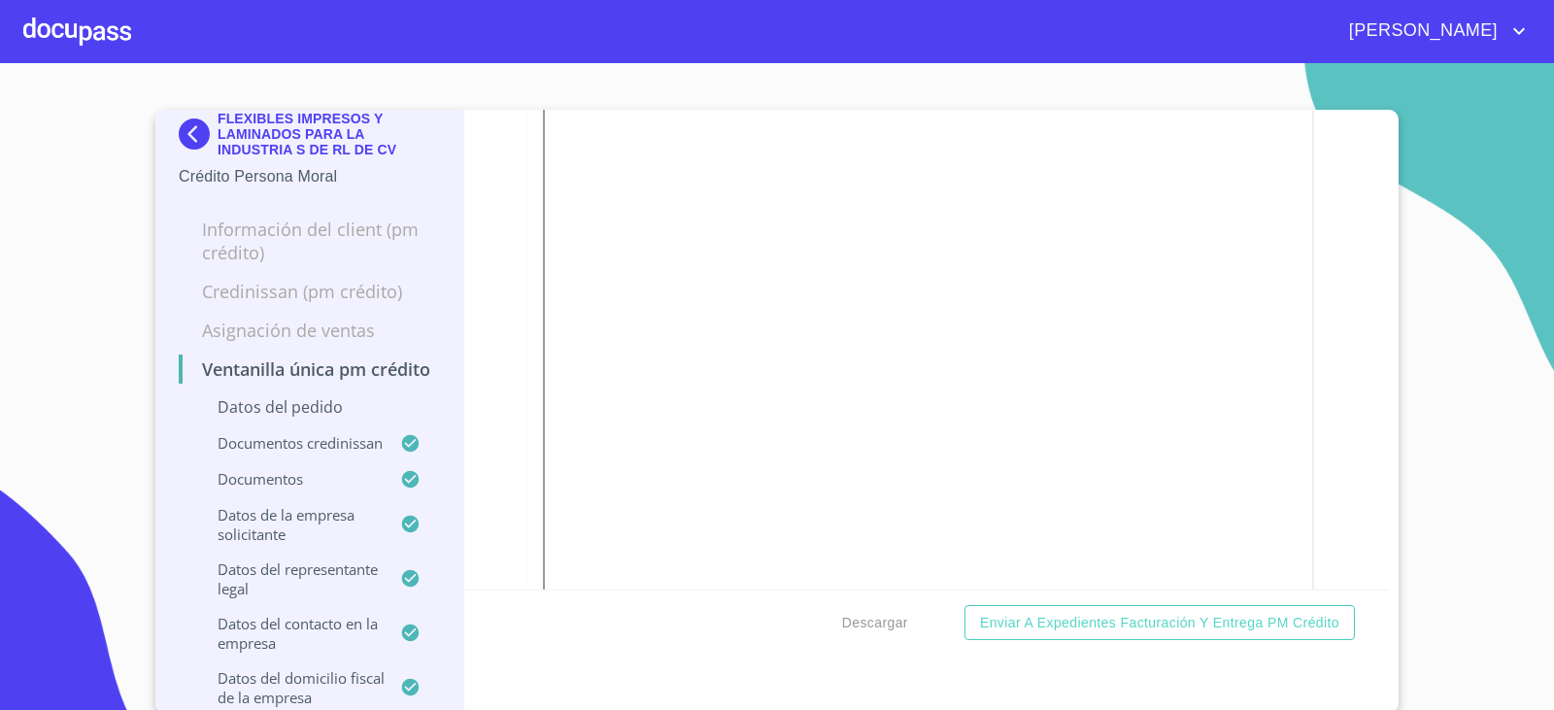
scroll to position [0, 0]
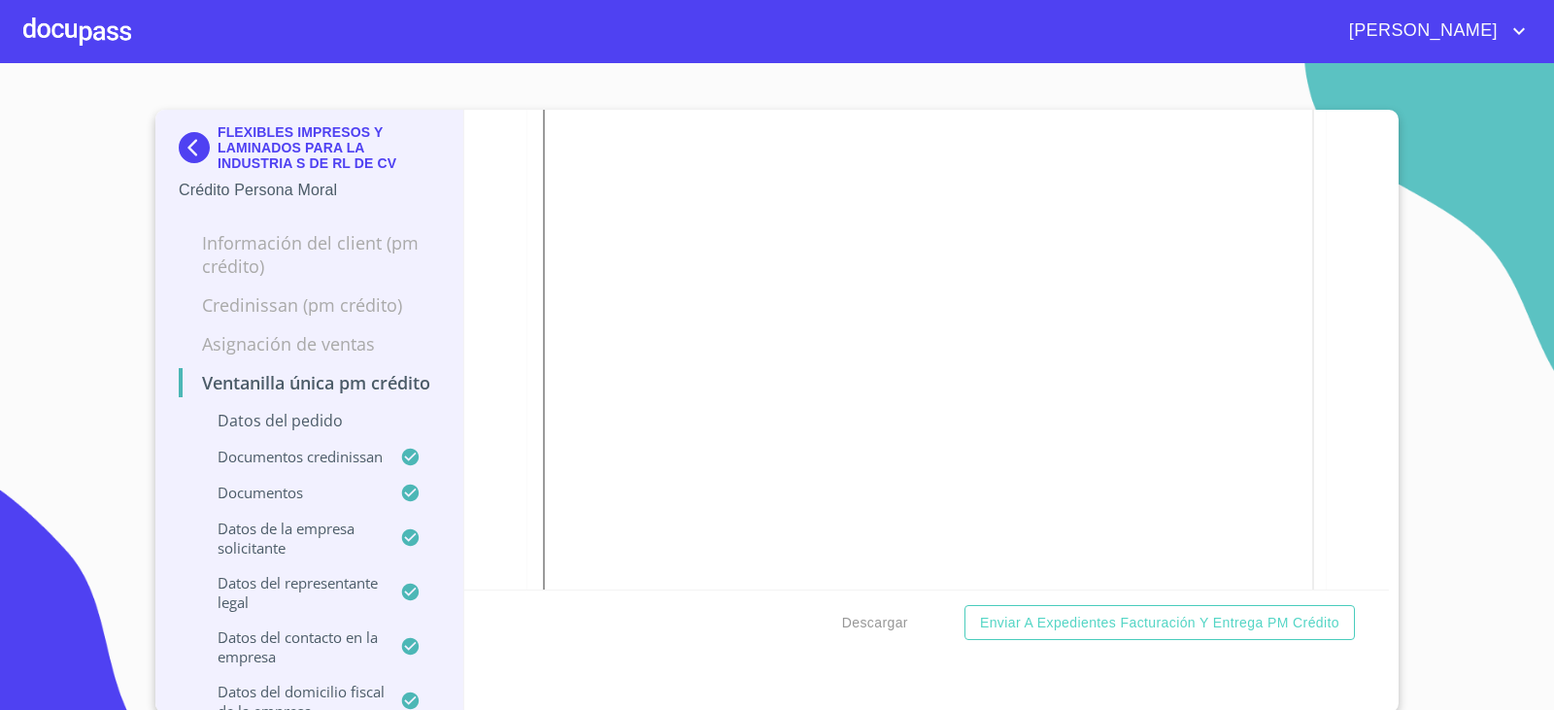
click at [193, 147] on img at bounding box center [198, 147] width 39 height 31
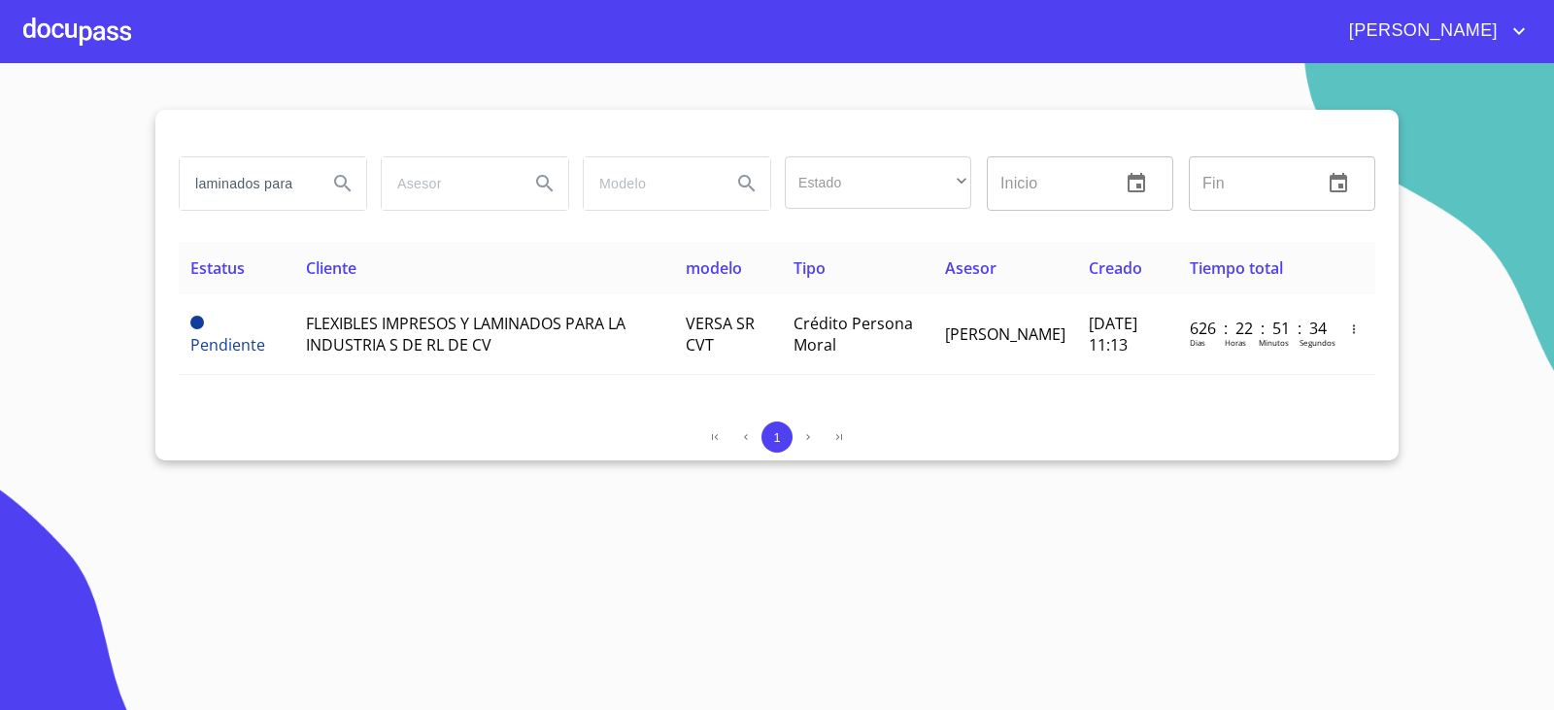
click at [507, 520] on section "laminados para Estado ​ ​ Inicio ​ Fin ​ Estatus Cliente modelo Tipo Asesor Cre…" at bounding box center [777, 386] width 1554 height 647
click at [271, 178] on input "laminados para" at bounding box center [246, 183] width 132 height 52
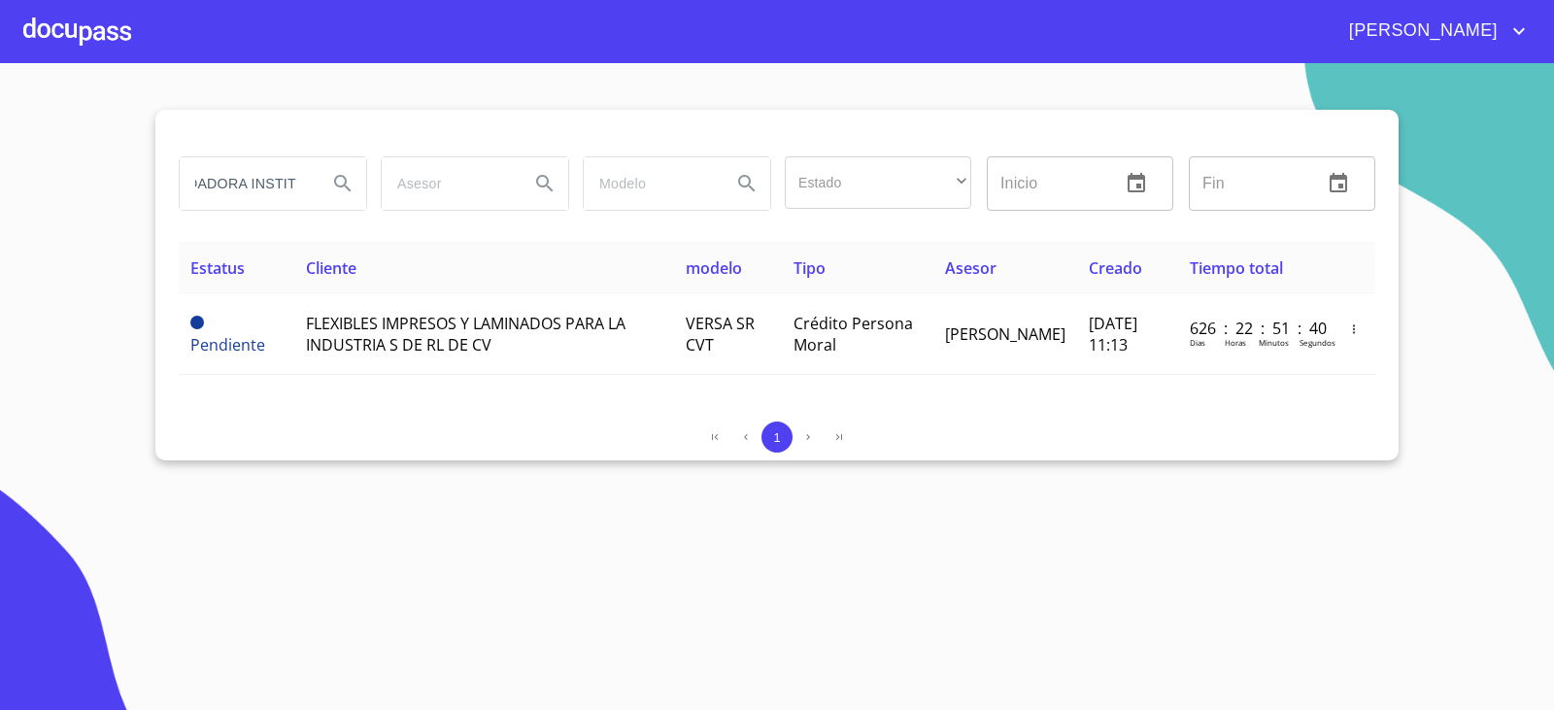
scroll to position [0, 67]
type input "ARRENDADORA INSTITU"
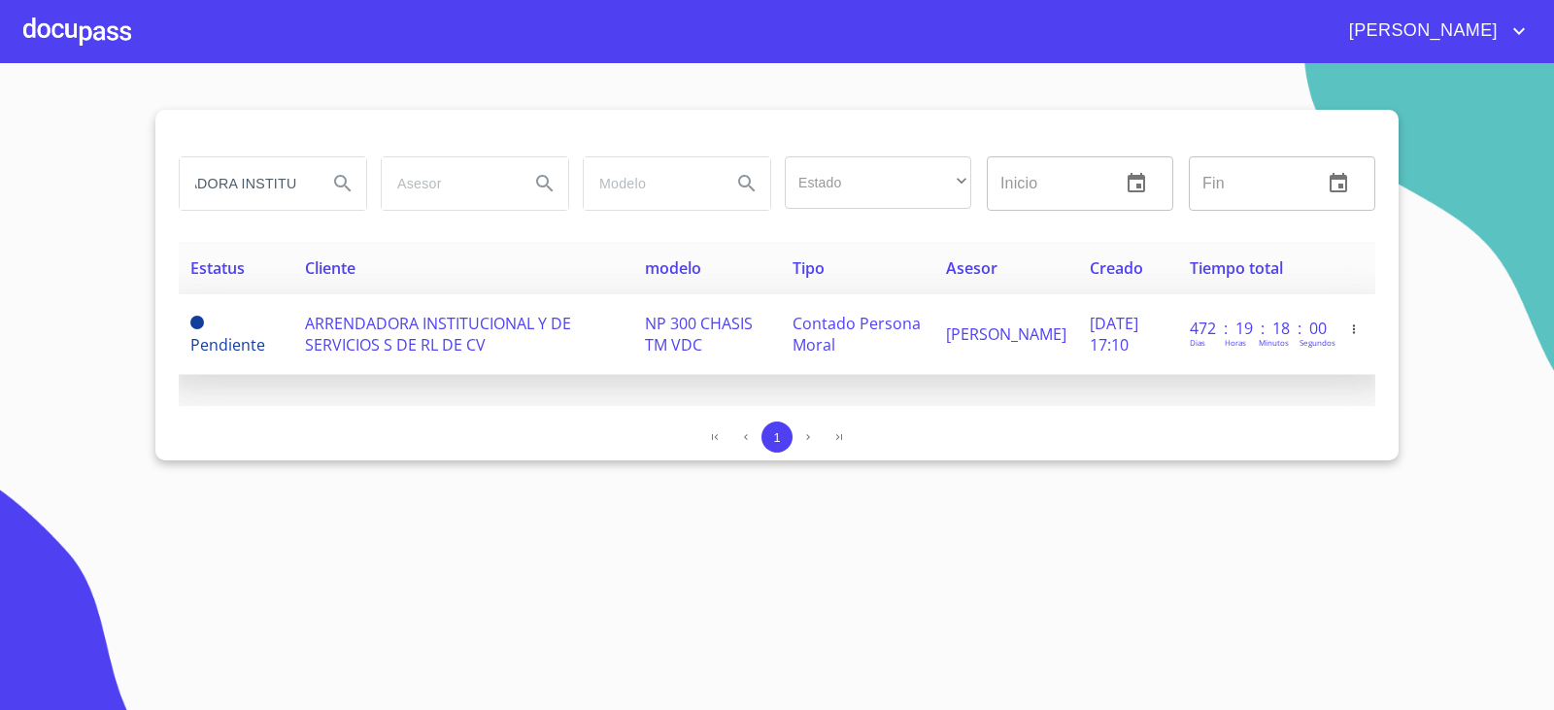
click at [446, 331] on span "ARRENDADORA INSTITUCIONAL Y DE SERVICIOS S DE RL DE CV" at bounding box center [438, 334] width 266 height 43
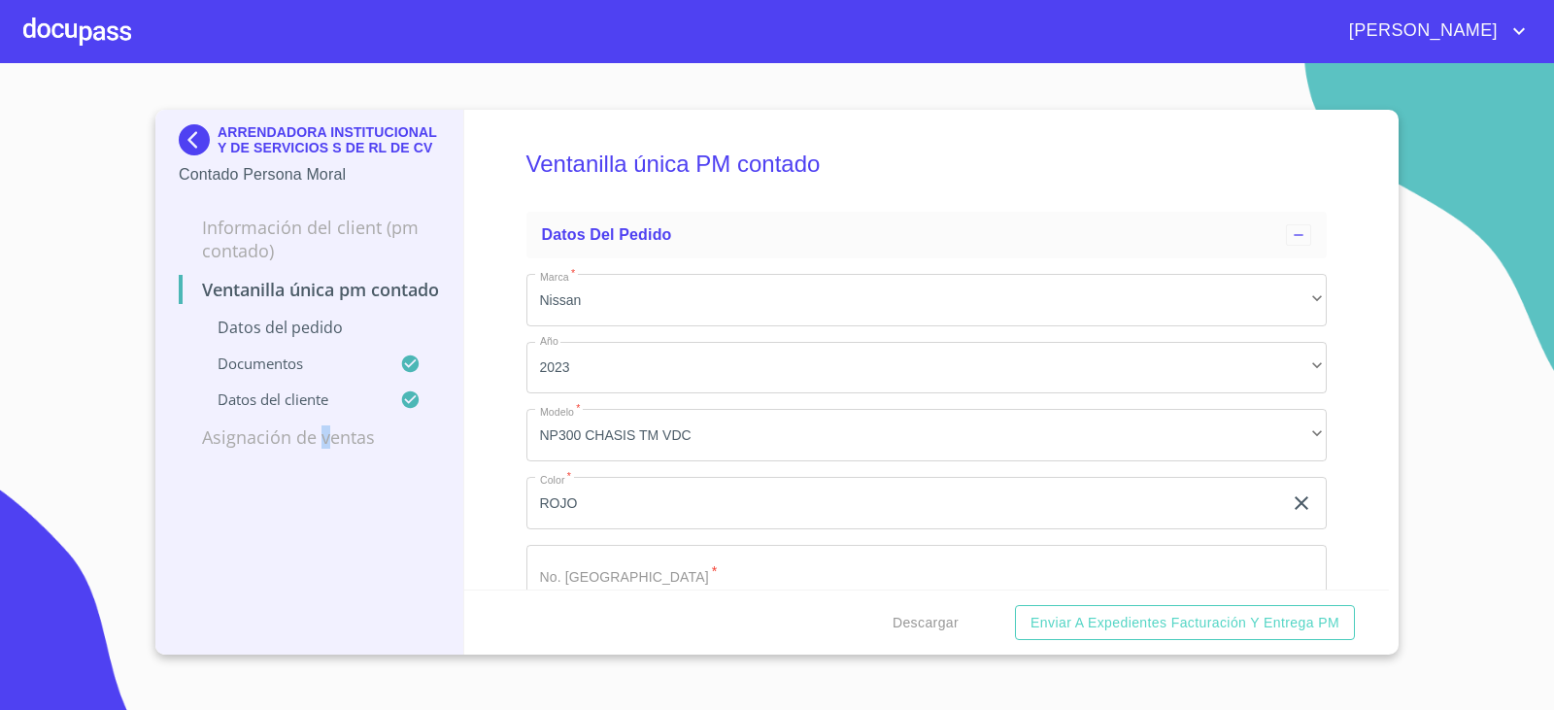
click at [325, 519] on div "ARRENDADORA INSTITUCIONAL Y DE SERVICIOS S DE RL DE CV Contado Persona Moral In…" at bounding box center [309, 382] width 309 height 545
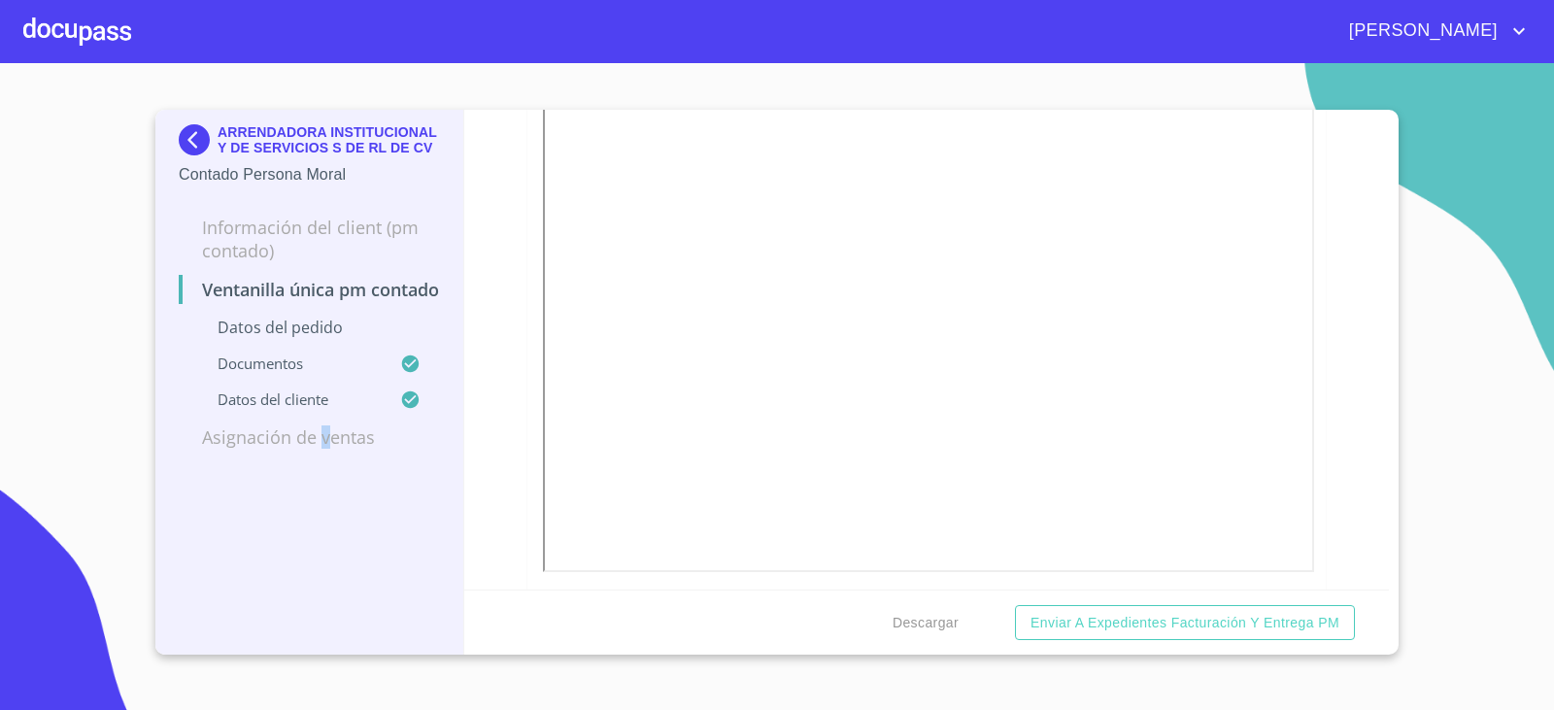
scroll to position [3399, 0]
